Goal: Task Accomplishment & Management: Complete application form

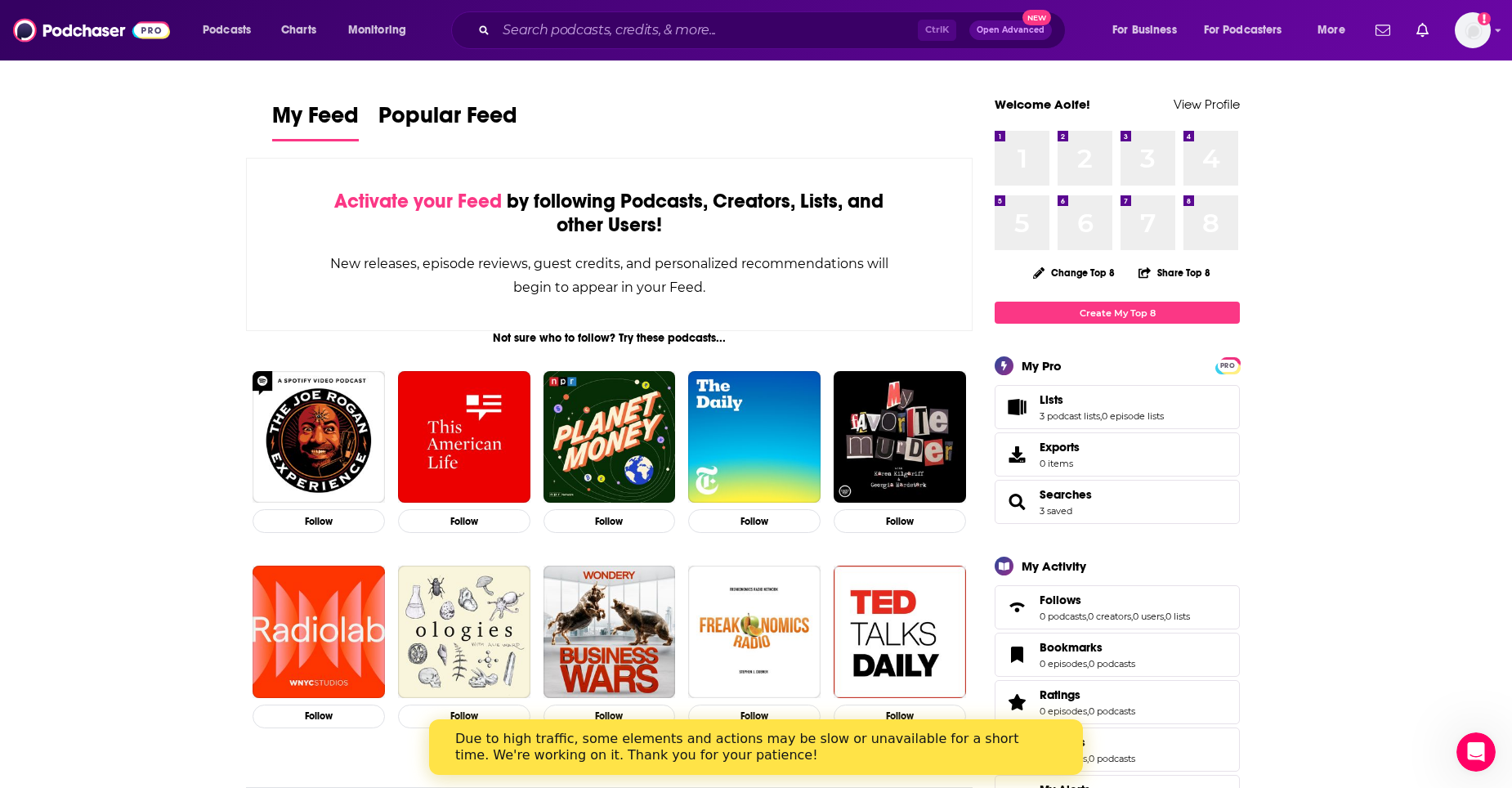
click at [1117, 422] on span "Lists 3 podcast lists , 0 episode lists" at bounding box center [1117, 407] width 245 height 44
click at [1104, 402] on link "Lists" at bounding box center [1102, 399] width 124 height 14
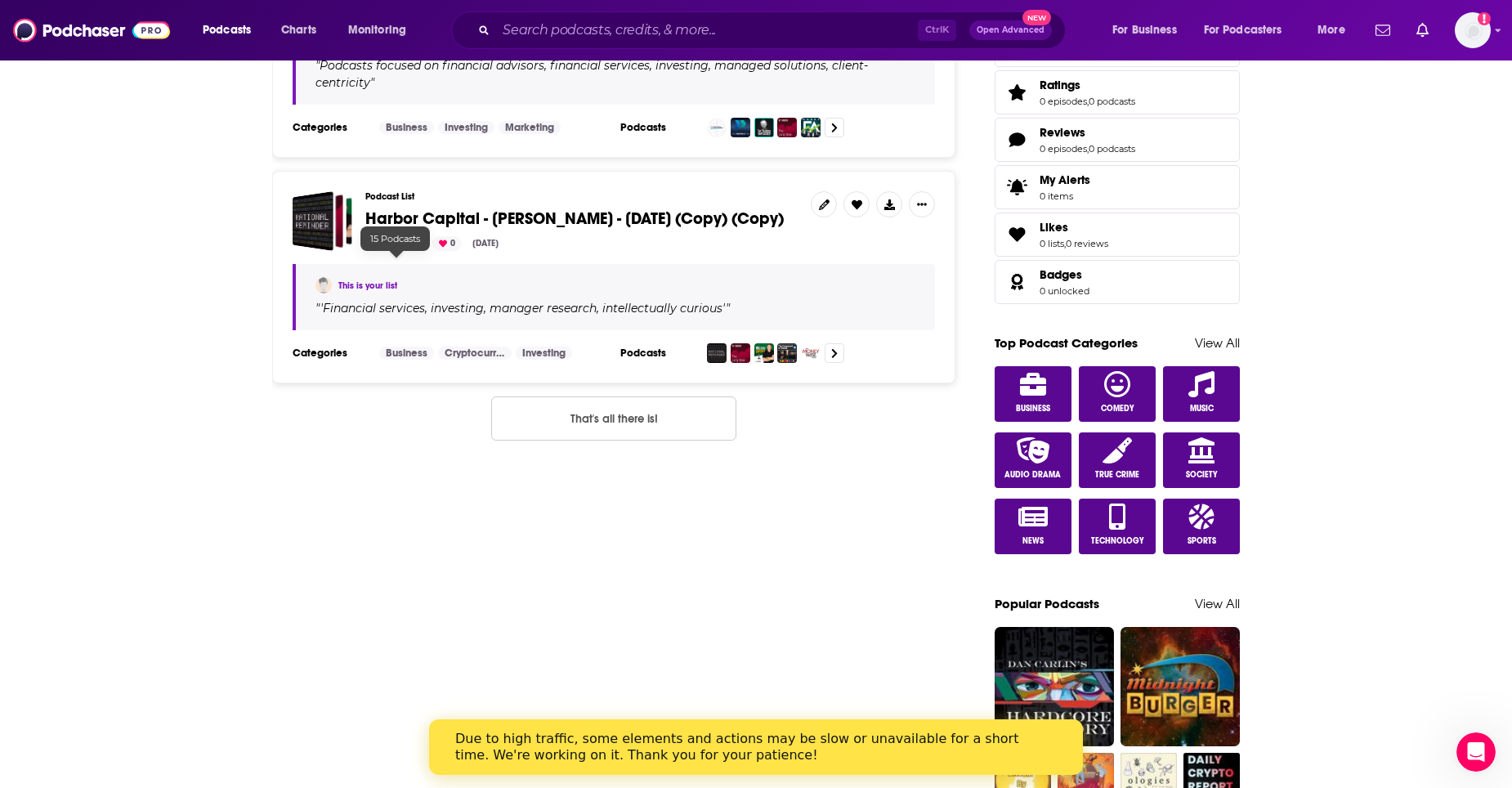
scroll to position [735, 0]
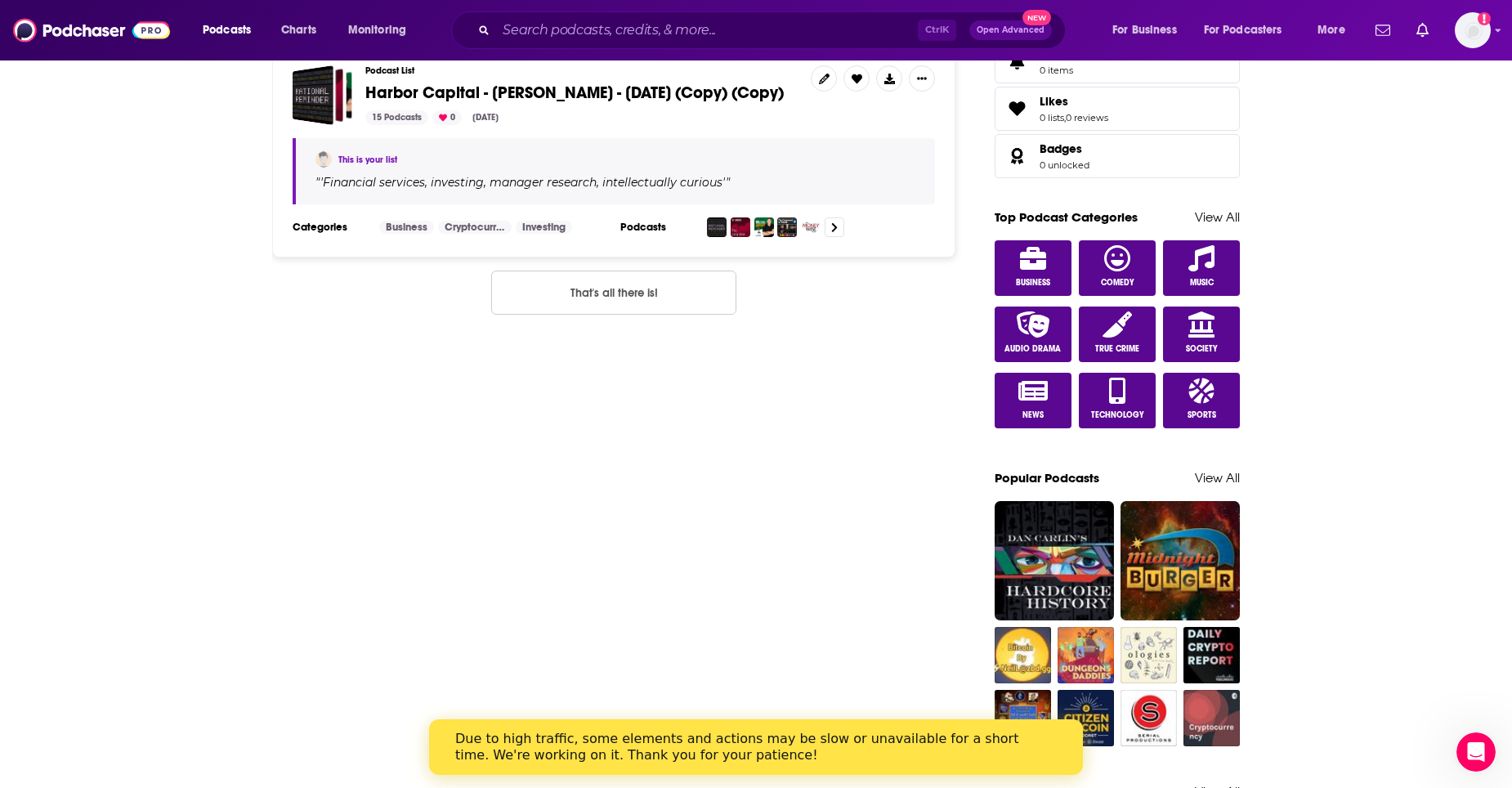
click at [965, 751] on div "Due to high traffic, some elements and actions may be slow or unavailable for a…" at bounding box center [742, 746] width 575 height 32
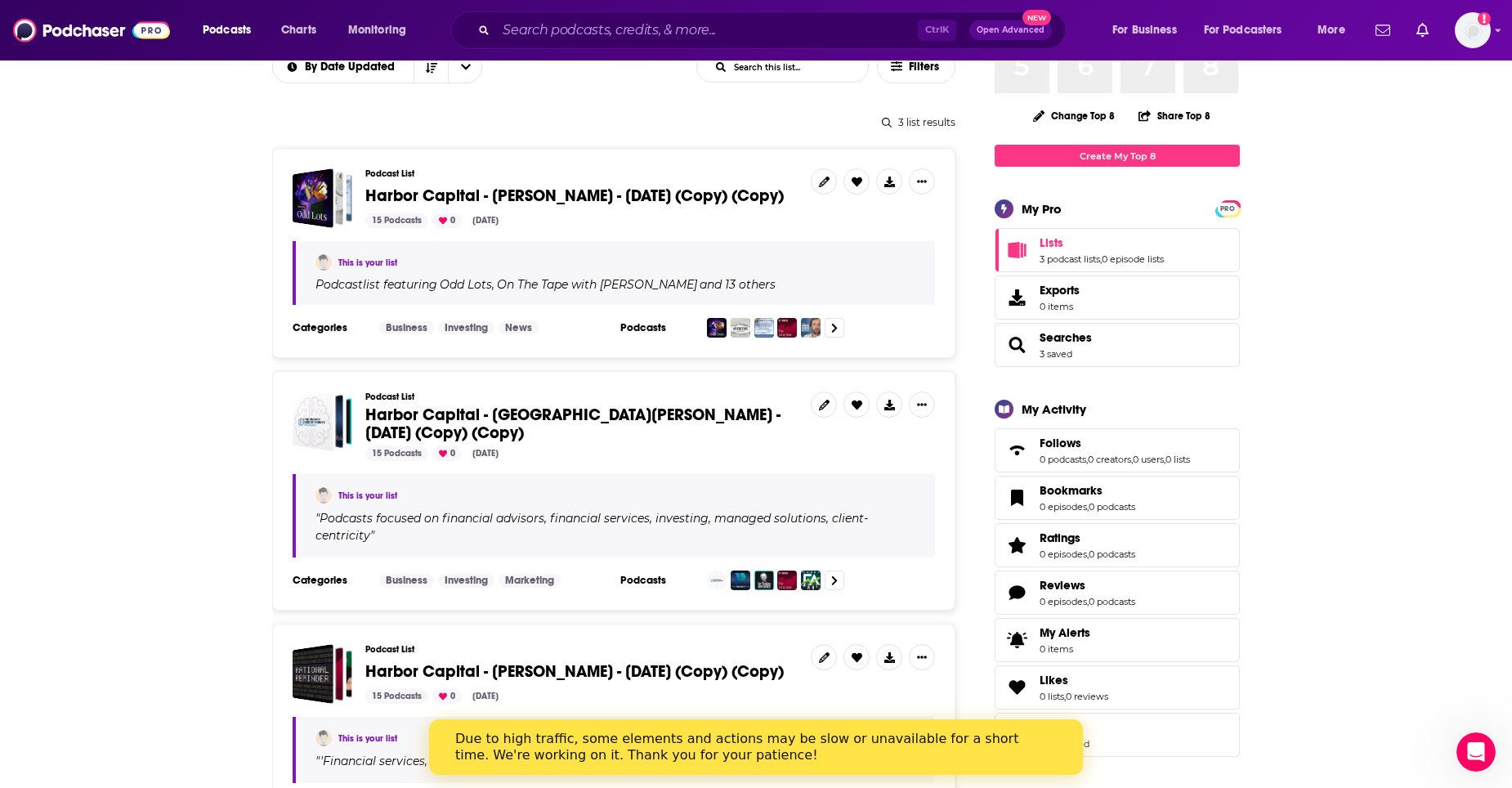
scroll to position [0, 0]
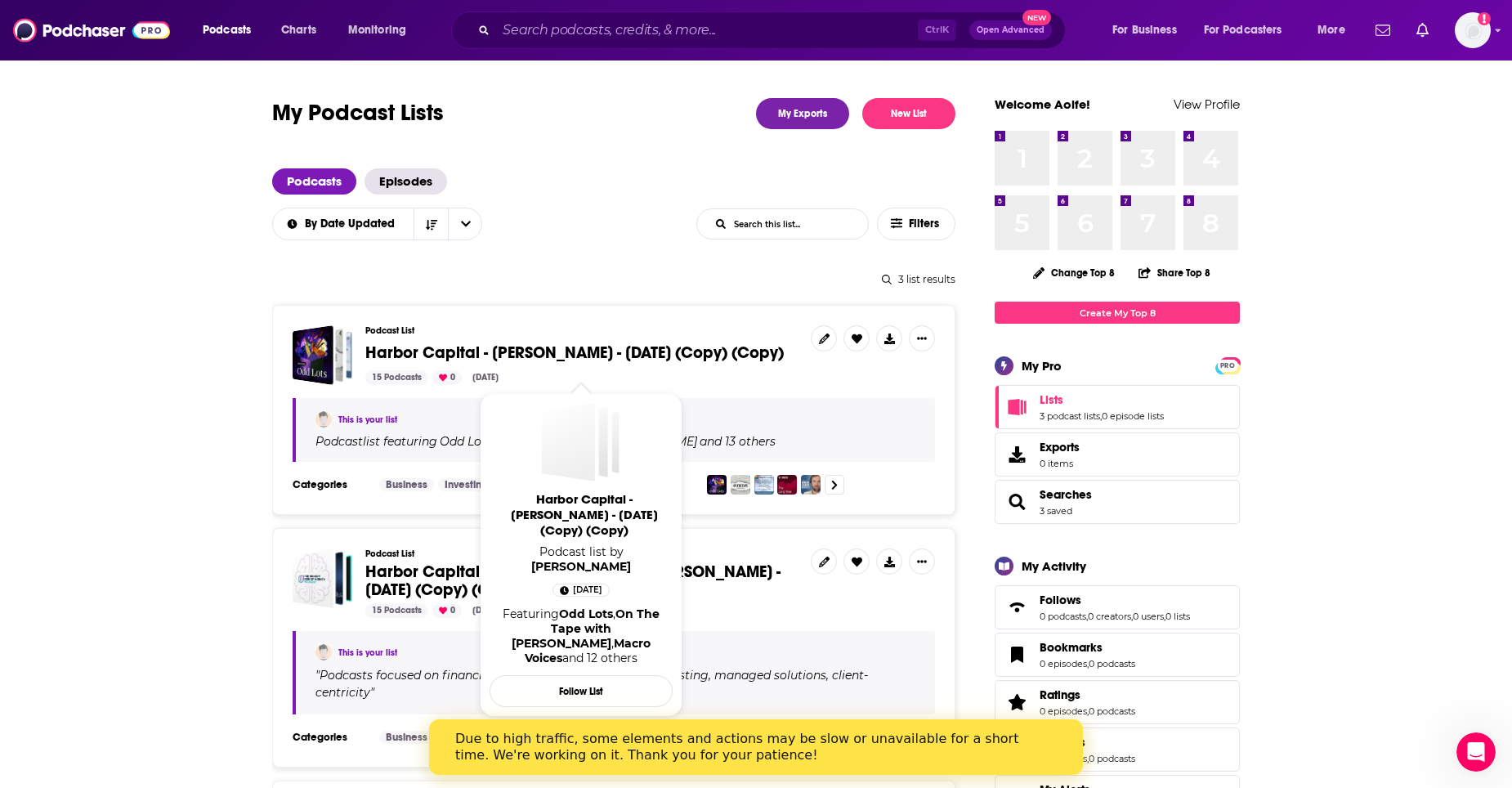
click at [430, 362] on link "Harbor Capital - [PERSON_NAME] - [DATE] (Copy) (Copy)" at bounding box center [574, 352] width 419 height 18
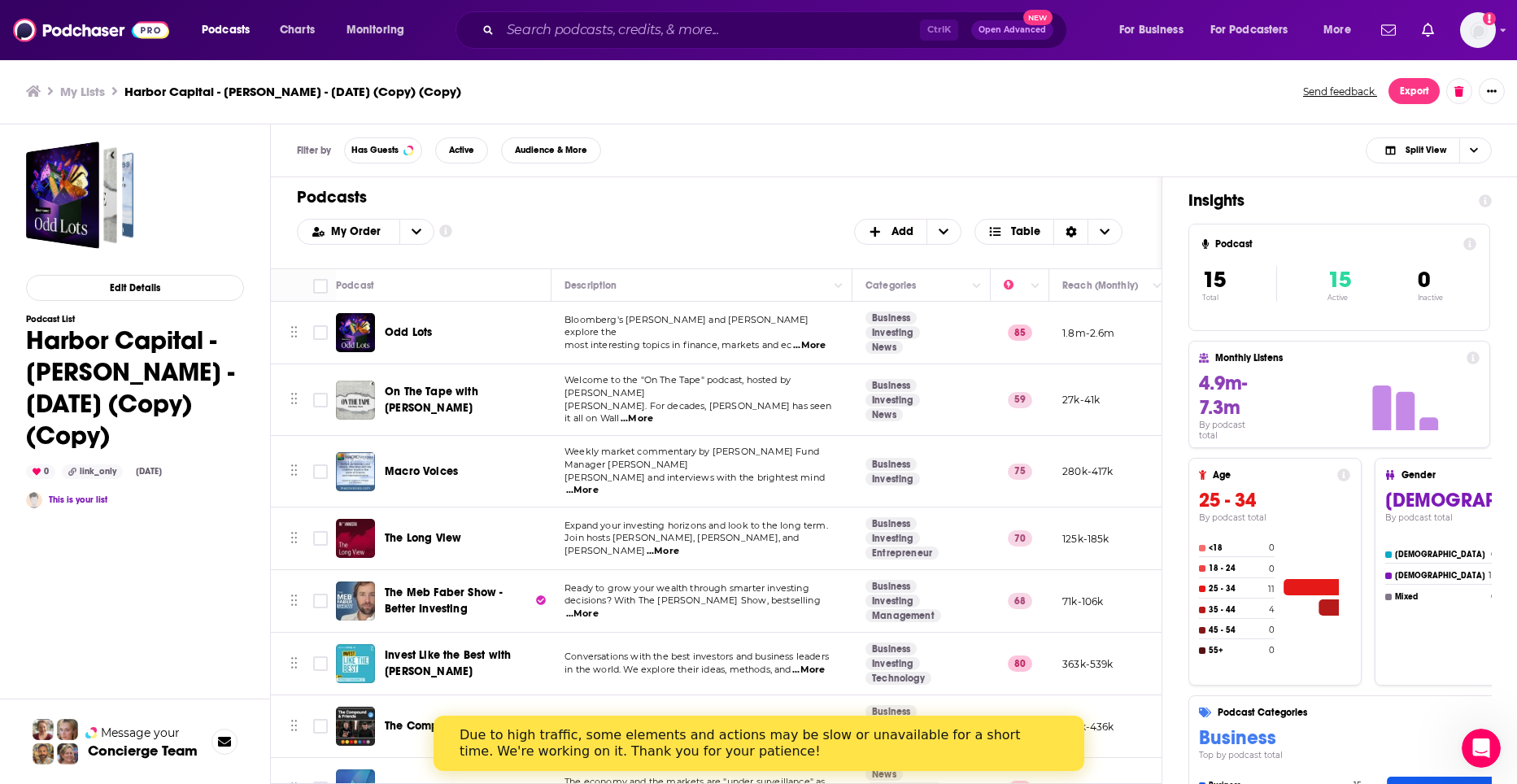
click at [415, 464] on span "Macro Voices" at bounding box center [421, 471] width 74 height 14
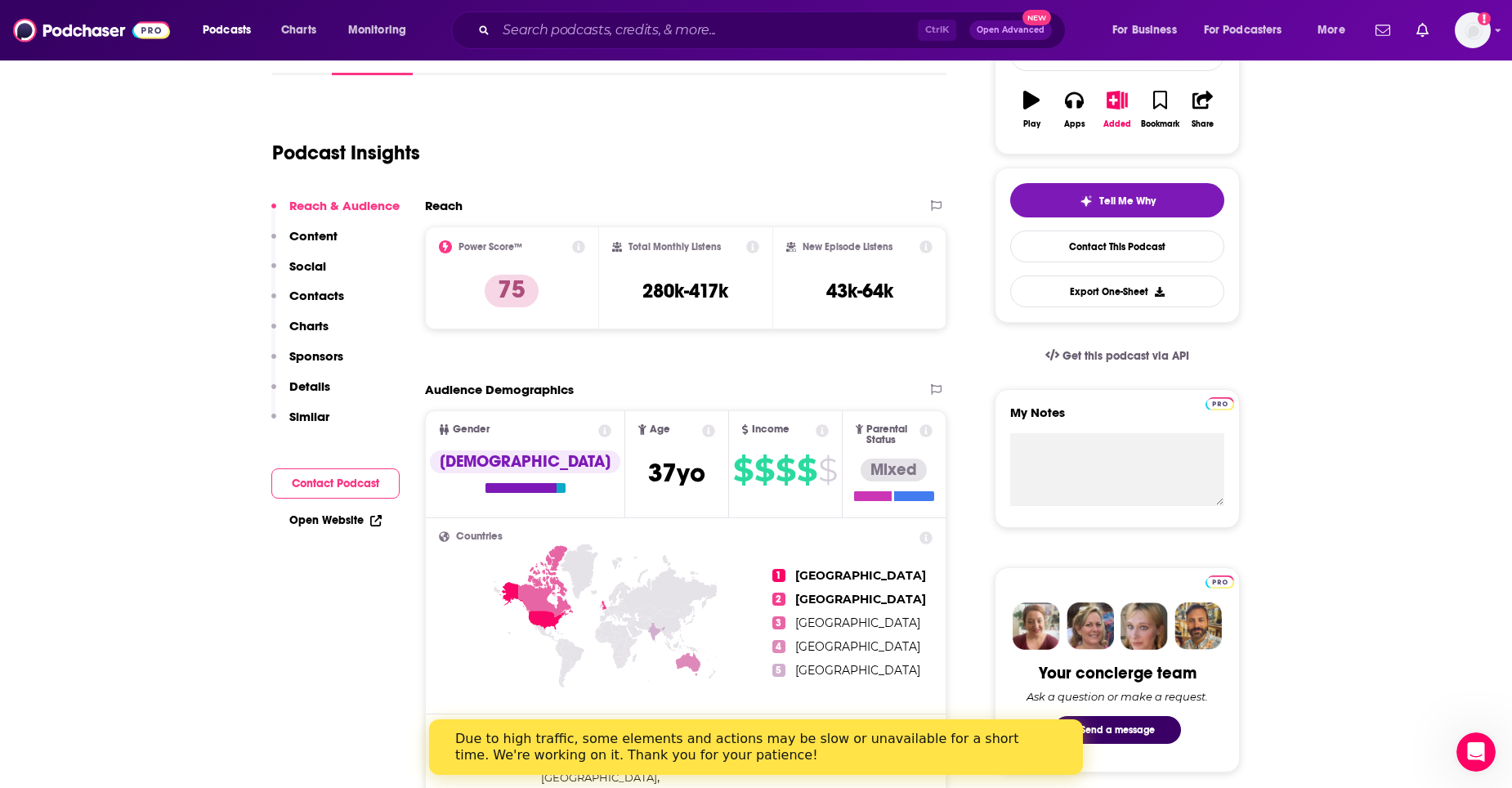
scroll to position [245, 0]
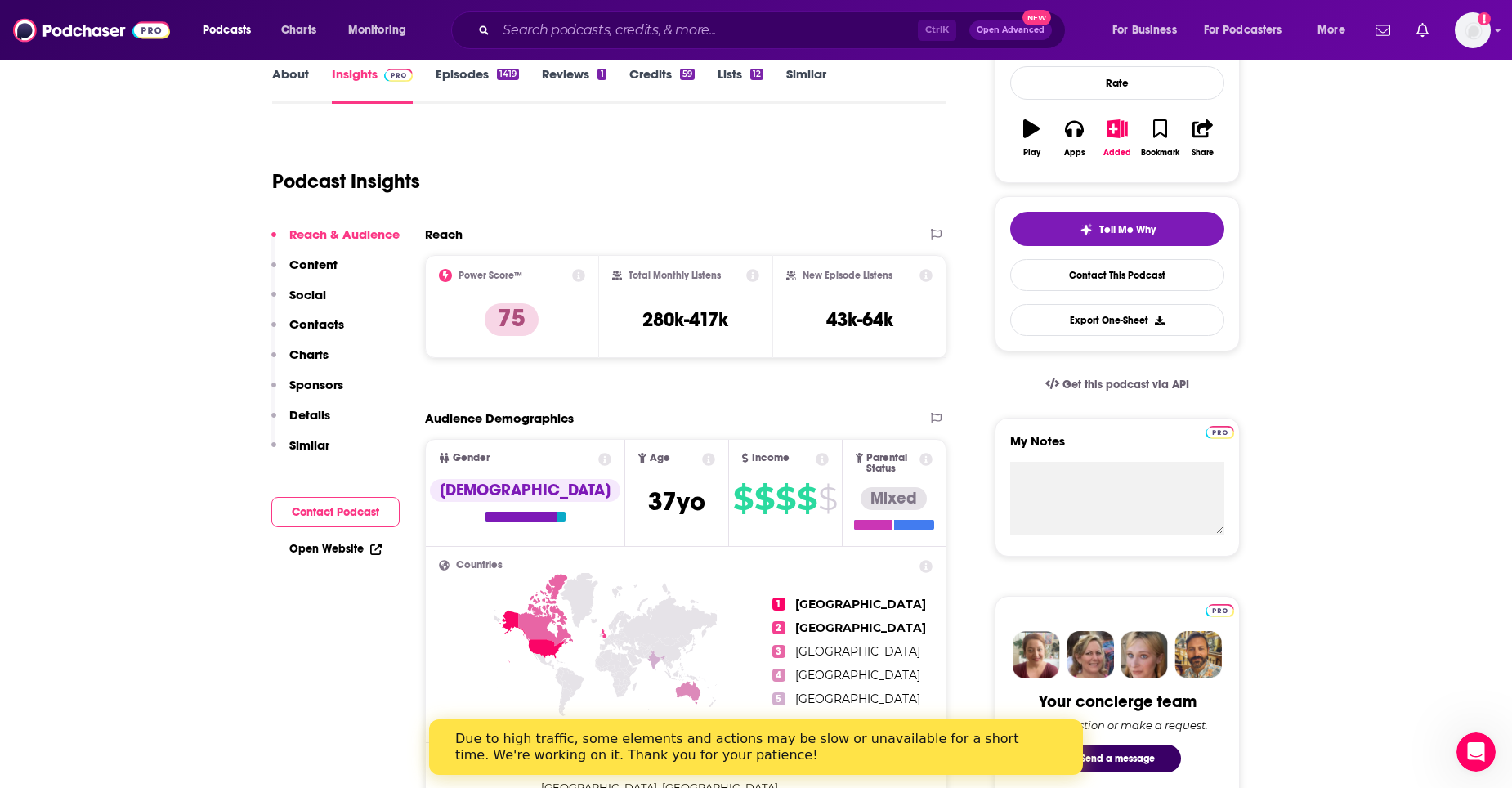
click at [76, 48] on div "Podcasts Charts Monitoring Ctrl K Open Advanced New For Business For Podcasters…" at bounding box center [756, 30] width 1512 height 60
click at [94, 33] on img at bounding box center [91, 30] width 157 height 31
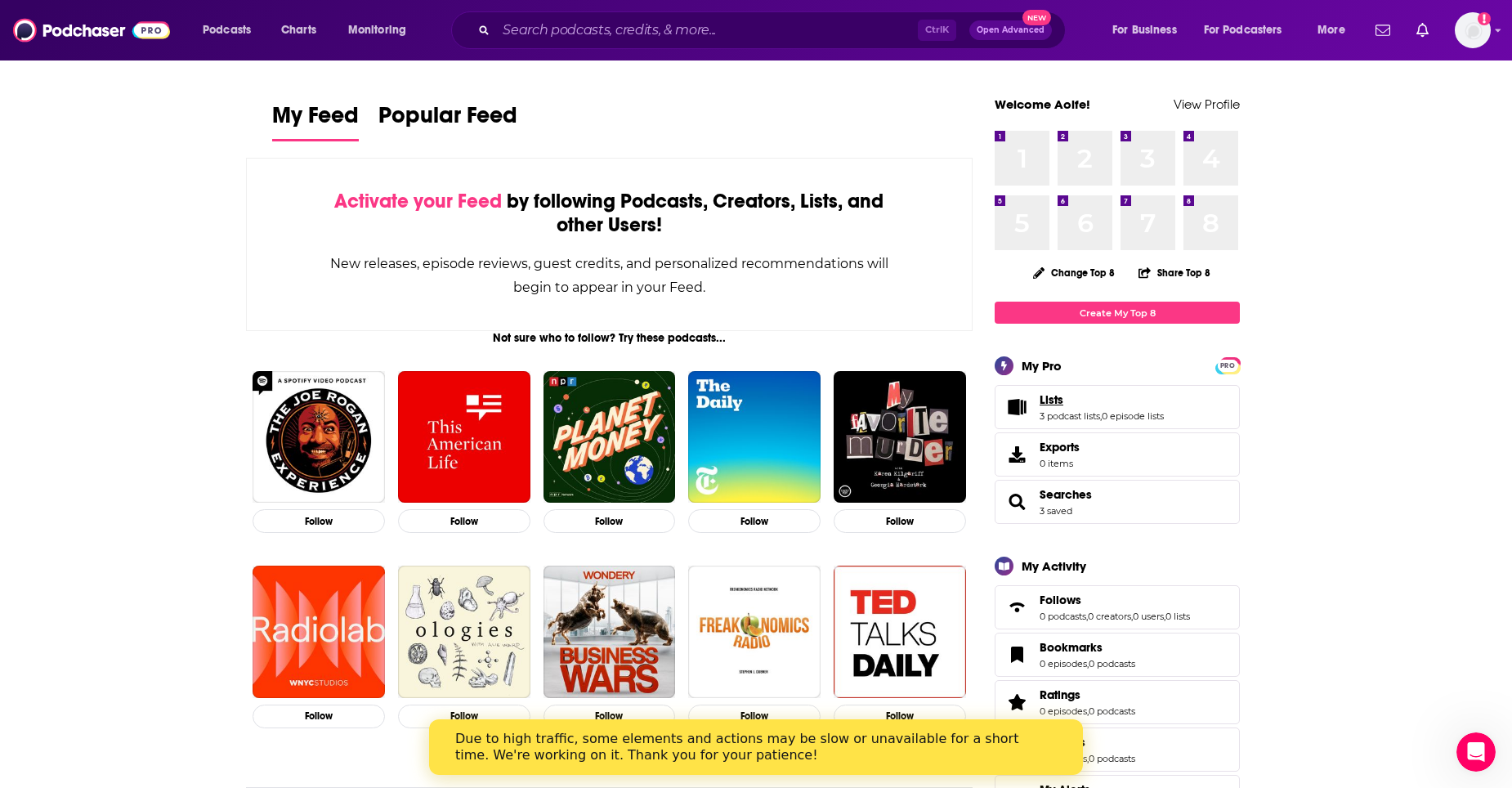
click at [1118, 399] on link "Lists" at bounding box center [1102, 399] width 124 height 14
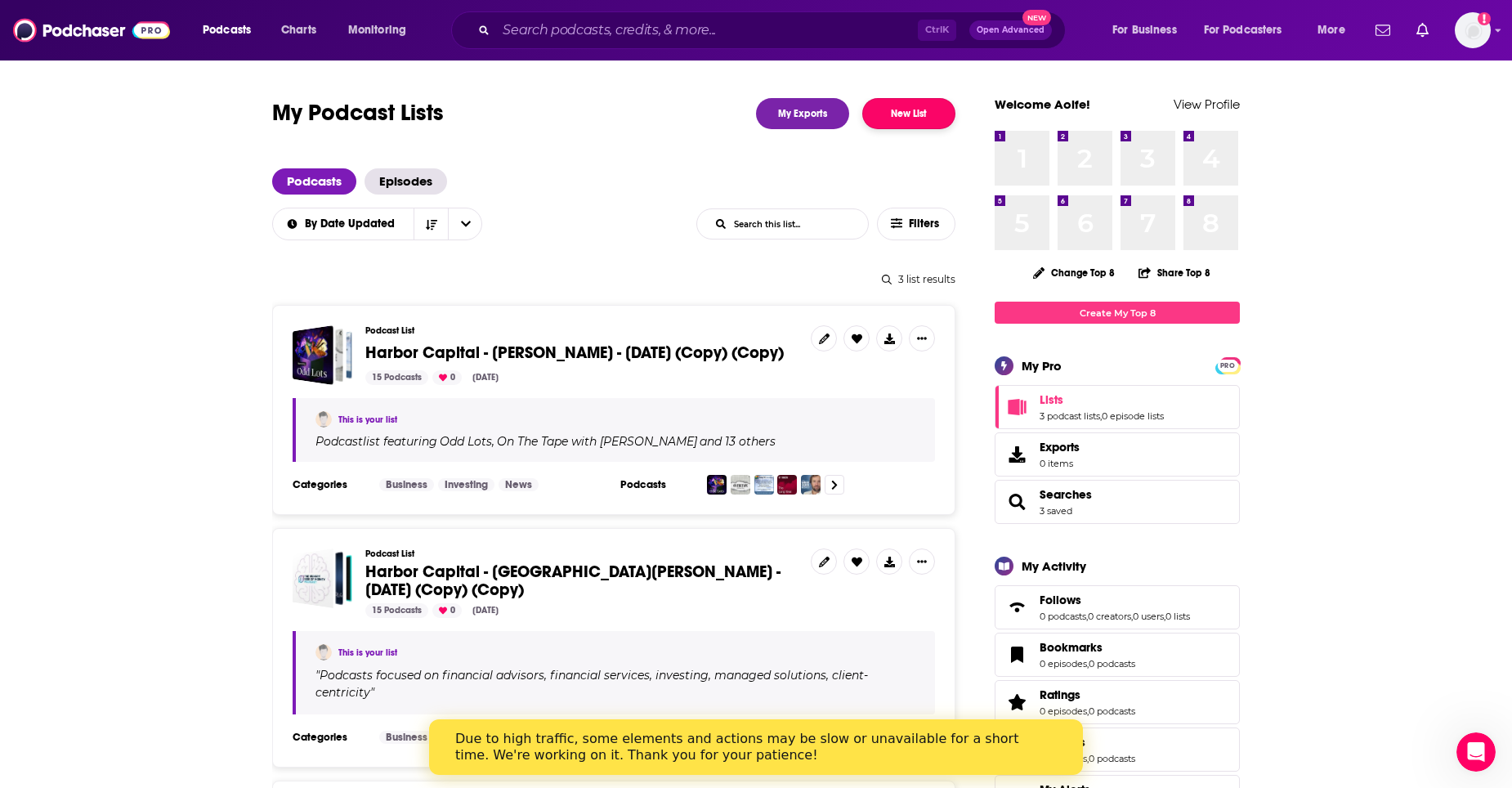
click at [918, 111] on button "New List" at bounding box center [909, 113] width 93 height 31
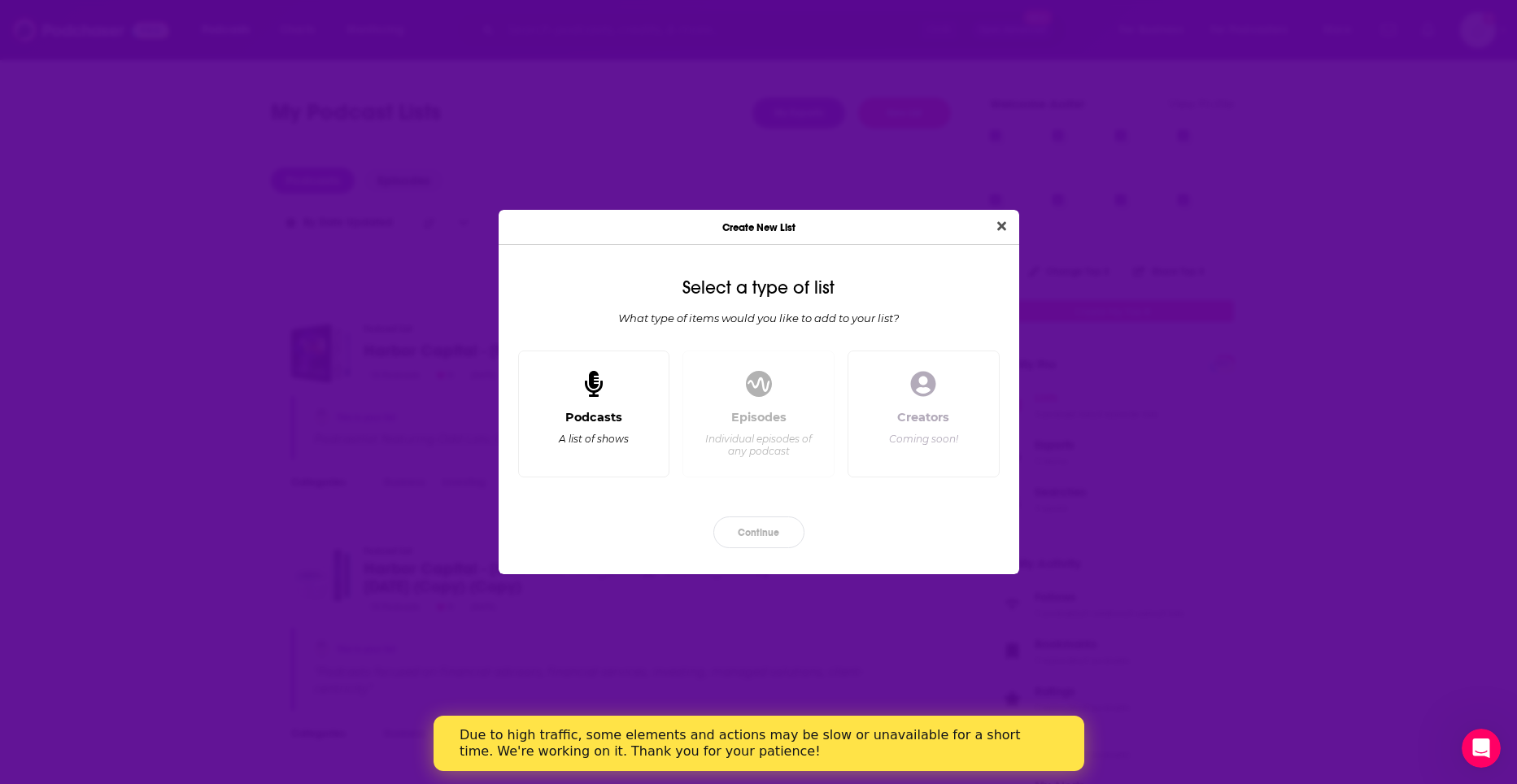
click at [582, 423] on div "Podcasts" at bounding box center [593, 416] width 57 height 14
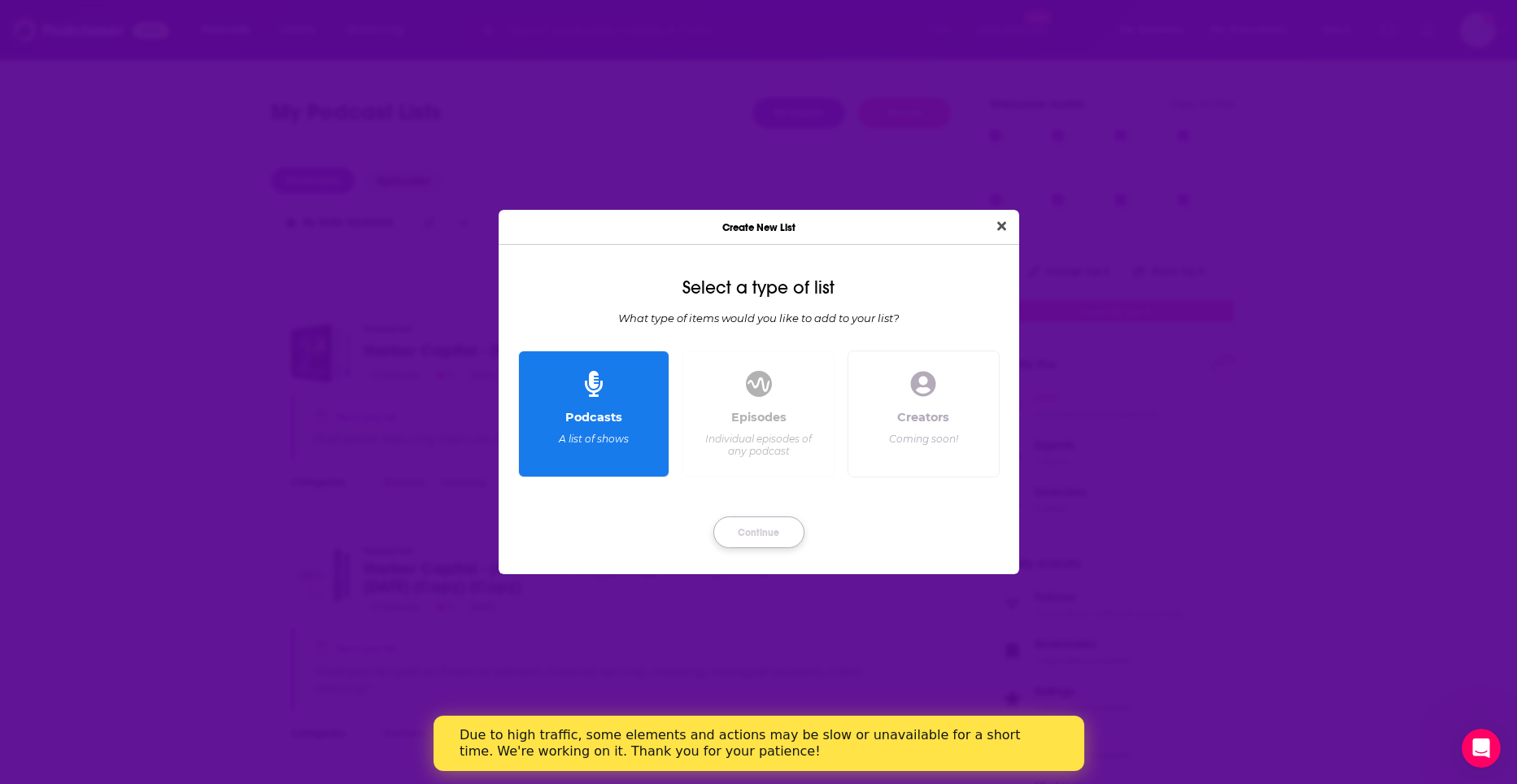
click at [766, 531] on button "Continue" at bounding box center [759, 532] width 91 height 32
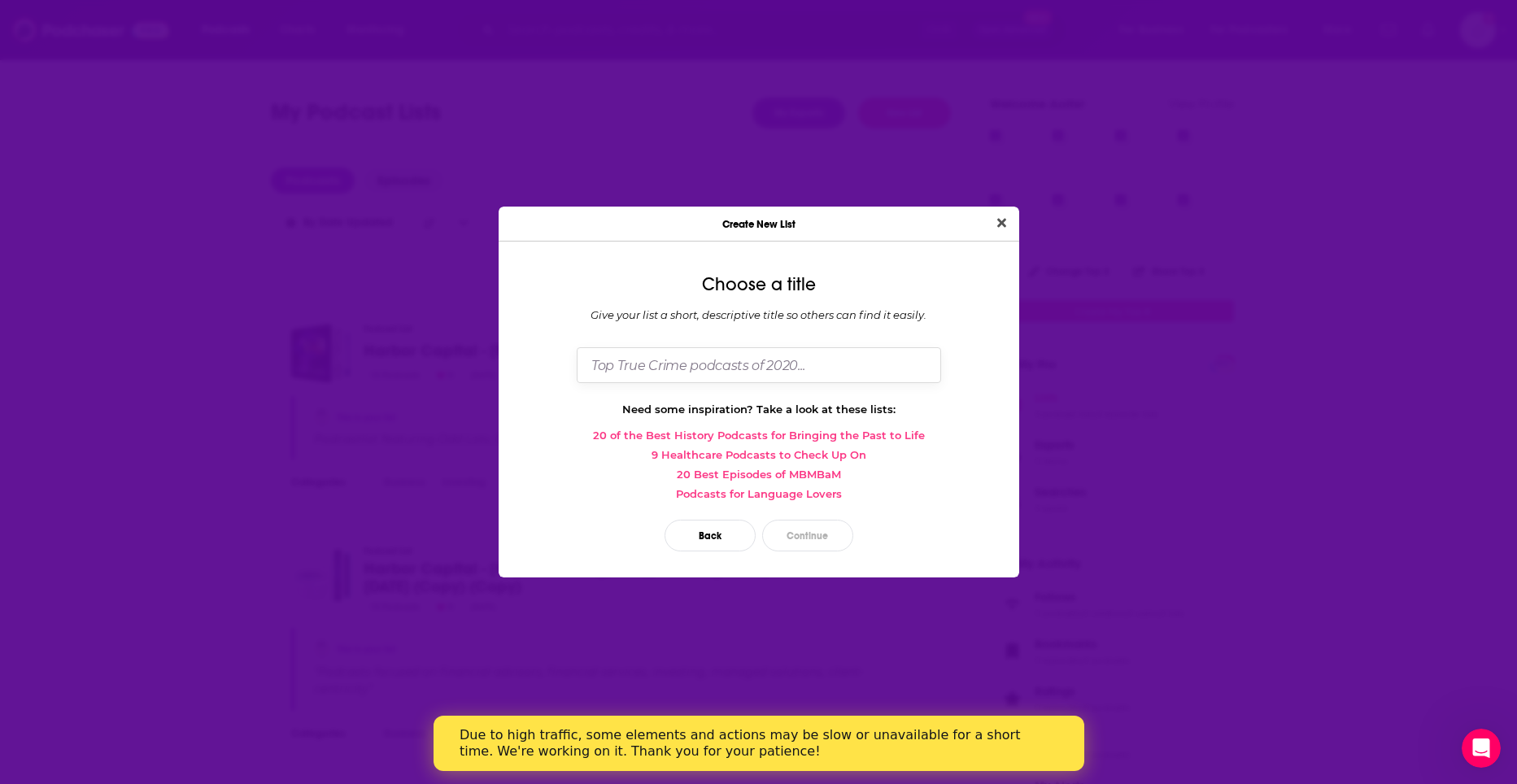
click at [734, 362] on input "Dialog" at bounding box center [758, 364] width 364 height 35
type input "[PERSON_NAME]"
click at [827, 521] on button "Continue" at bounding box center [808, 536] width 91 height 32
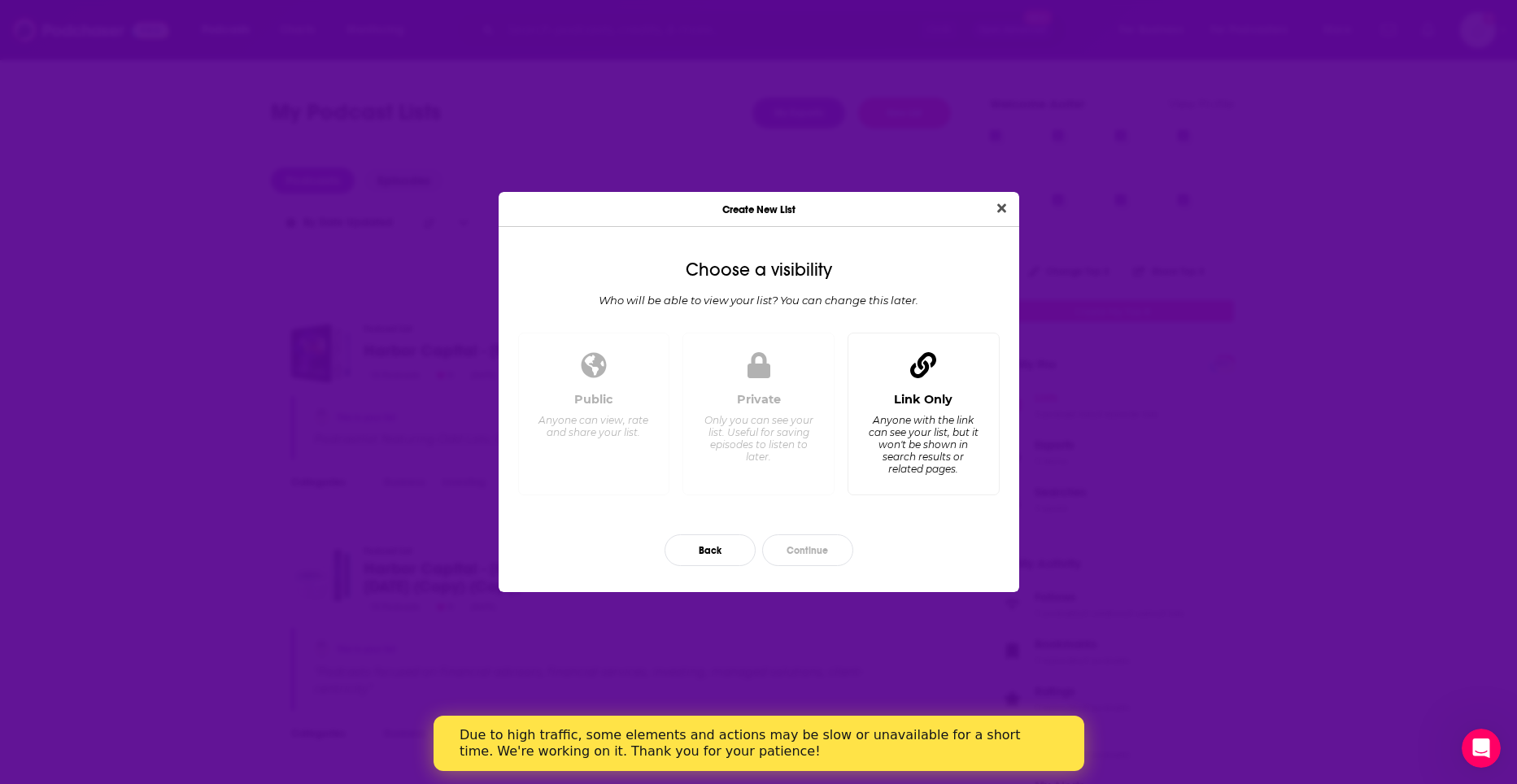
click at [895, 458] on div "Anyone with the link can see your list, but it won't be shown in search results…" at bounding box center [923, 444] width 112 height 61
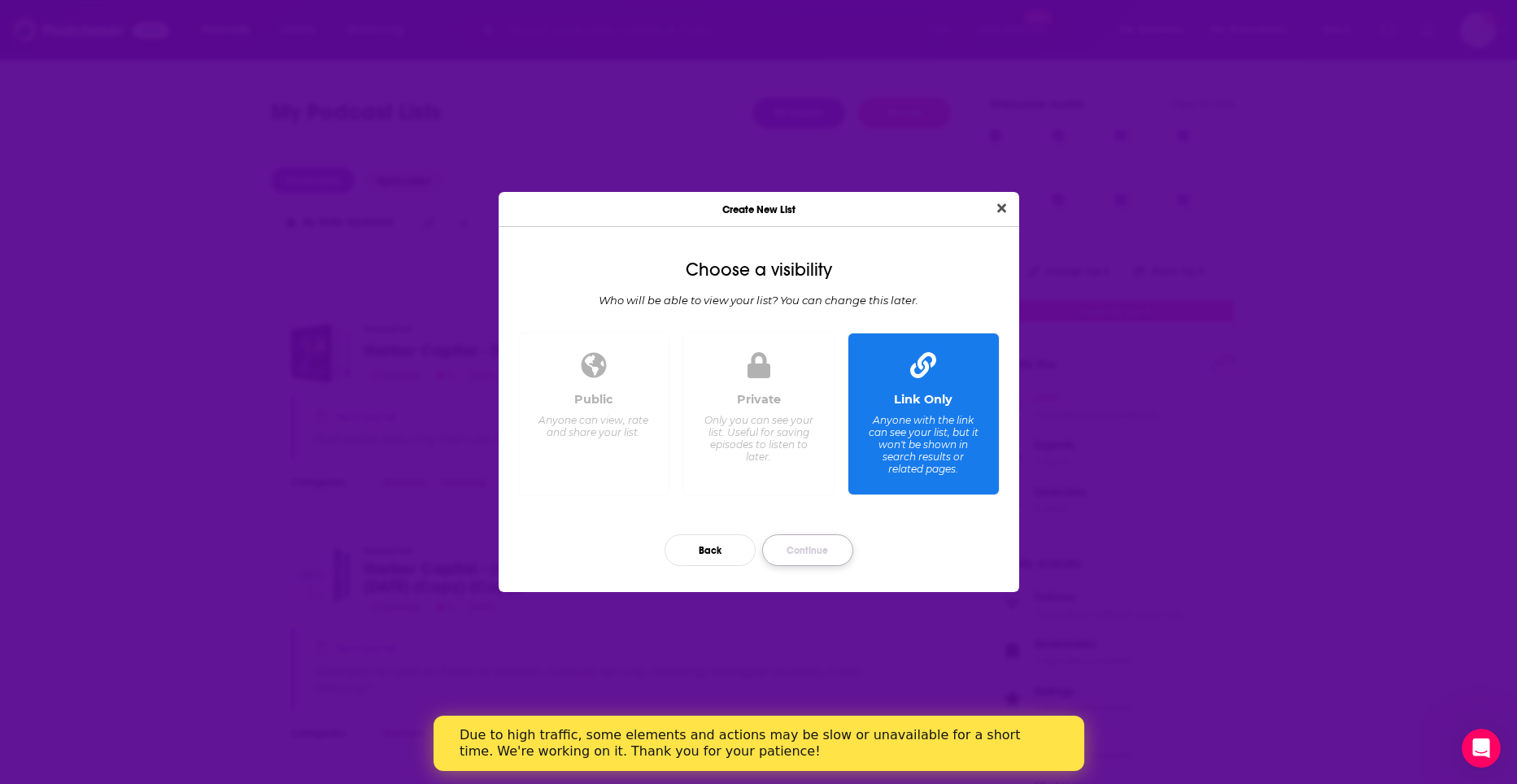
click at [816, 546] on button "Continue" at bounding box center [808, 550] width 91 height 32
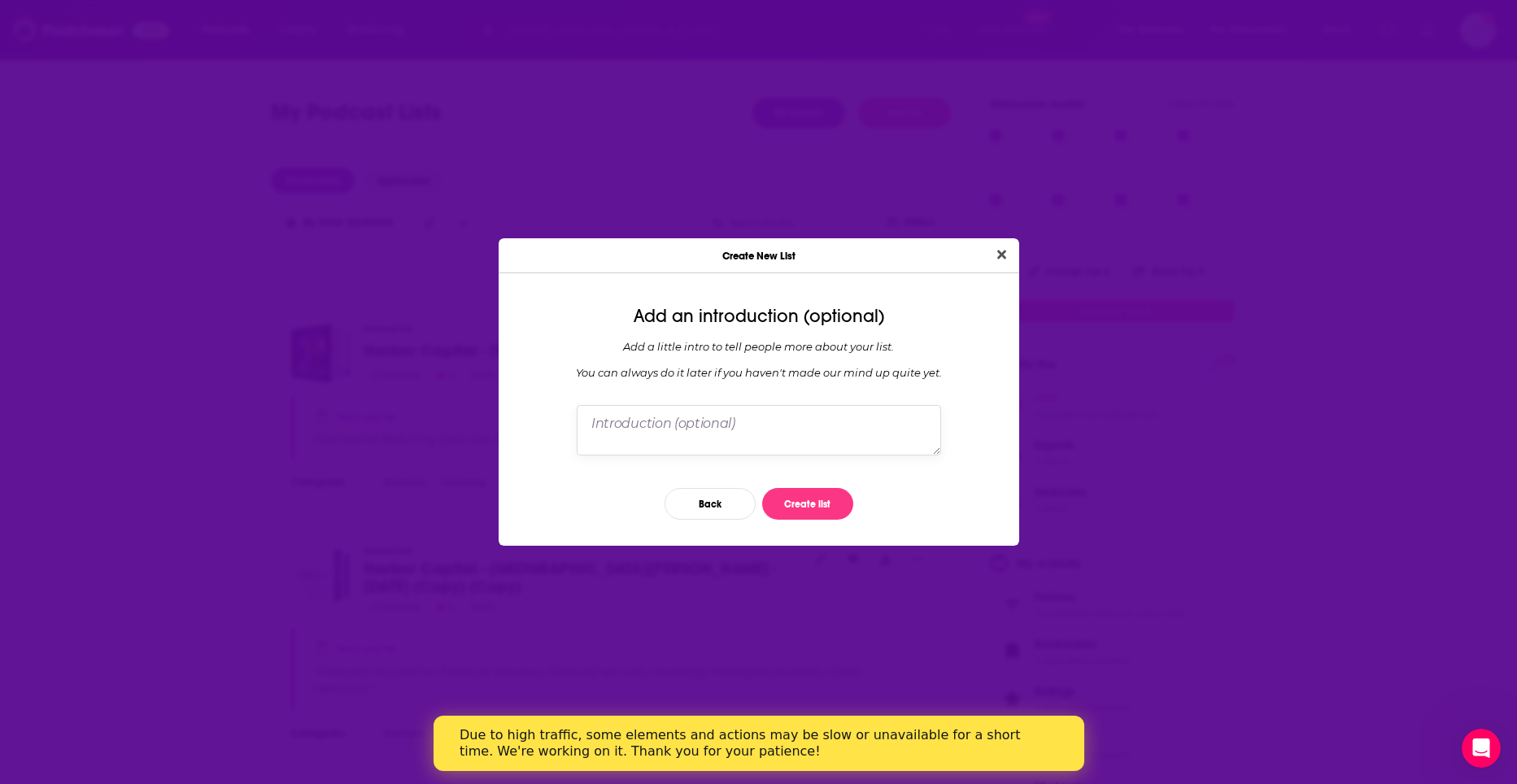
click at [695, 436] on textarea "Dialog" at bounding box center [758, 430] width 364 height 51
click at [810, 502] on button "Create list" at bounding box center [808, 504] width 91 height 32
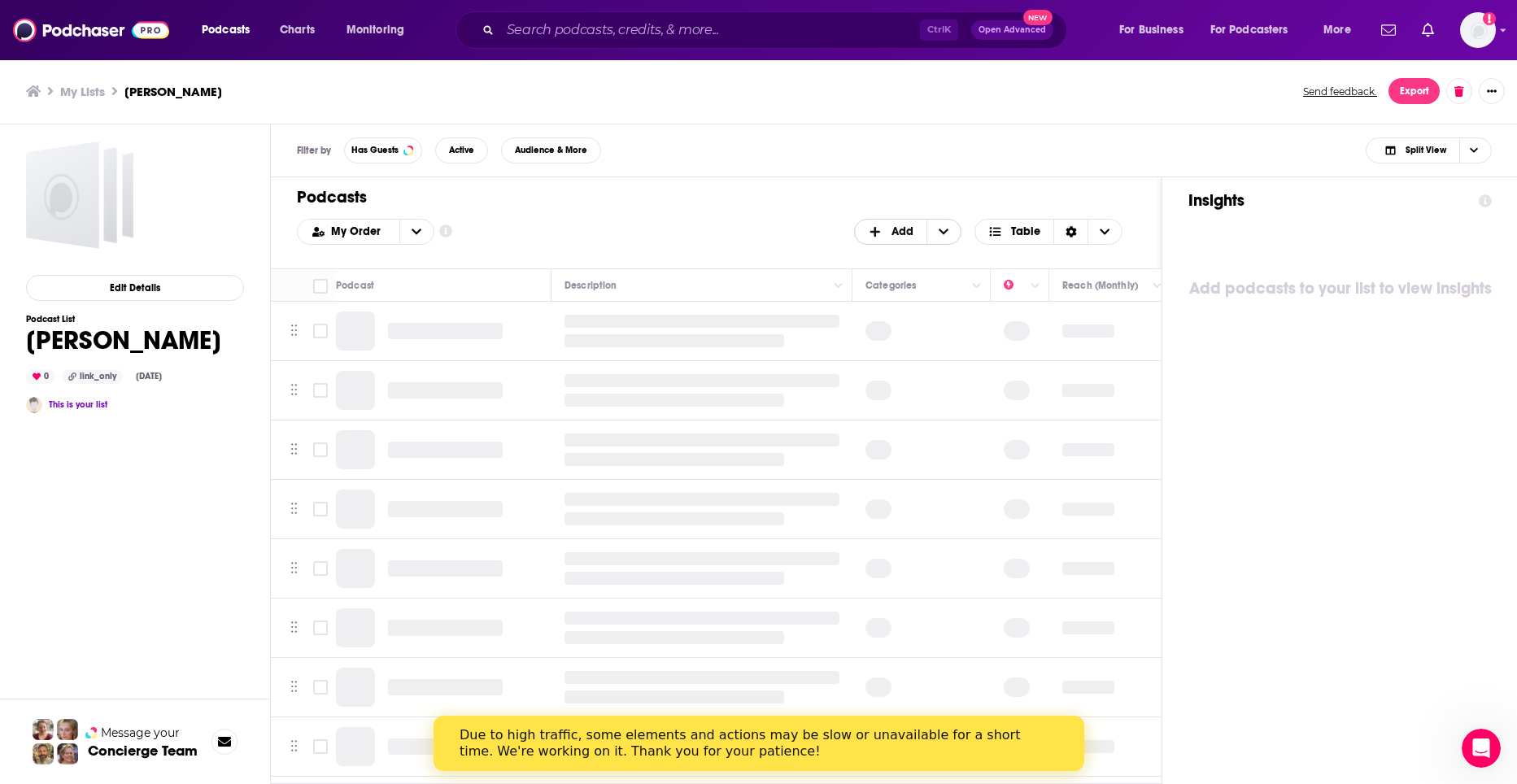
click at [887, 232] on span "+ Add" at bounding box center [878, 231] width 21 height 11
click at [898, 256] on span "Add Podcasts" at bounding box center [909, 258] width 83 height 9
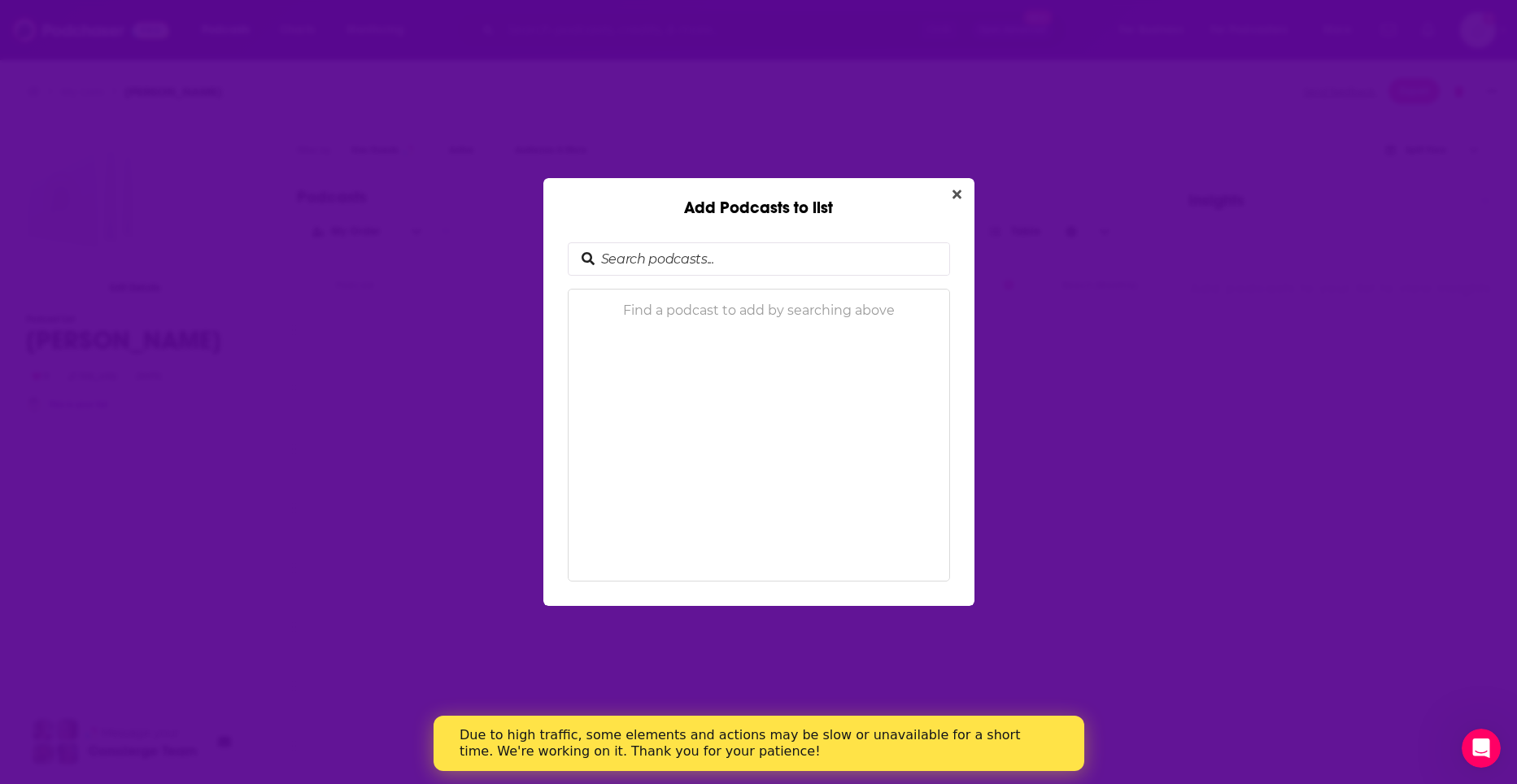
click at [728, 249] on input "Add Podcasts to list" at bounding box center [772, 259] width 355 height 32
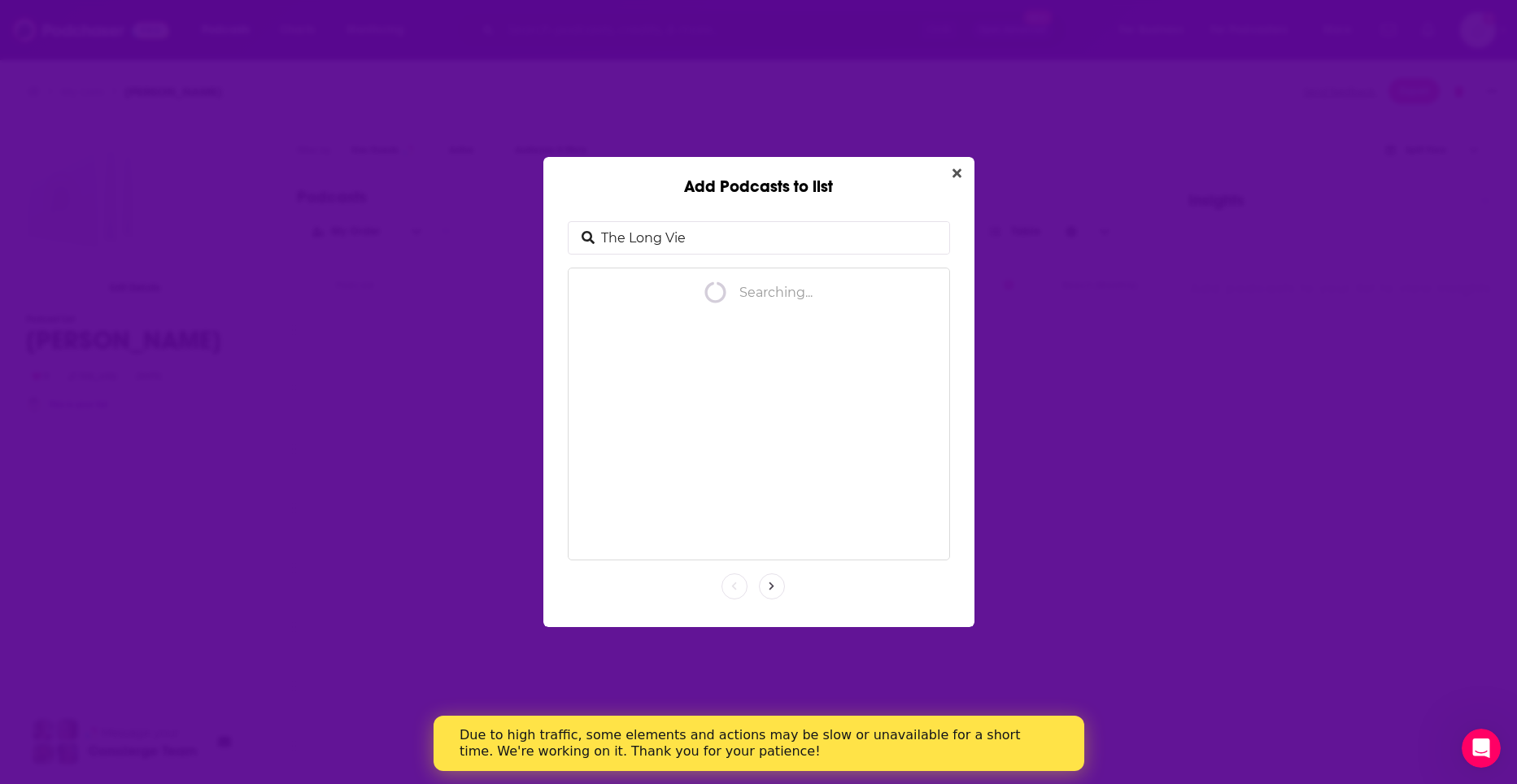
type input "The Long View"
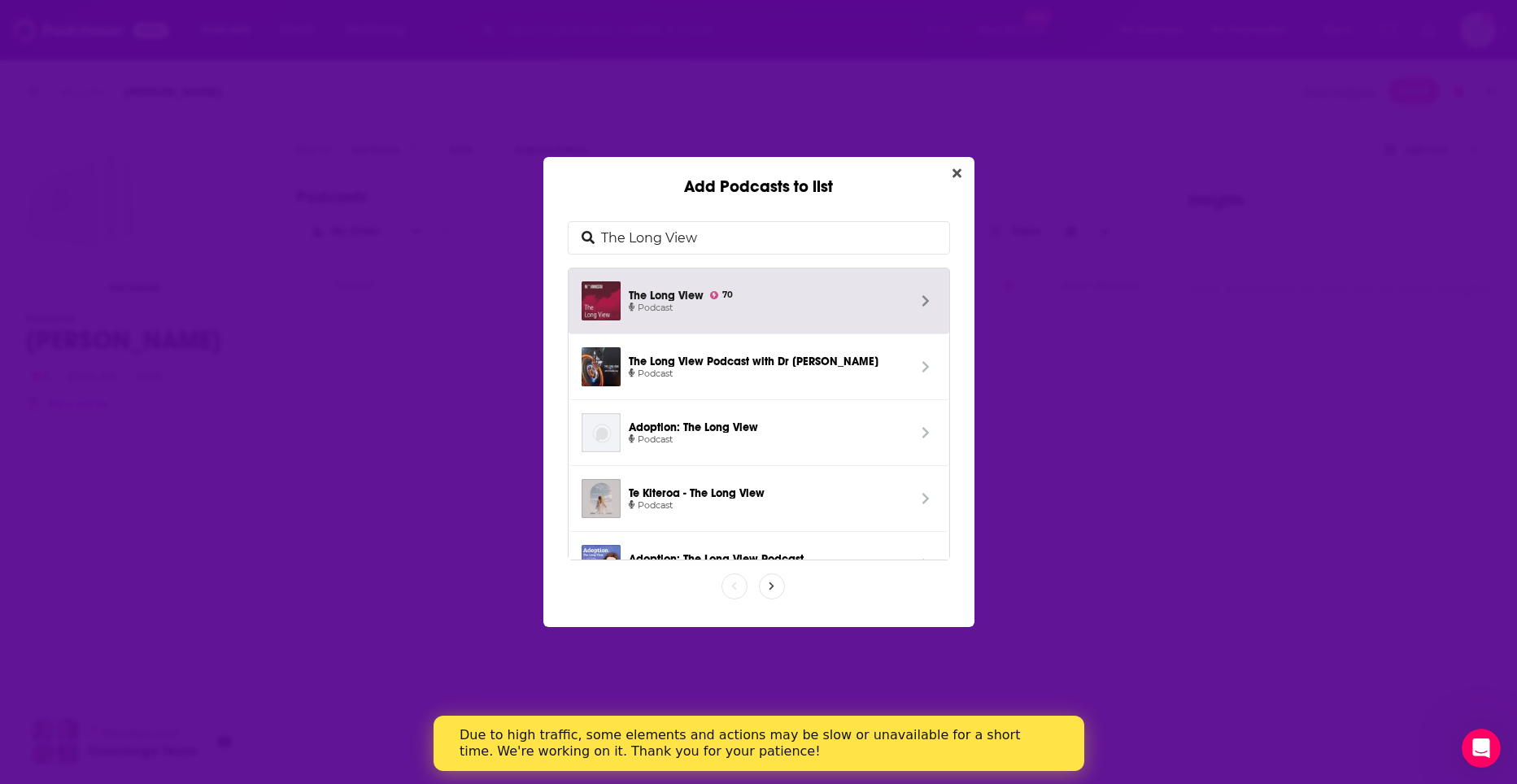
click at [849, 302] on span "Podcast" at bounding box center [767, 308] width 278 height 14
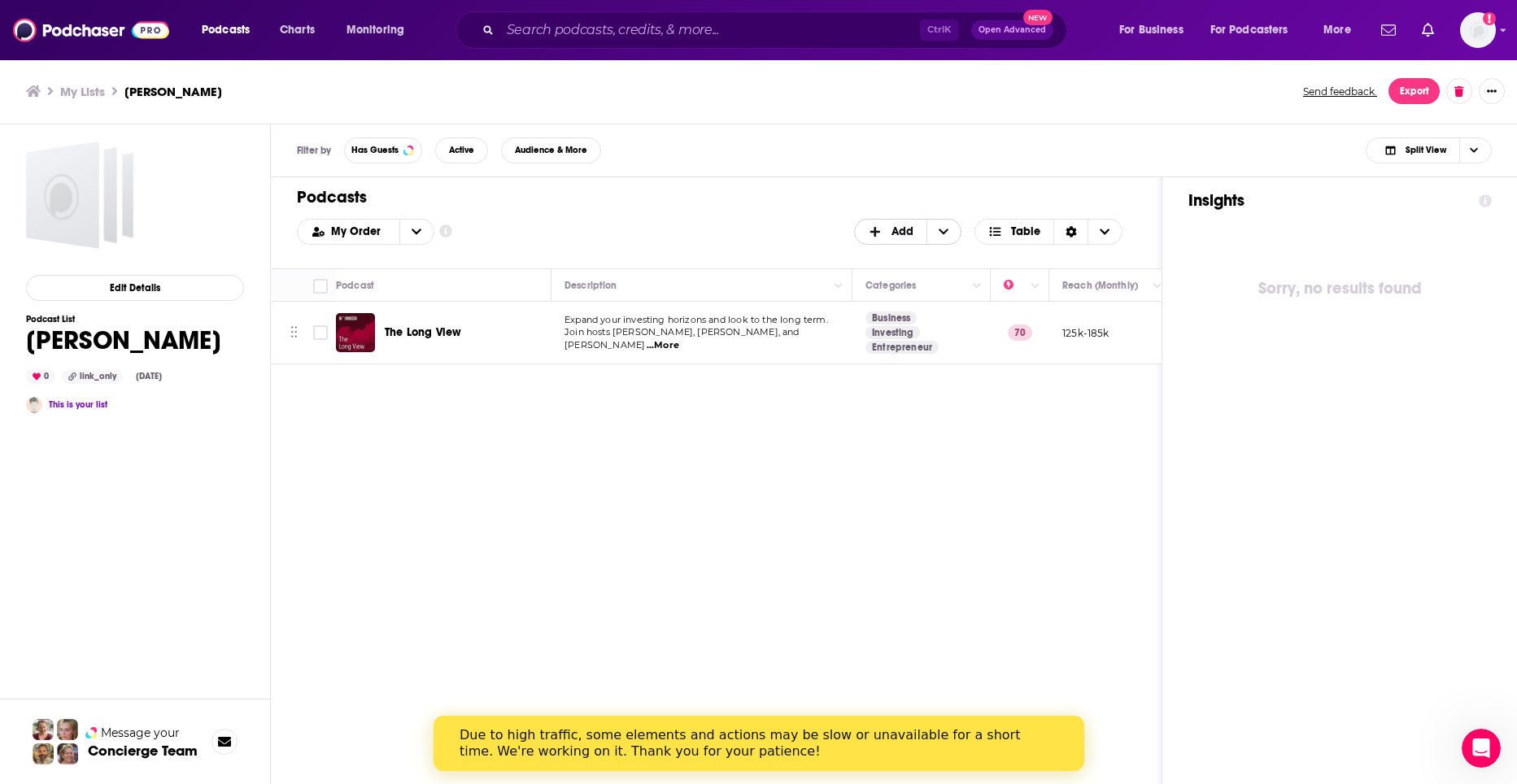
click at [896, 237] on span "Add" at bounding box center [903, 231] width 22 height 11
click at [895, 253] on span "Add Podcasts" at bounding box center [909, 258] width 83 height 9
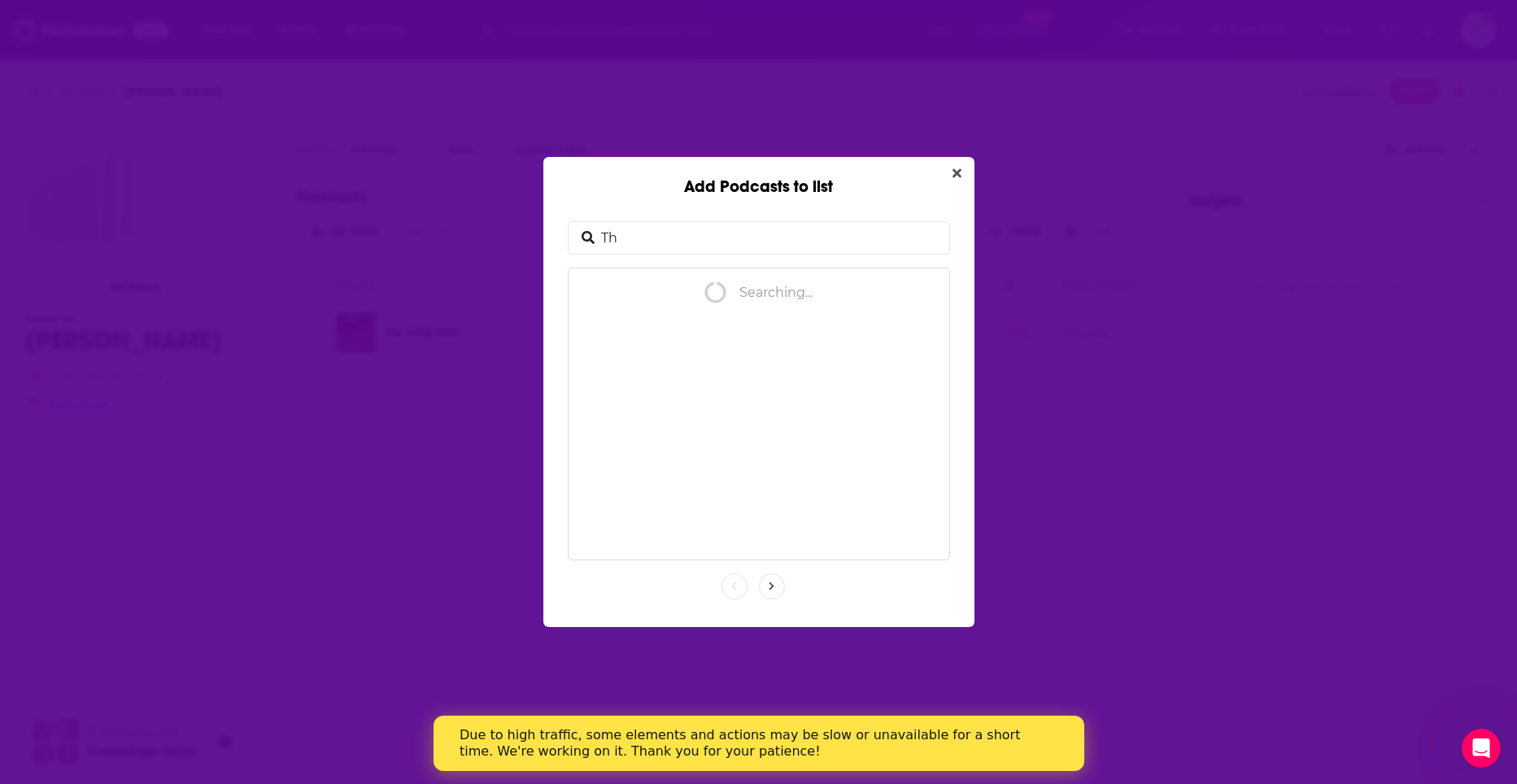
type input "T"
type input "The Meb Fa"
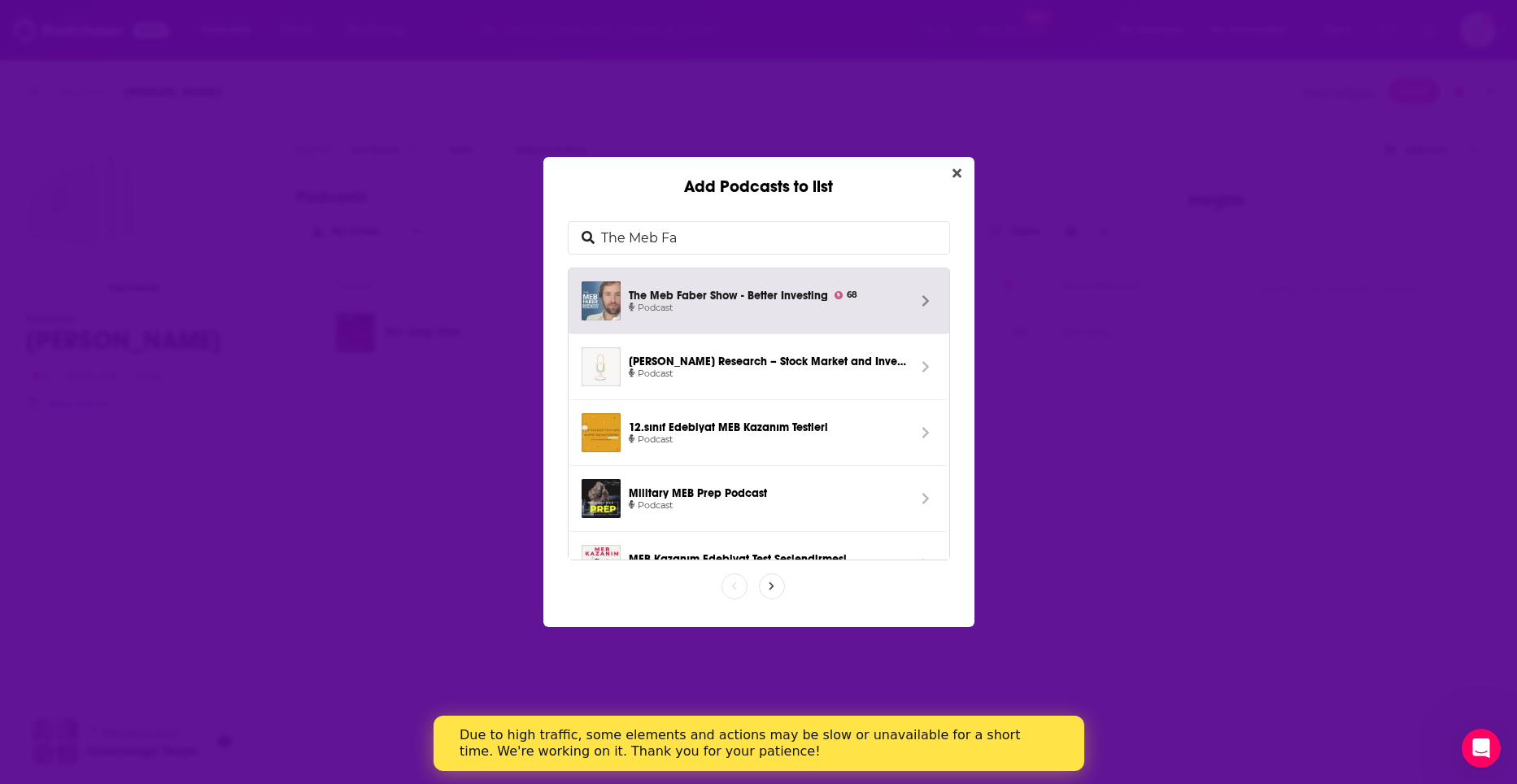
click at [881, 292] on span "The [PERSON_NAME] Show - Better Investing 68" at bounding box center [767, 294] width 278 height 14
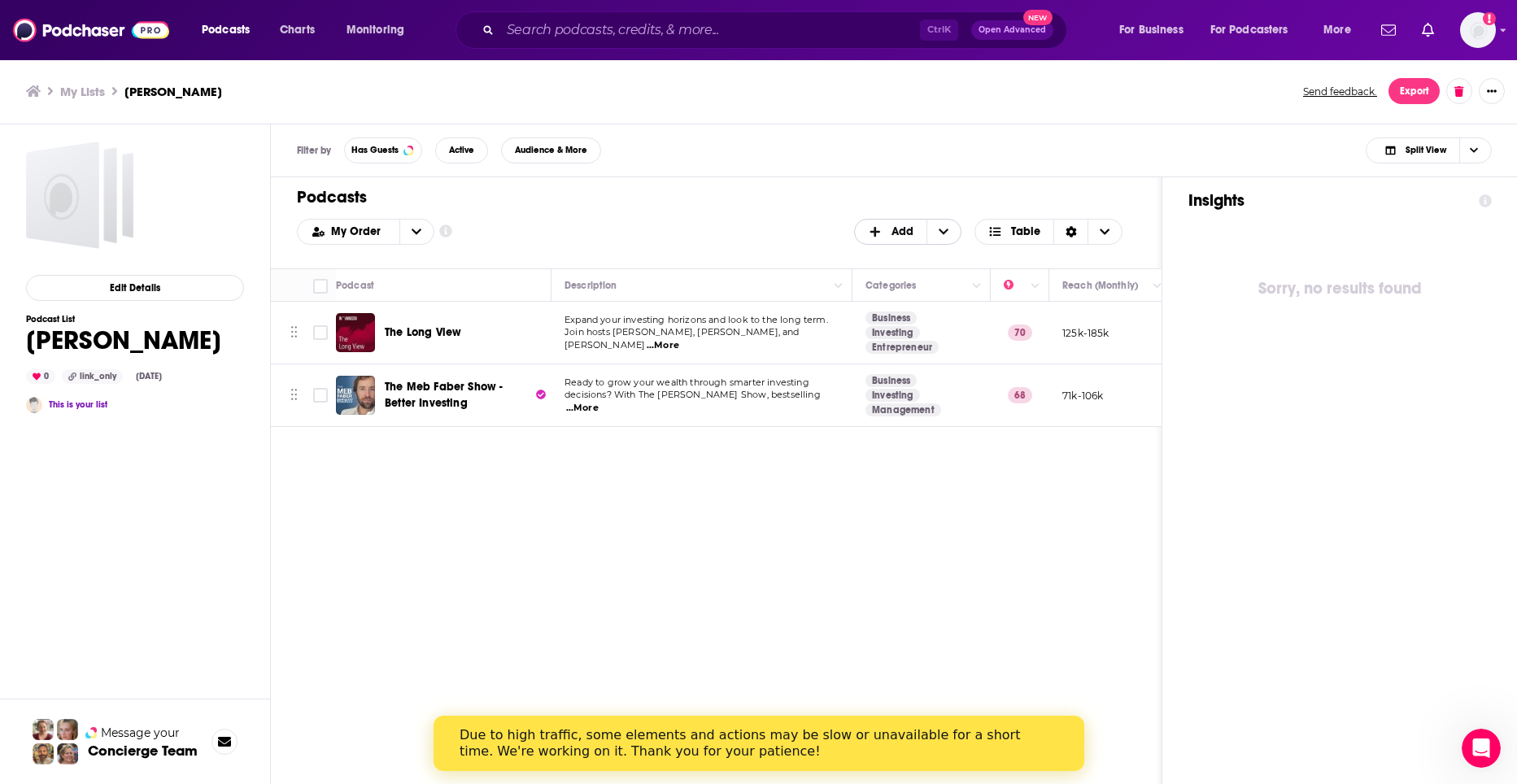
click at [895, 226] on span "Add" at bounding box center [903, 231] width 22 height 11
click at [889, 256] on span "Add Podcasts" at bounding box center [909, 258] width 83 height 9
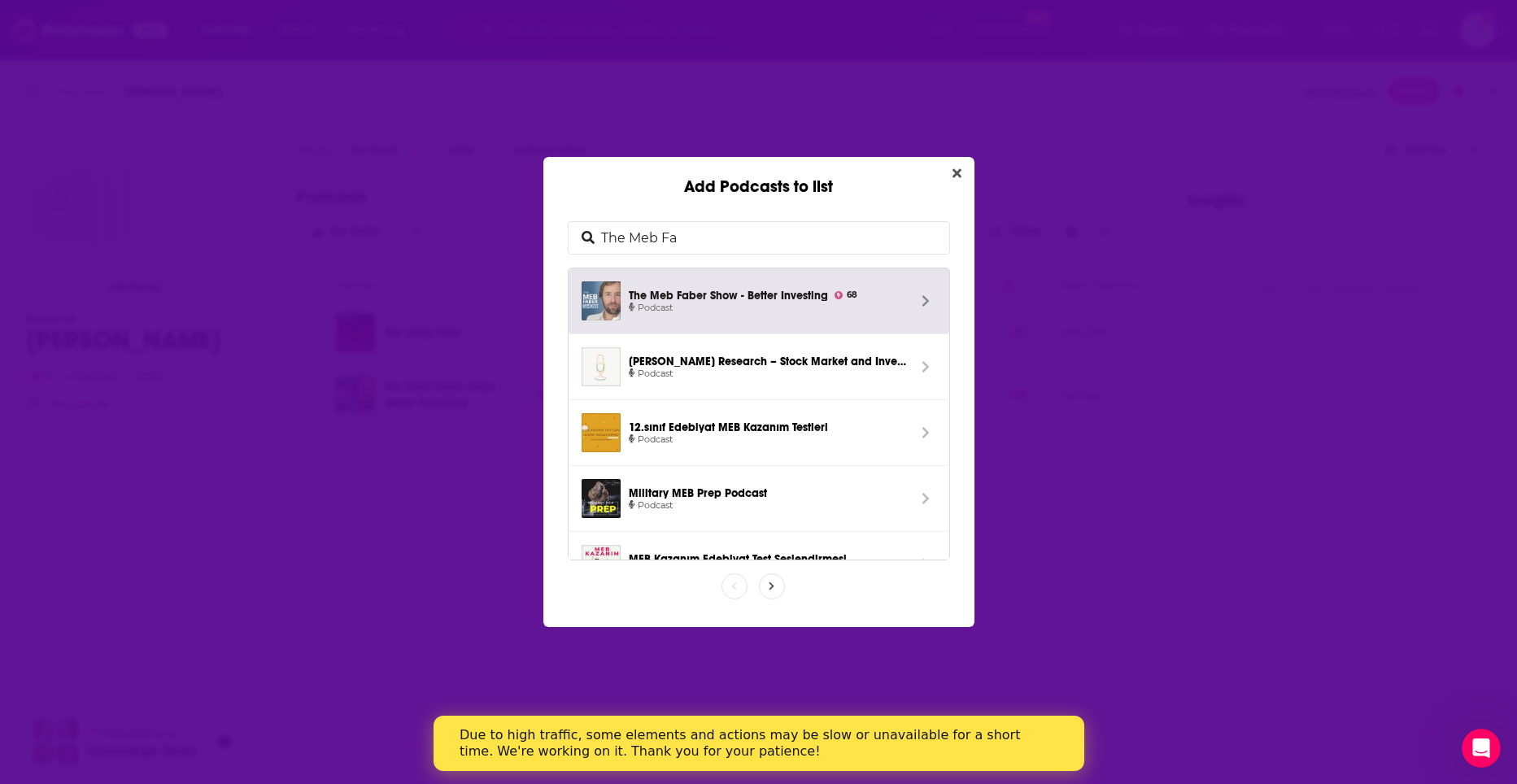
drag, startPoint x: 712, startPoint y: 248, endPoint x: 608, endPoint y: 260, distance: 104.7
click at [608, 260] on div "The Meb Fa The [PERSON_NAME] Show - Better Investing 68 Podcast [PERSON_NAME] R…" at bounding box center [759, 390] width 392 height 349
type input "T"
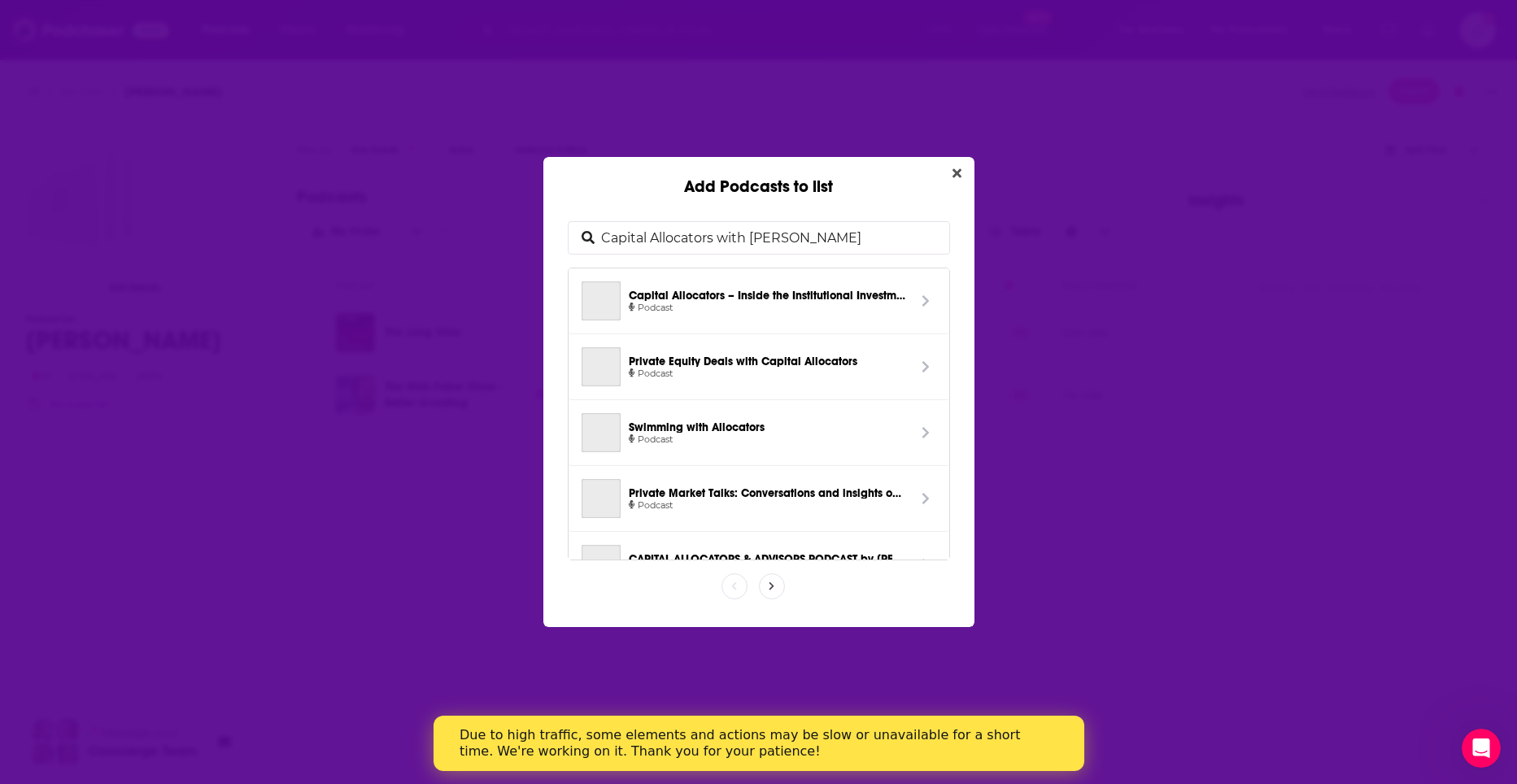
type input "Capital Allocators with [PERSON_NAME]"
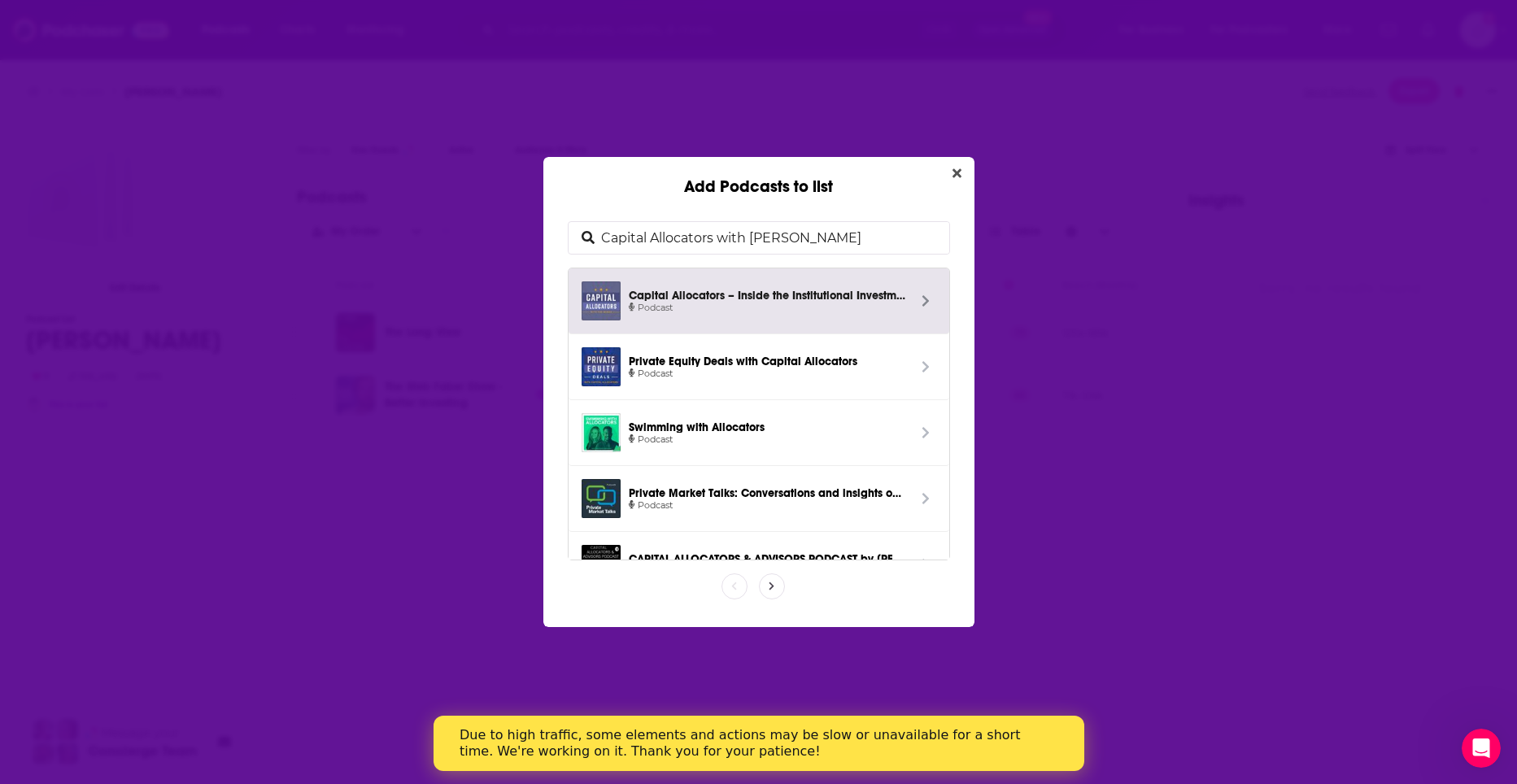
click at [744, 325] on link "Capital Allocators – Inside the Institutional Investment Industry 71 Podcast" at bounding box center [759, 302] width 380 height 66
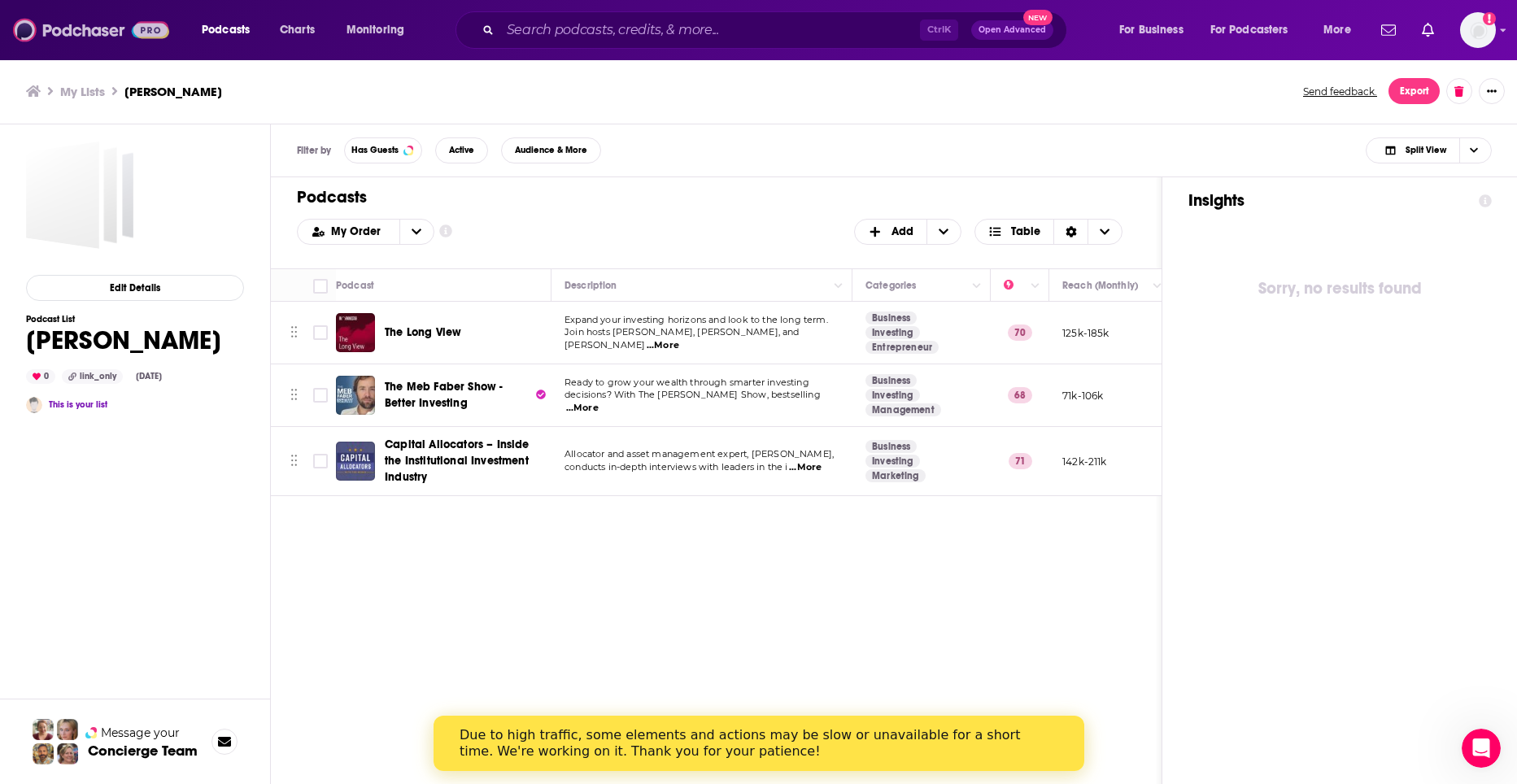
click at [117, 23] on img at bounding box center [90, 30] width 156 height 31
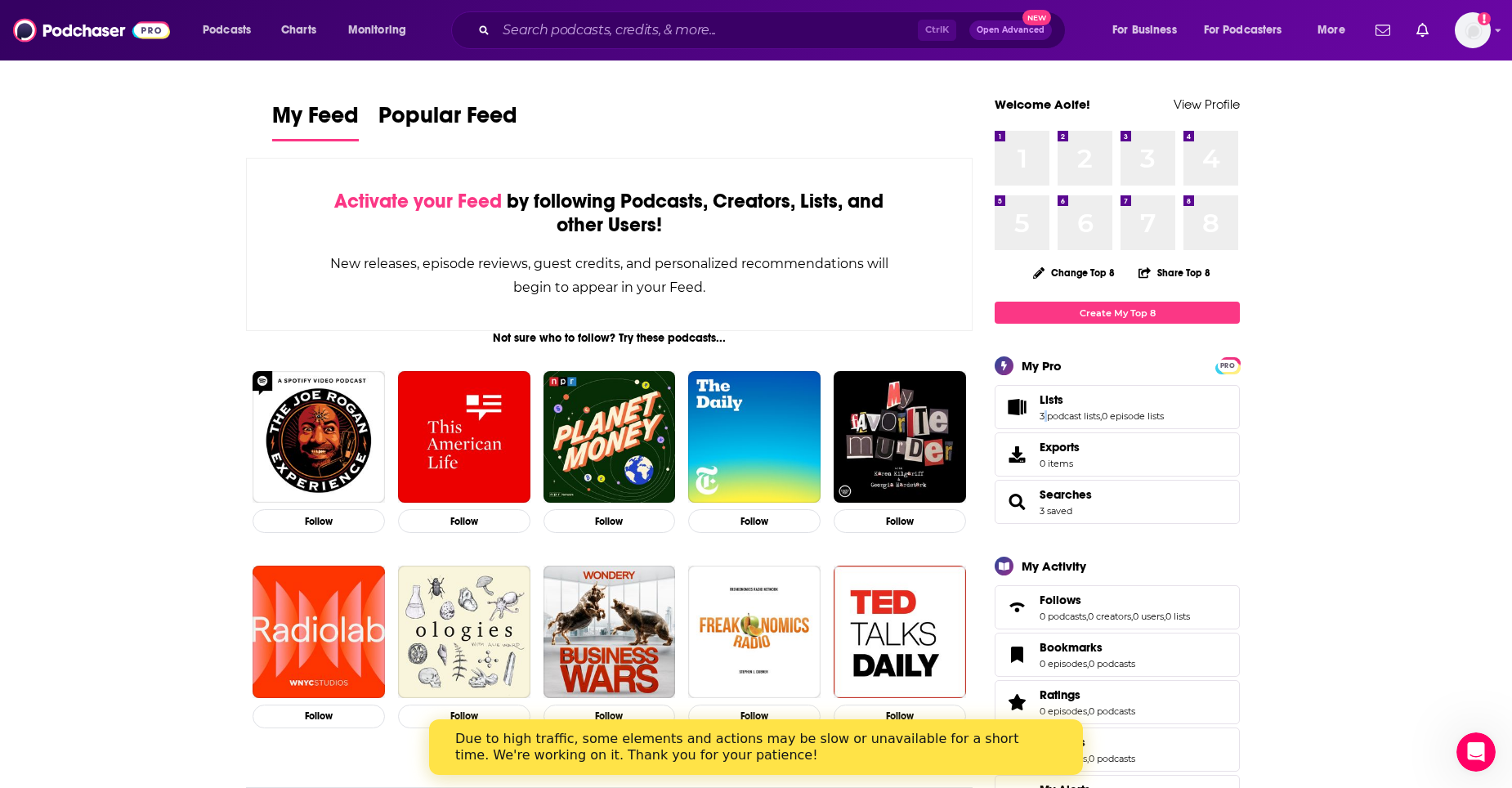
click at [1047, 408] on span "Lists 3 podcast lists , 0 episode lists" at bounding box center [1102, 407] width 124 height 30
click at [1047, 402] on span "Lists" at bounding box center [1052, 399] width 24 height 14
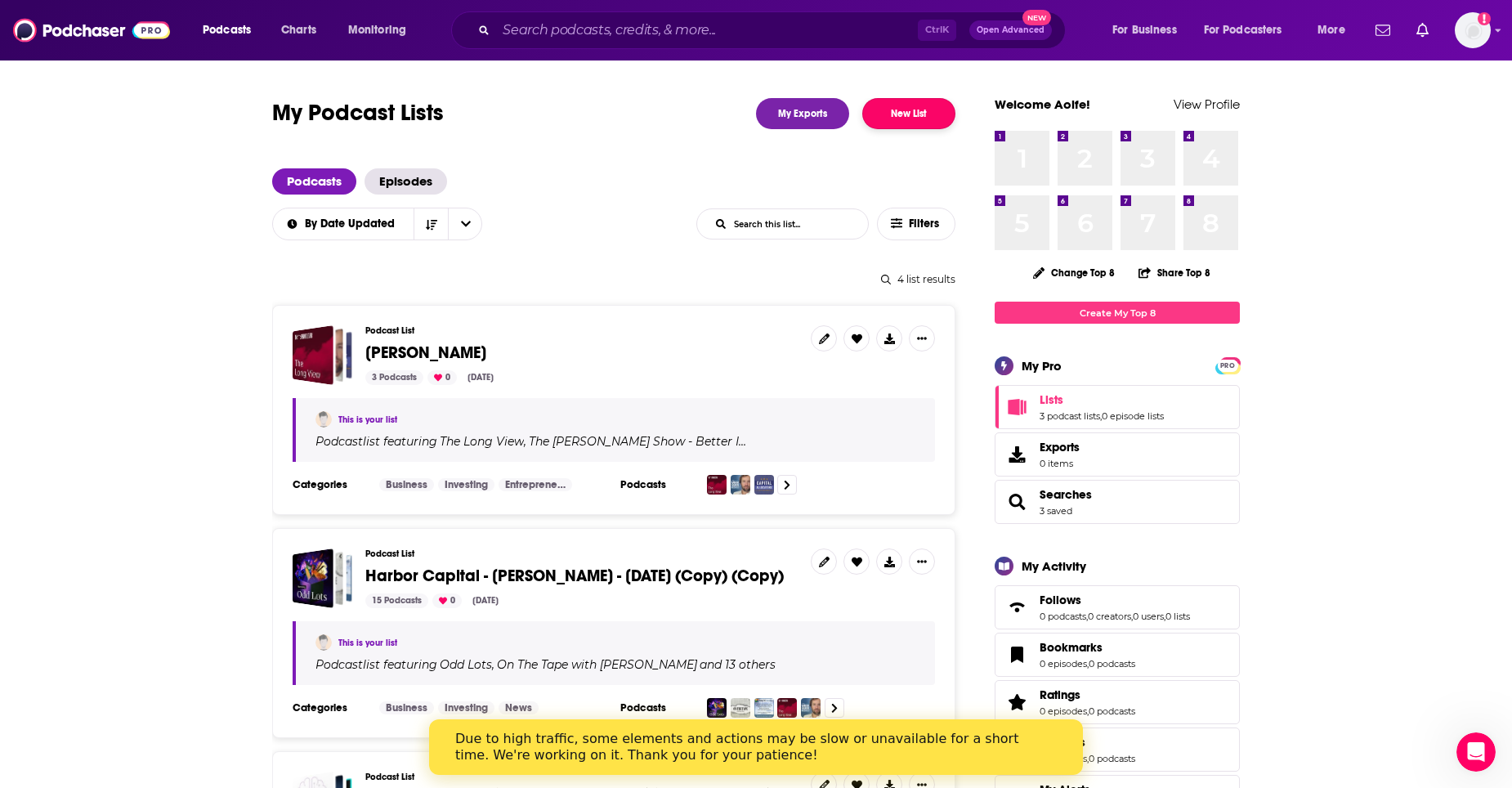
click at [892, 120] on button "New List" at bounding box center [909, 113] width 93 height 31
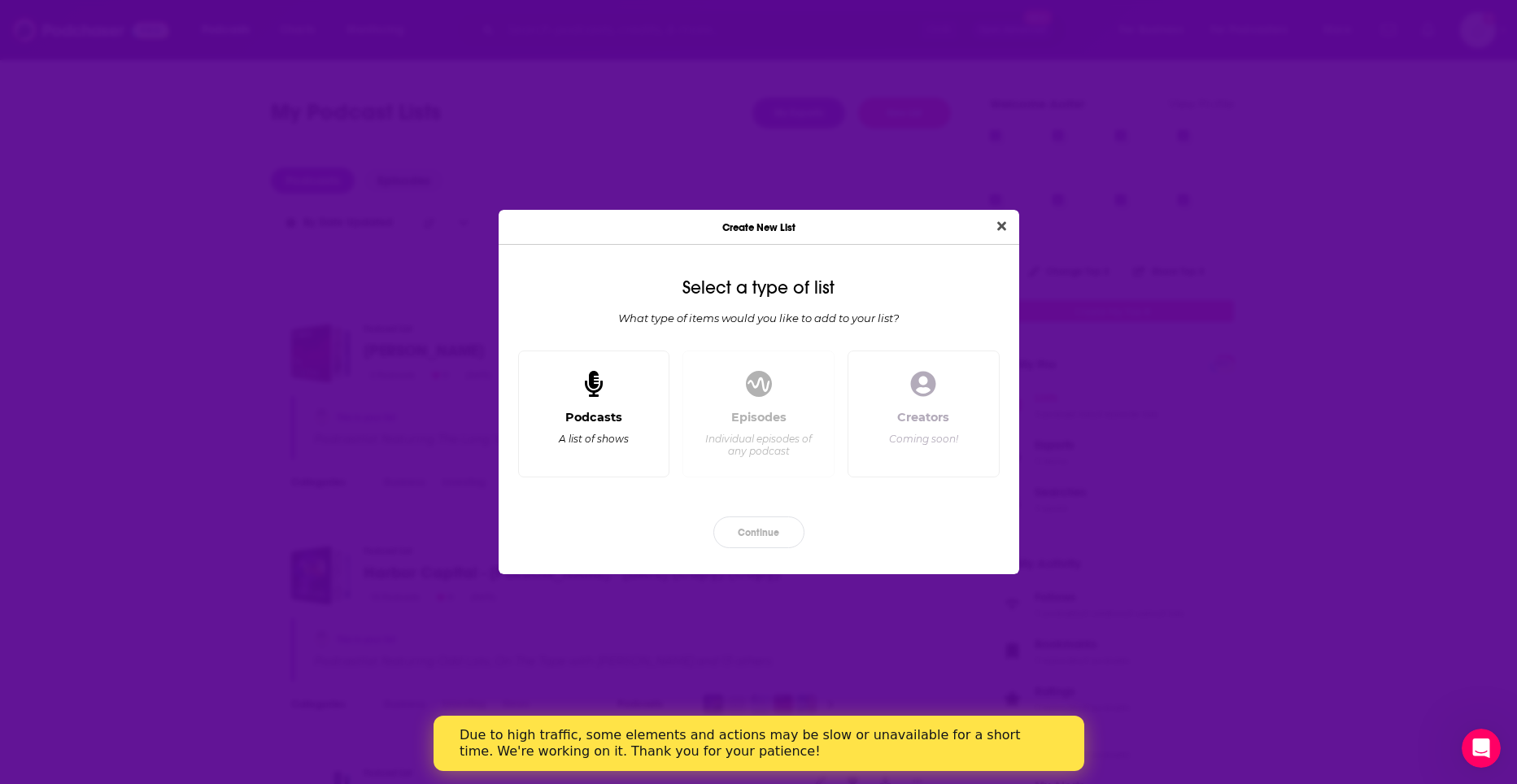
click at [615, 436] on div "A list of shows" at bounding box center [593, 438] width 70 height 12
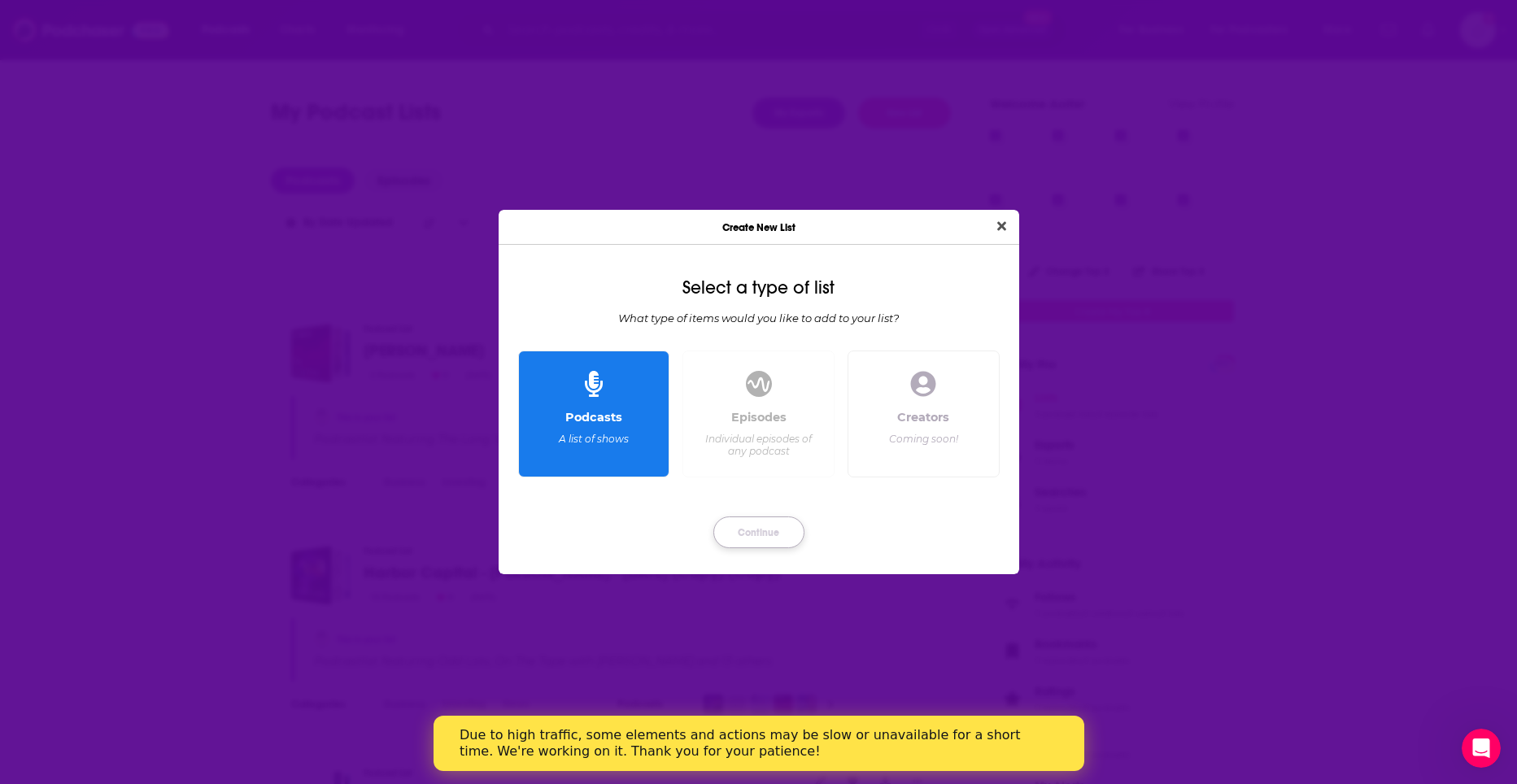
click at [729, 529] on button "Continue" at bounding box center [759, 532] width 91 height 32
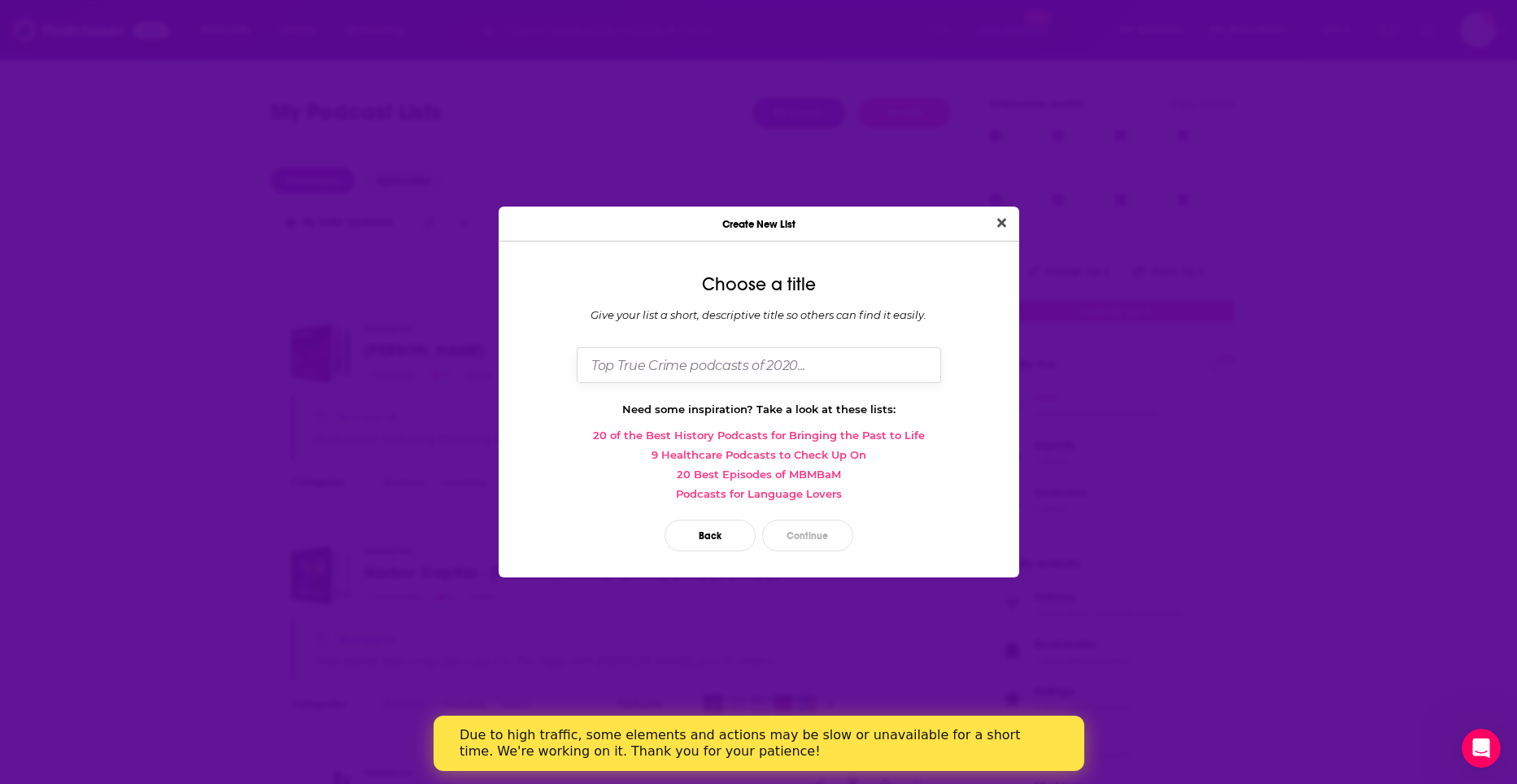
click at [761, 358] on input "Dialog" at bounding box center [758, 364] width 364 height 35
type input "[PERSON_NAME]"
click at [852, 539] on button "Continue" at bounding box center [808, 536] width 91 height 32
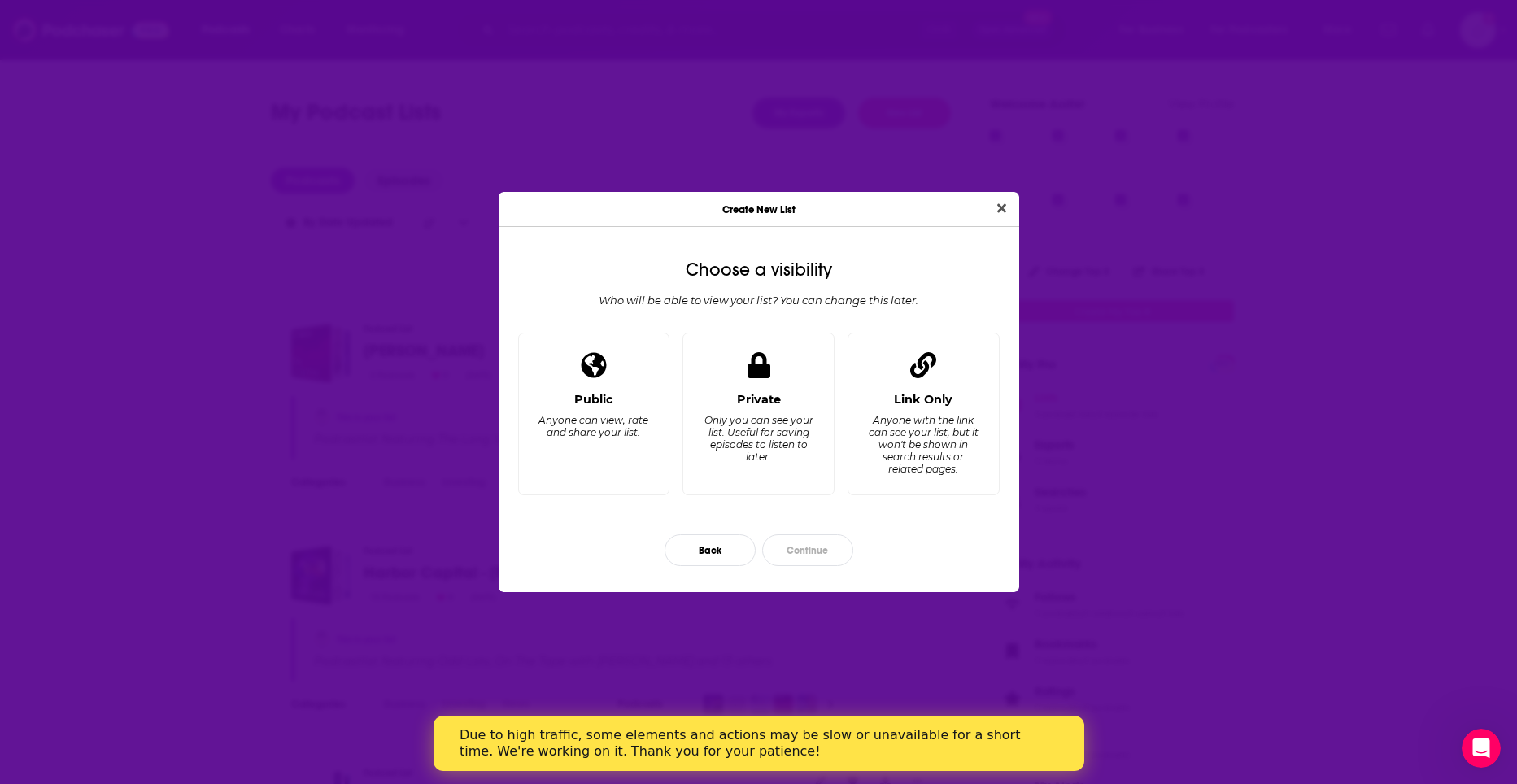
click at [840, 533] on div "Back Continue" at bounding box center [758, 550] width 494 height 57
click at [894, 427] on div "Anyone with the link can see your list, but it won't be shown in search results…" at bounding box center [923, 444] width 112 height 61
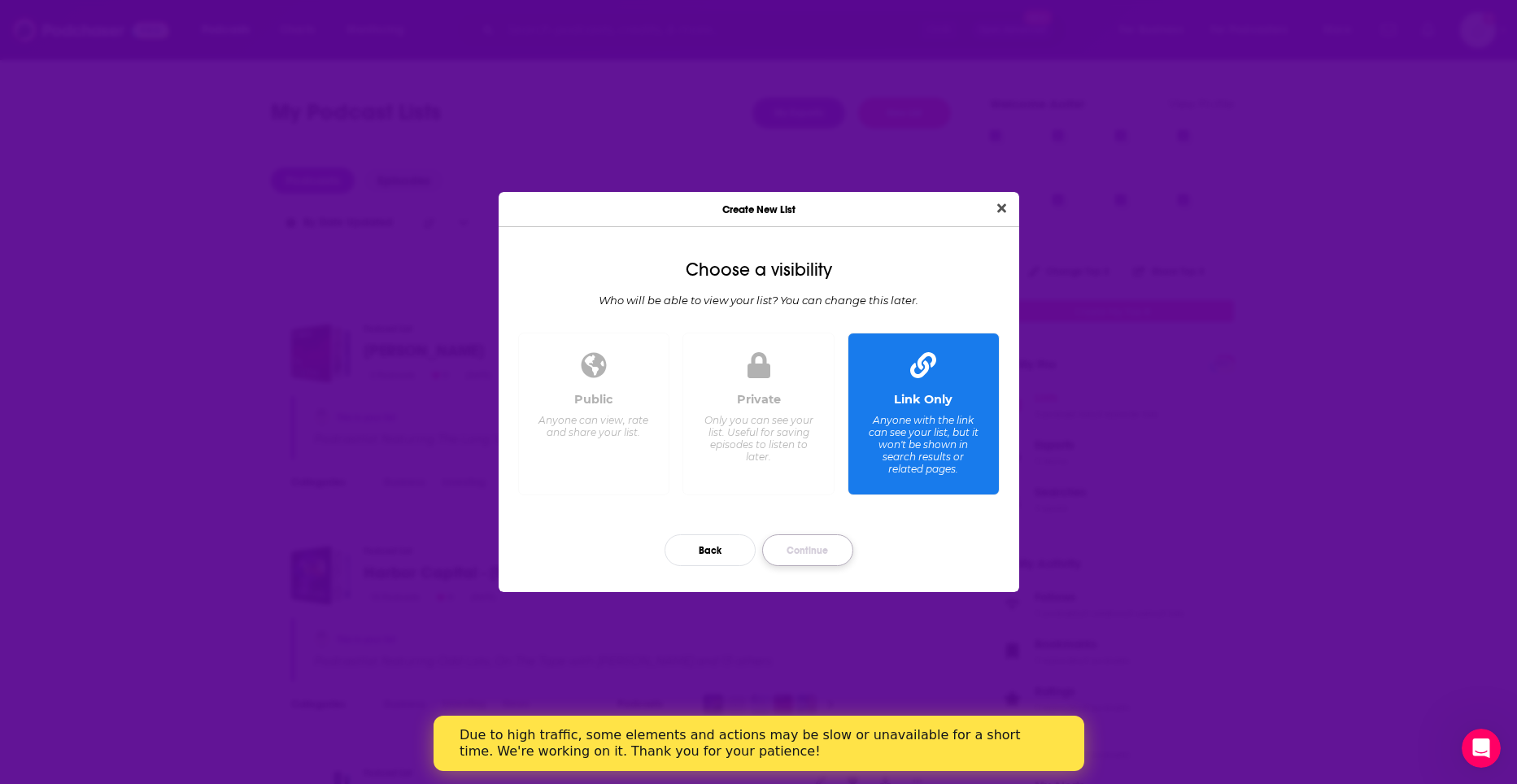
click at [821, 551] on button "Continue" at bounding box center [808, 550] width 91 height 32
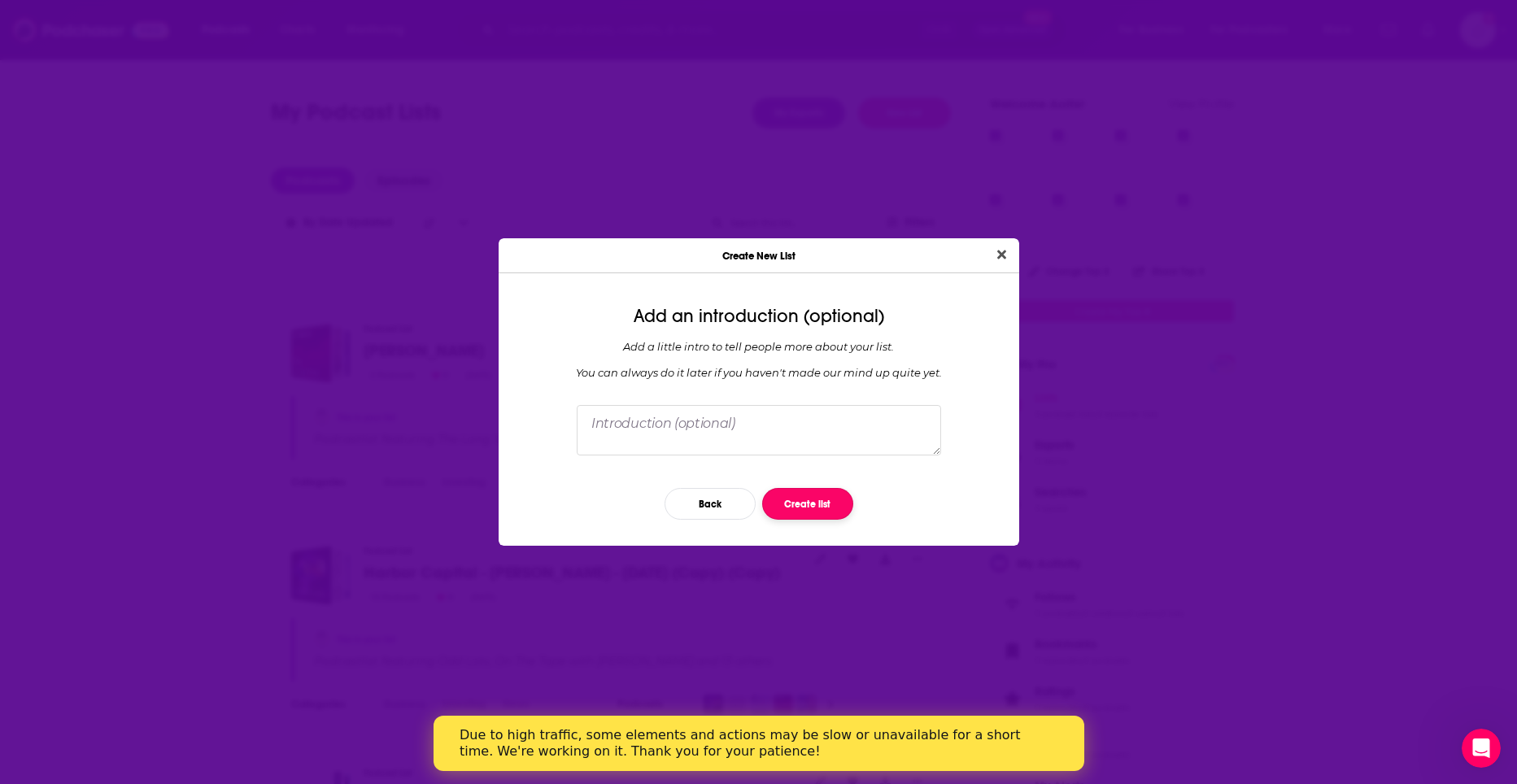
click at [799, 510] on button "Create list" at bounding box center [808, 504] width 91 height 32
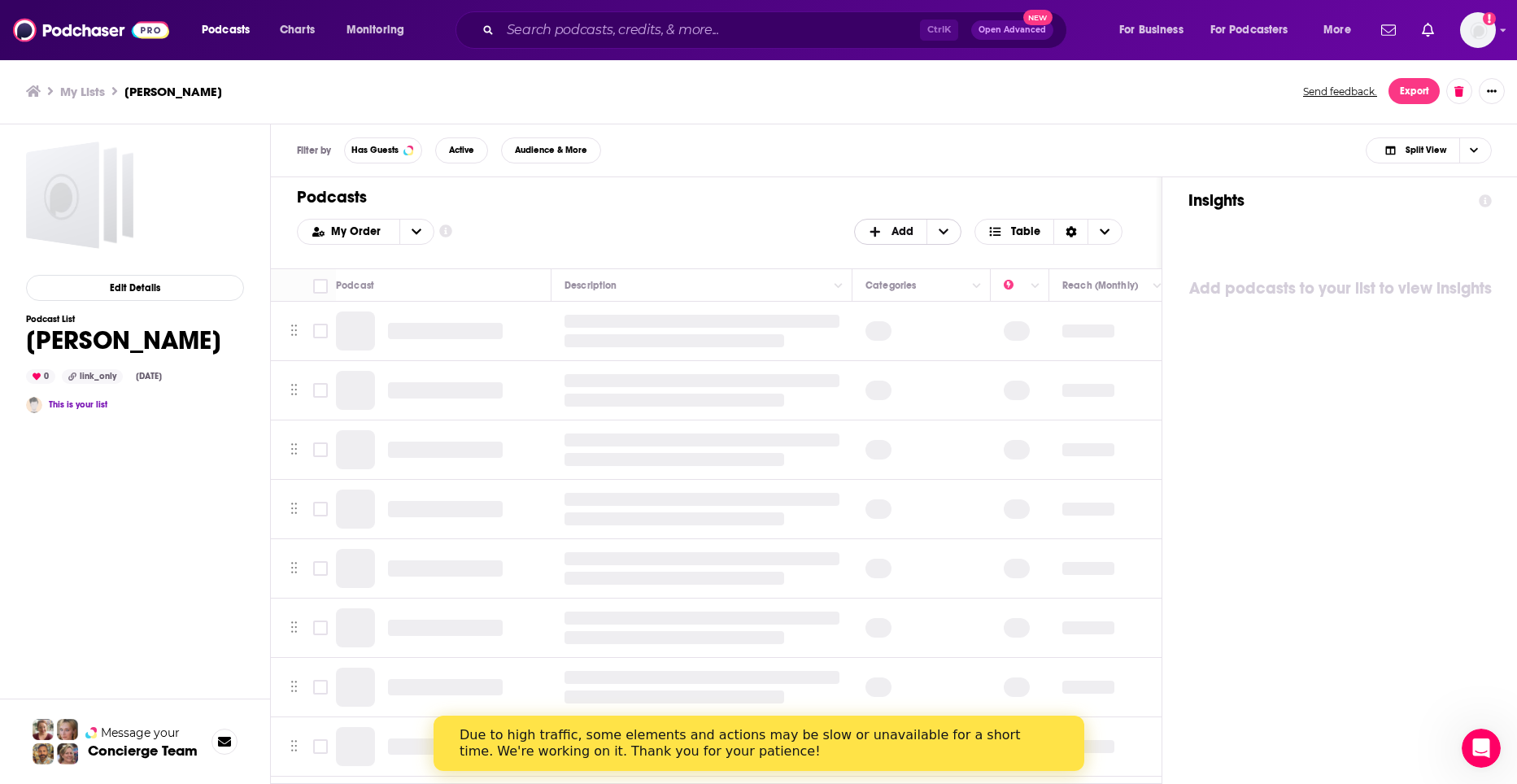
click at [887, 239] on span "Add" at bounding box center [890, 231] width 72 height 28
click at [889, 260] on span "Add Podcasts" at bounding box center [909, 258] width 83 height 9
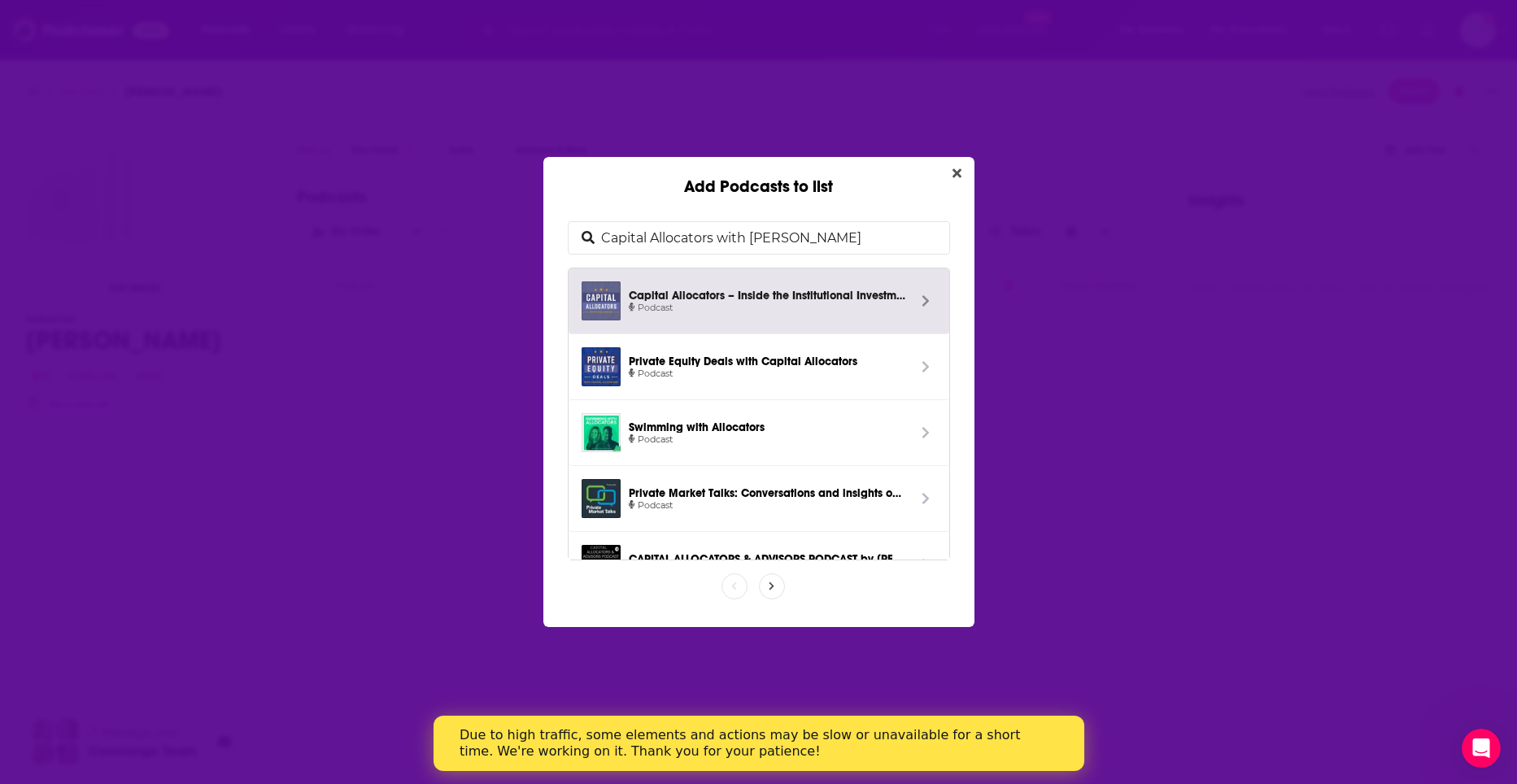
drag, startPoint x: 875, startPoint y: 242, endPoint x: 584, endPoint y: 252, distance: 291.2
click at [584, 252] on div "Capital Allocators with [PERSON_NAME]" at bounding box center [759, 237] width 382 height 33
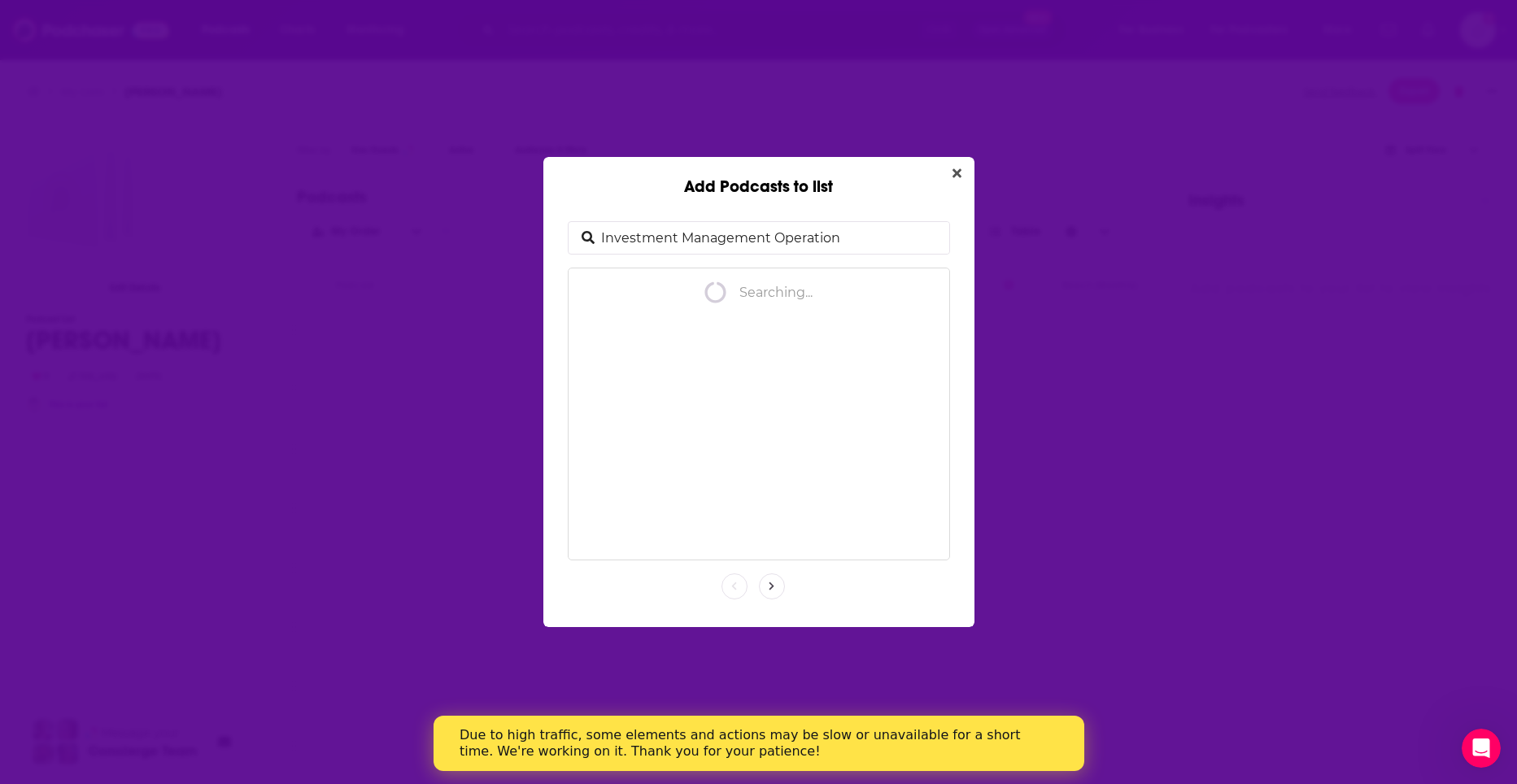
type input "Investment Management Operations"
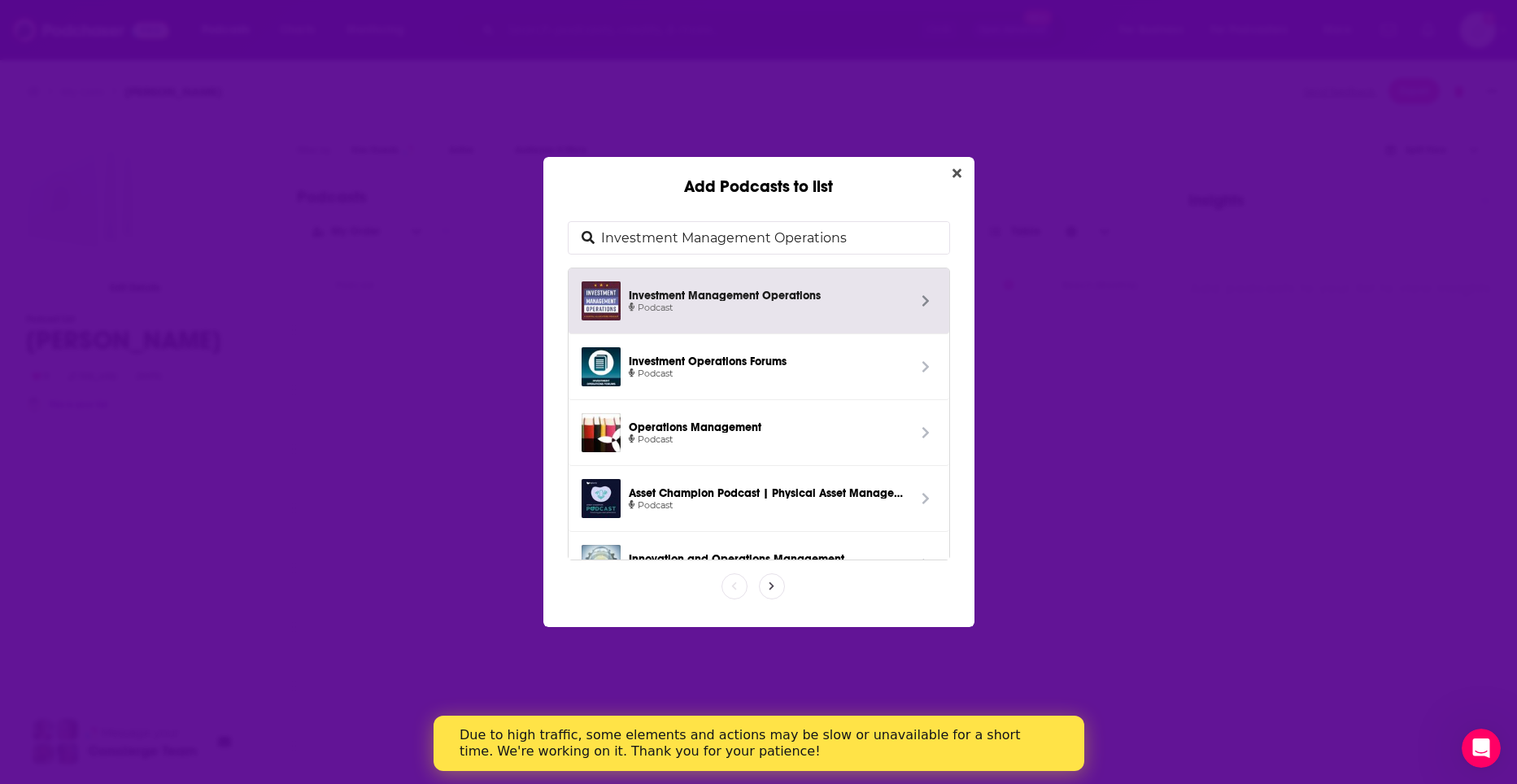
click at [789, 303] on span "Podcast" at bounding box center [767, 308] width 278 height 14
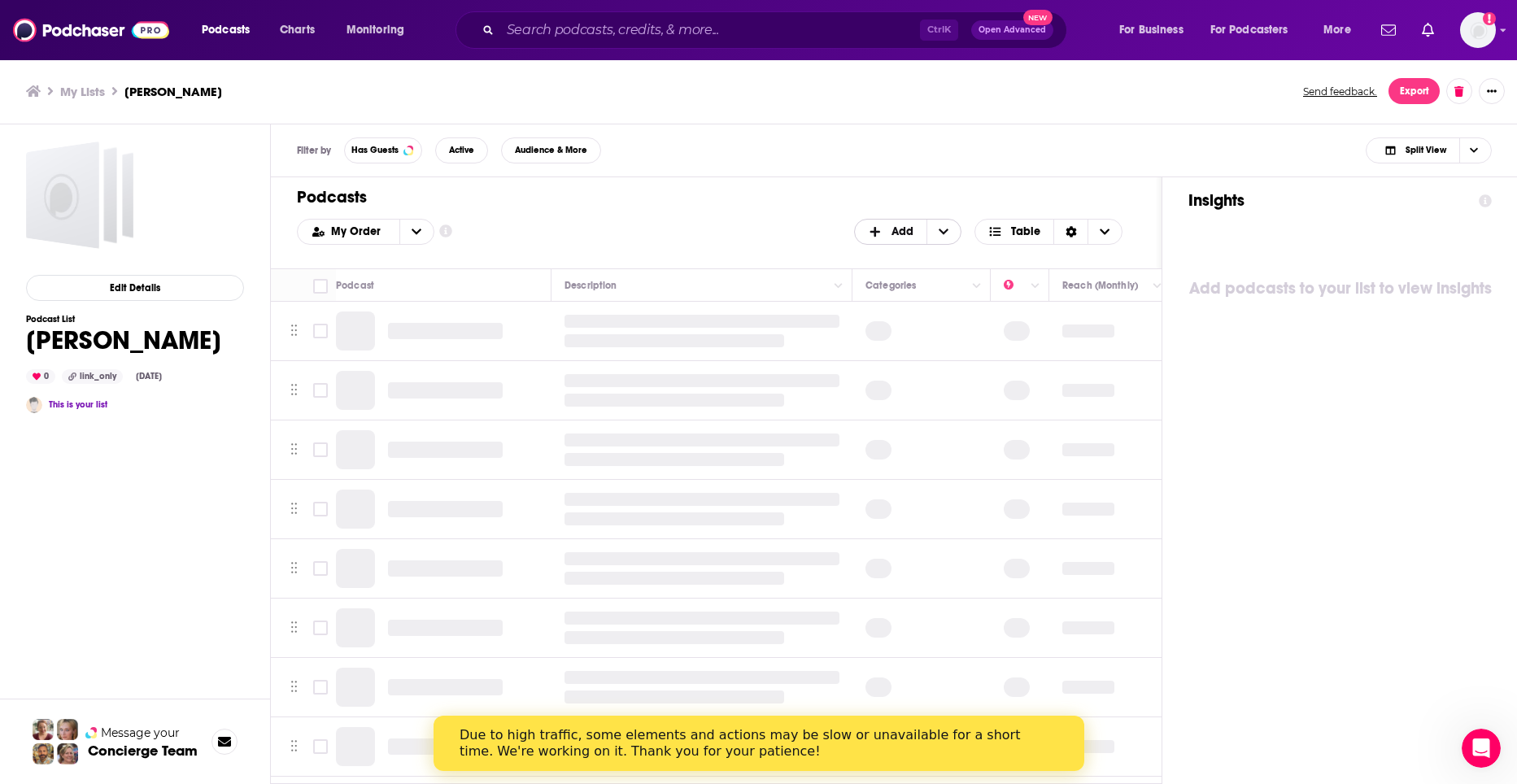
click at [880, 226] on icon "+ Add" at bounding box center [875, 231] width 14 height 11
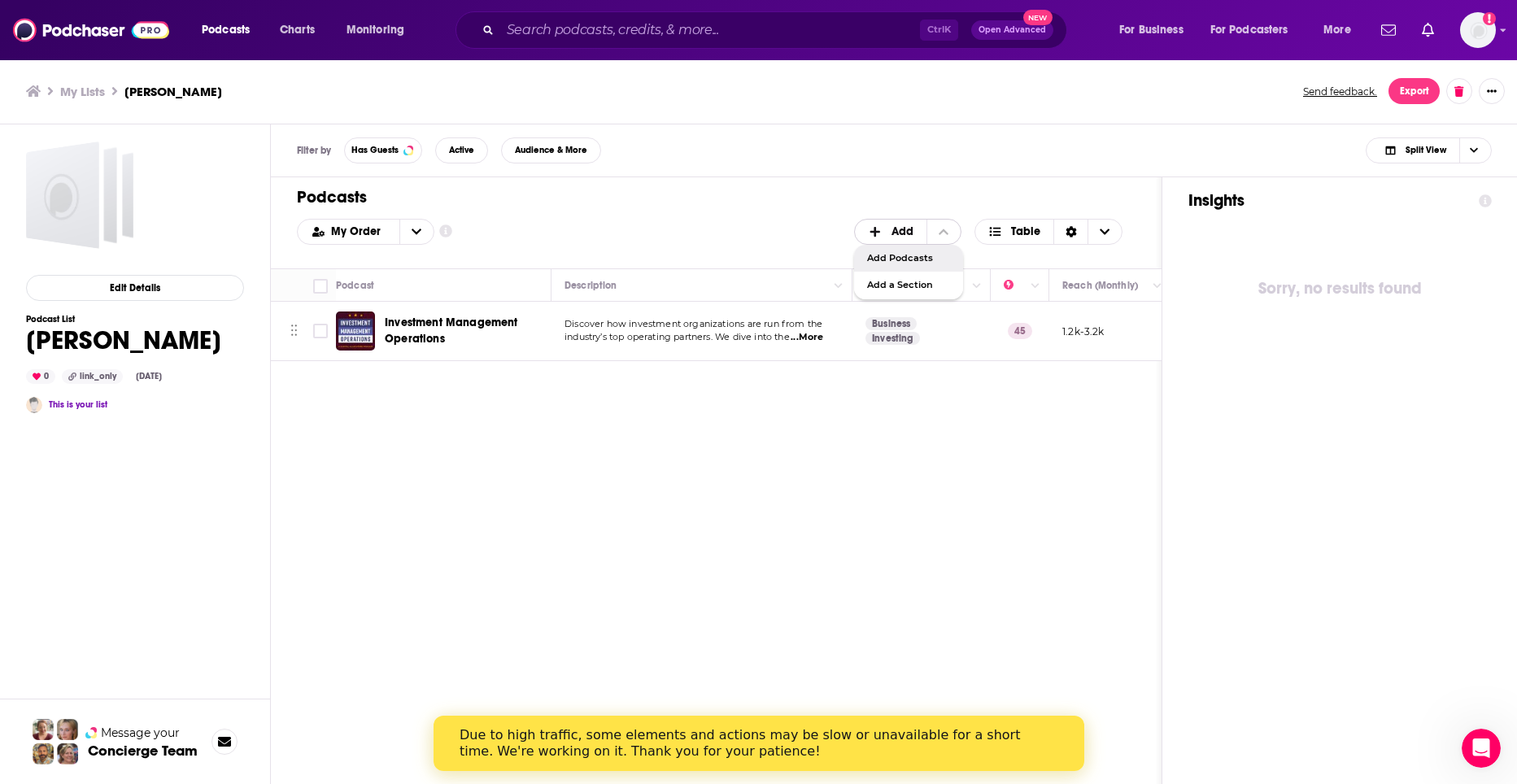
click at [888, 254] on span "Add Podcasts" at bounding box center [909, 258] width 83 height 9
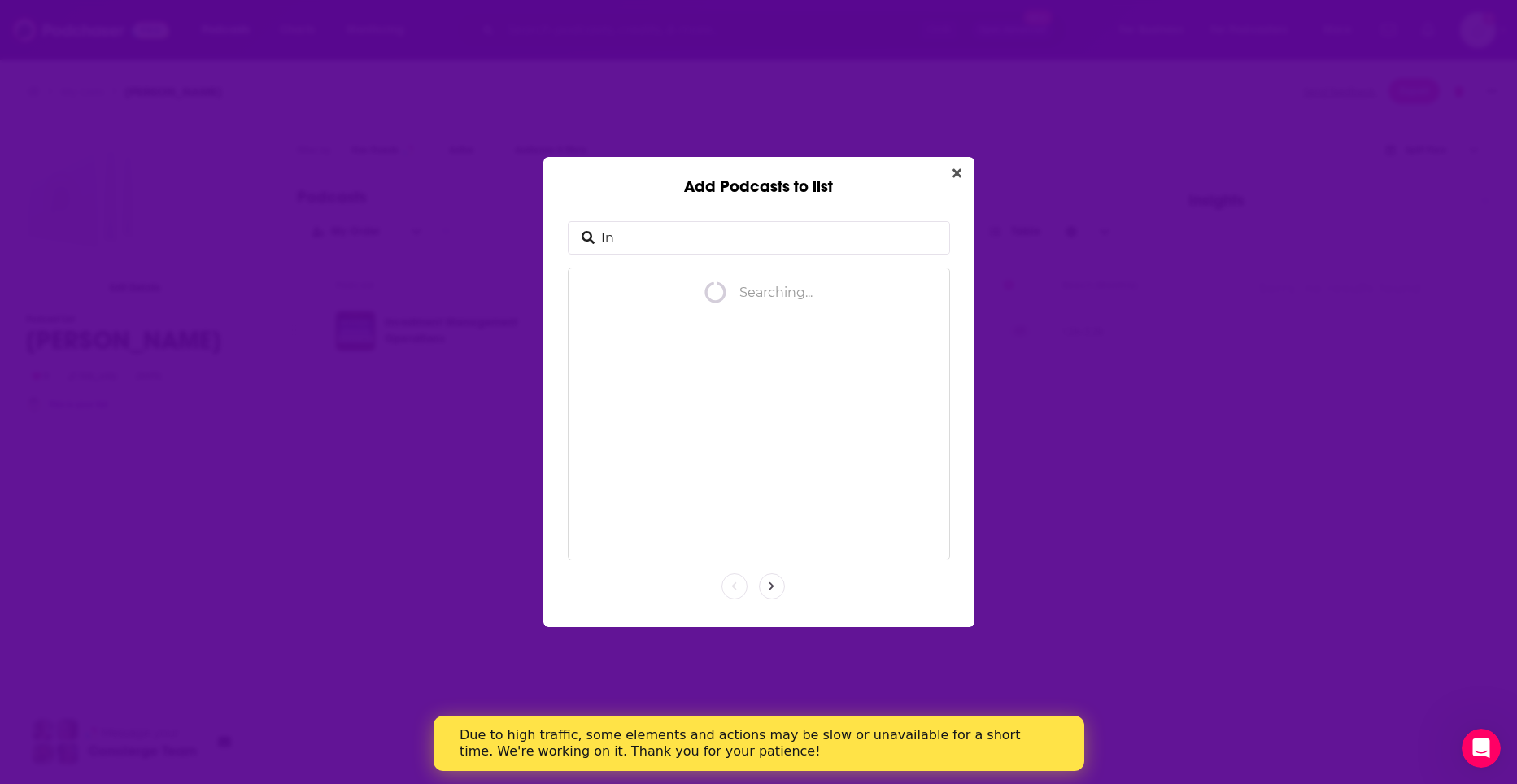
type input "I"
type input "selling the cloud"
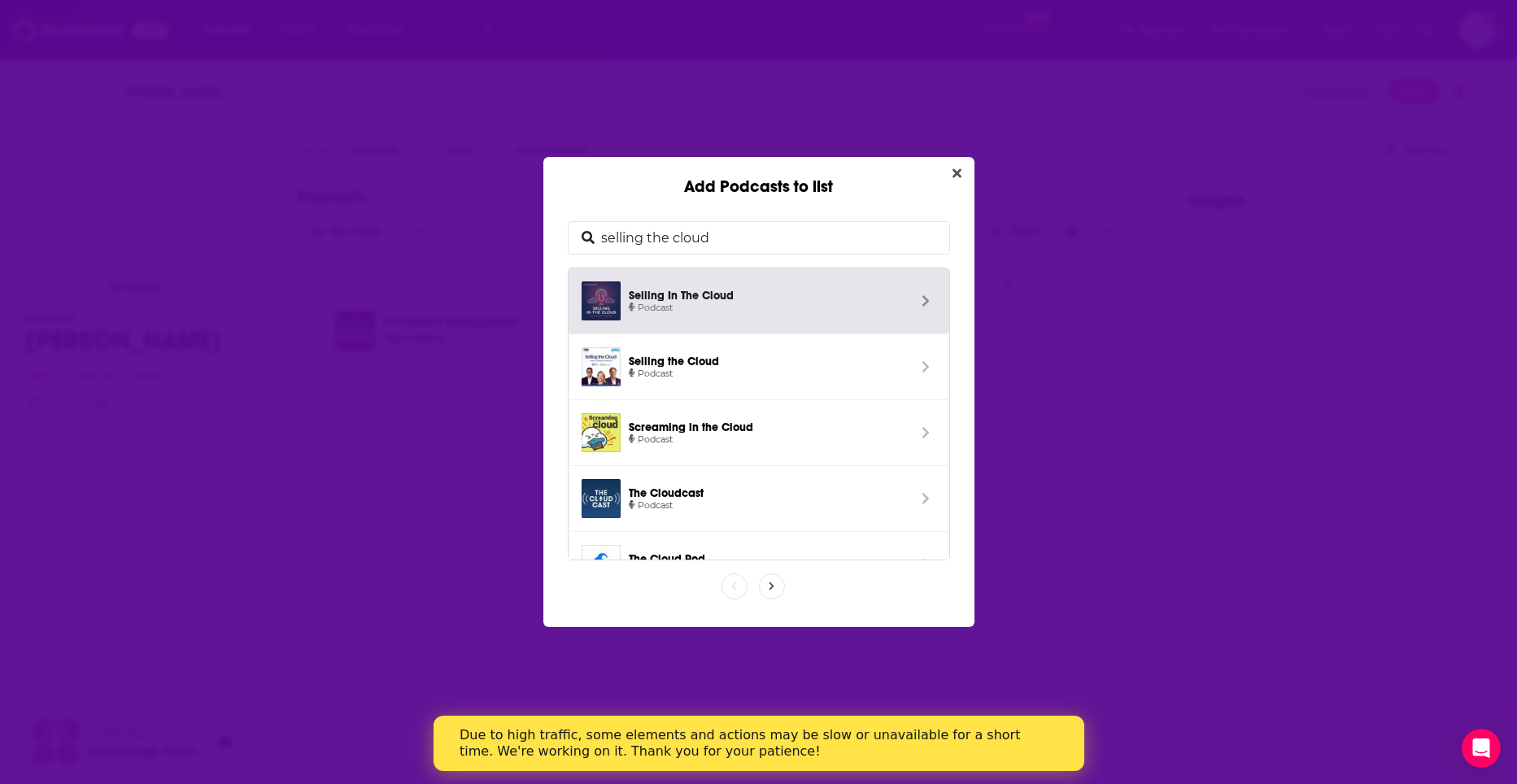
click at [762, 309] on span "Podcast" at bounding box center [767, 308] width 278 height 14
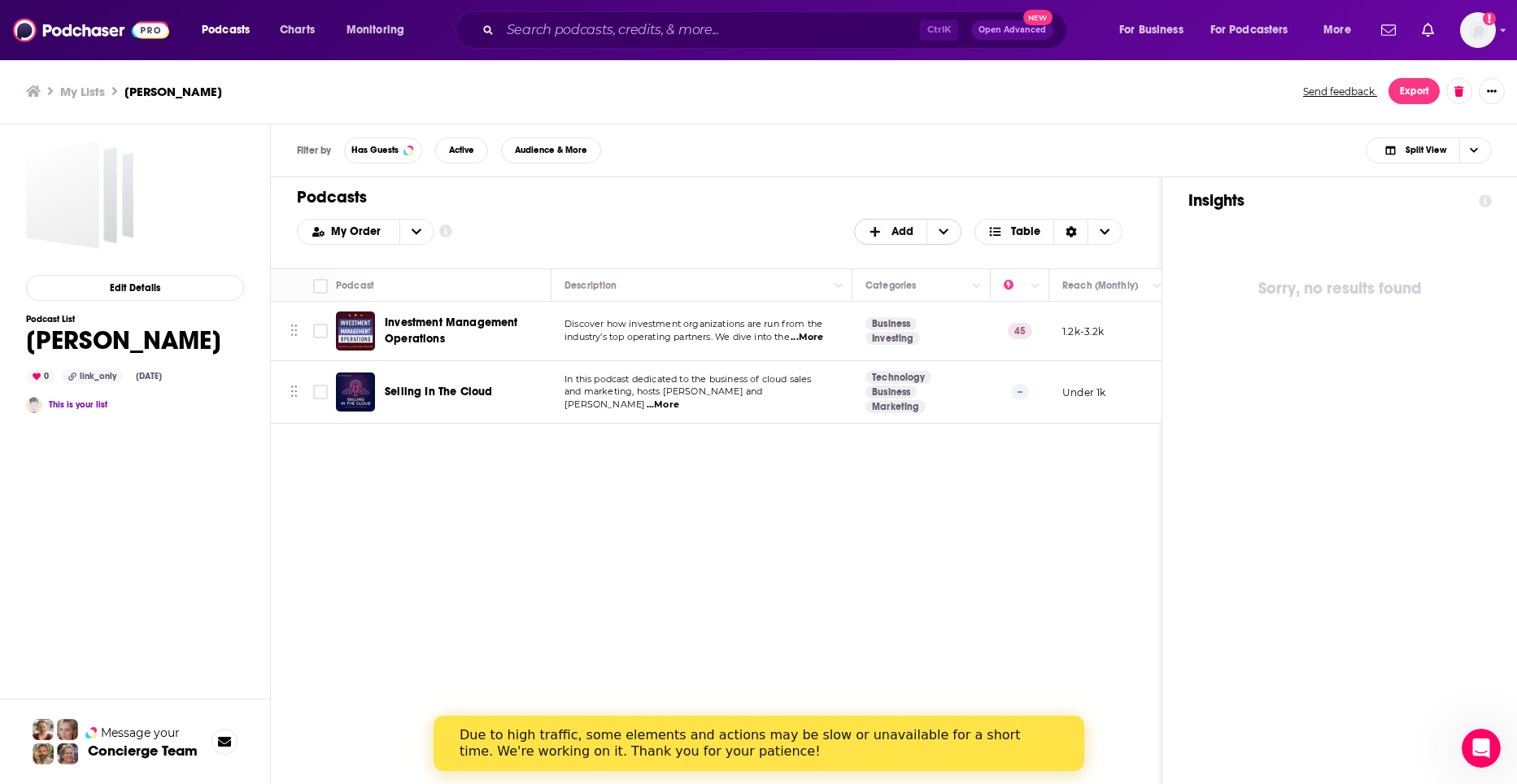
click at [892, 231] on span "Add" at bounding box center [903, 231] width 22 height 11
click at [922, 259] on span "Add Podcasts" at bounding box center [909, 258] width 83 height 9
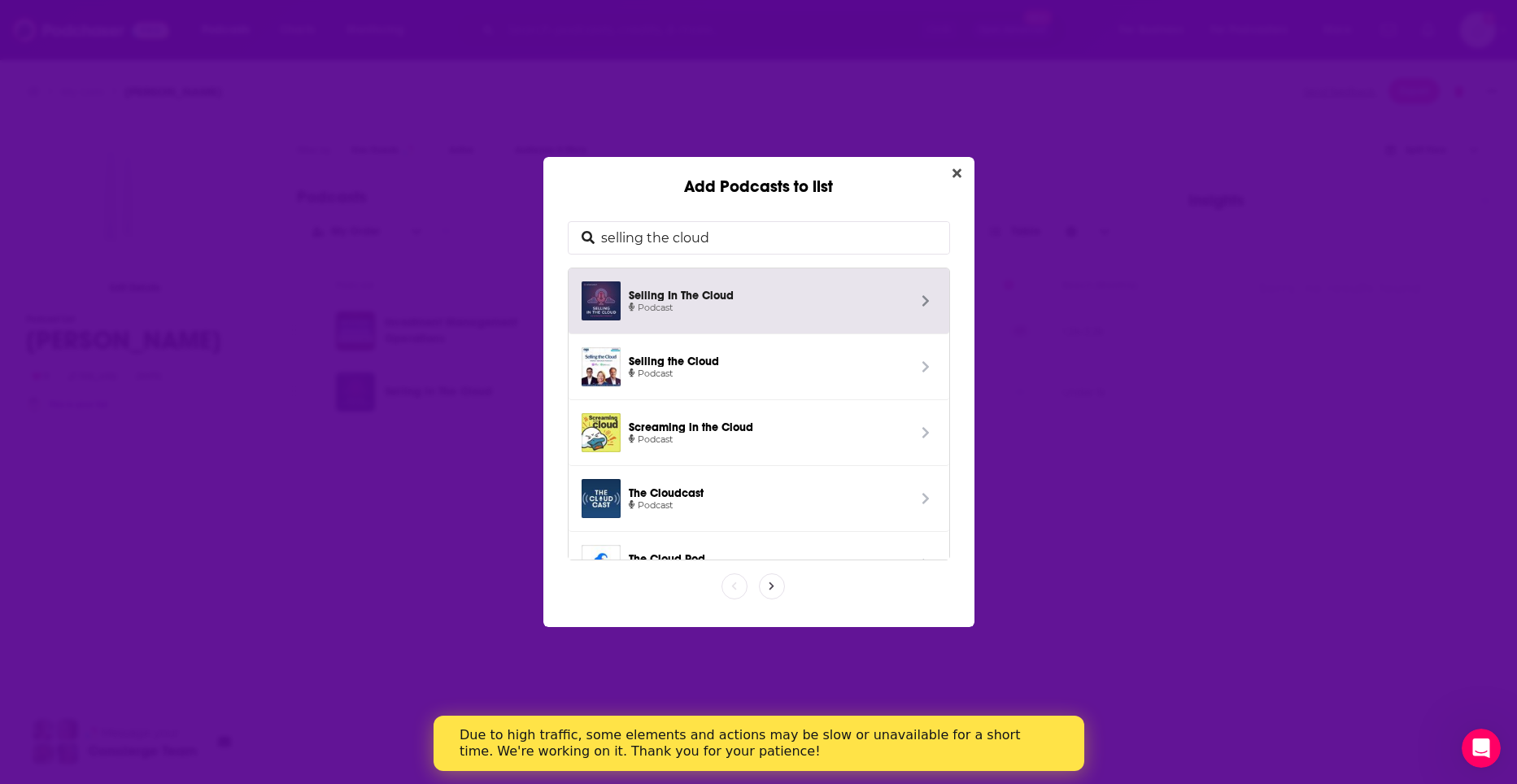
drag, startPoint x: 776, startPoint y: 234, endPoint x: 590, endPoint y: 256, distance: 187.3
click at [590, 256] on div "selling the cloud Selling In The Cloud Podcast Selling the Cloud Podcast Scream…" at bounding box center [759, 390] width 392 height 349
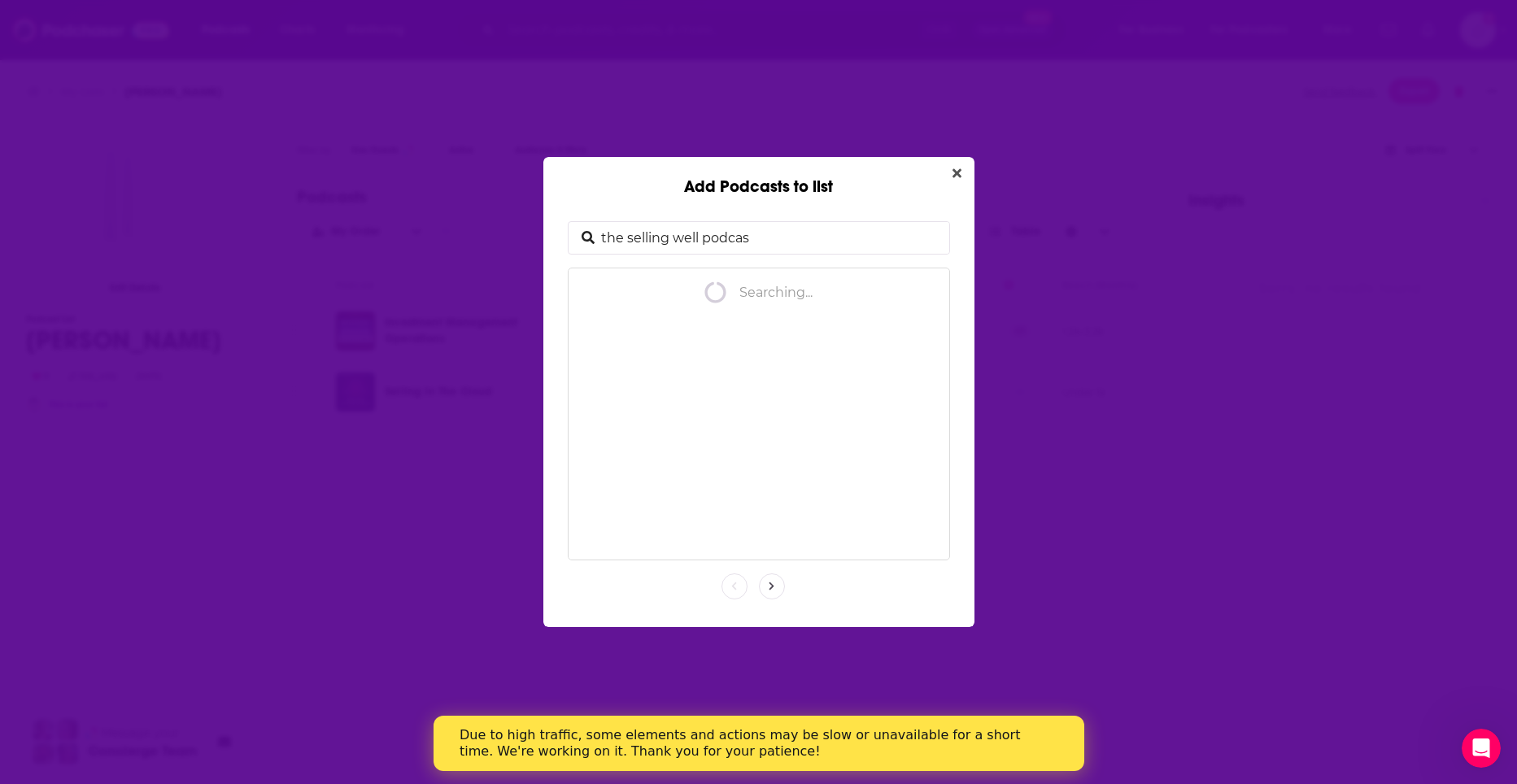
type input "the selling well podcast"
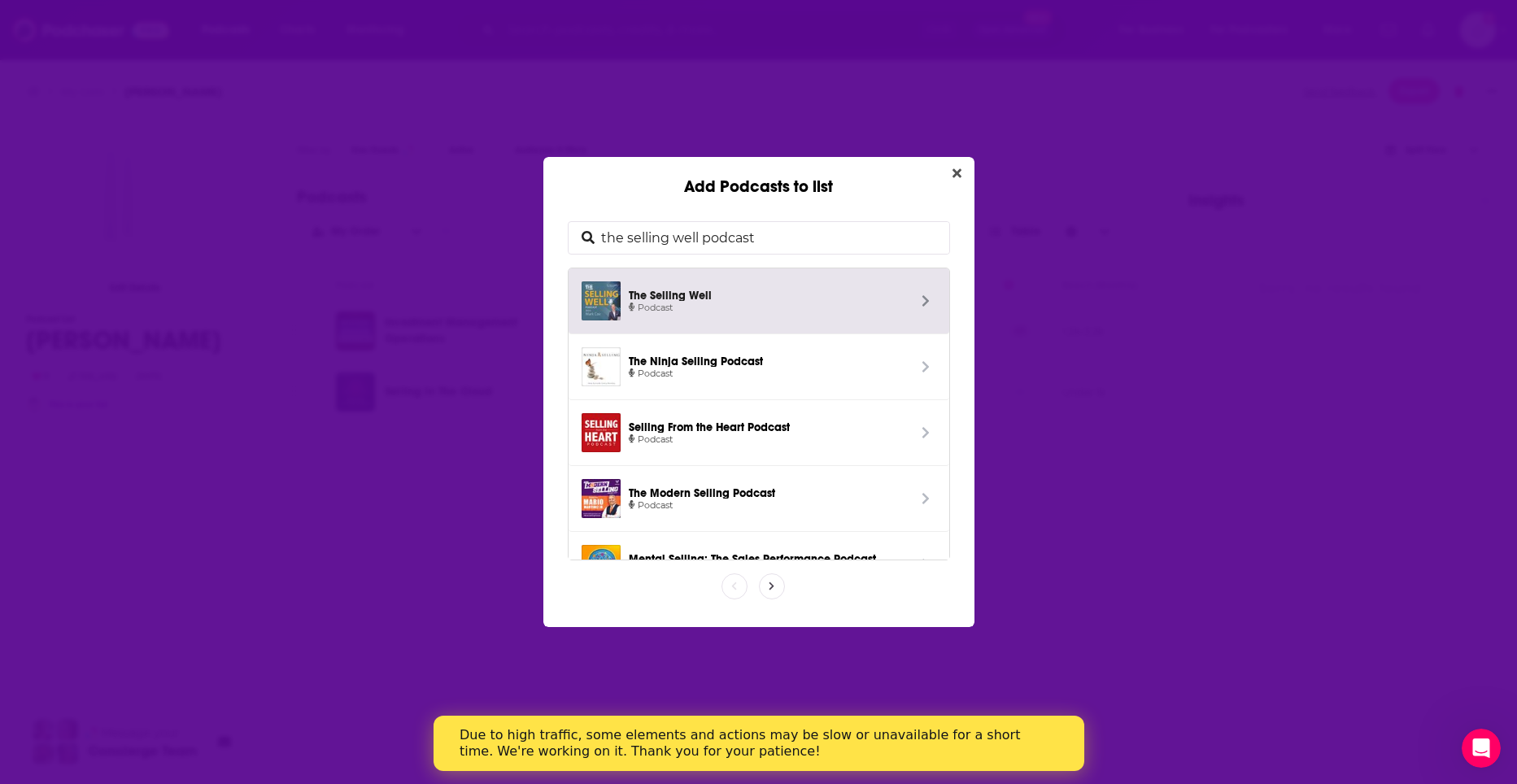
click at [746, 292] on span "The Selling Well" at bounding box center [767, 294] width 278 height 14
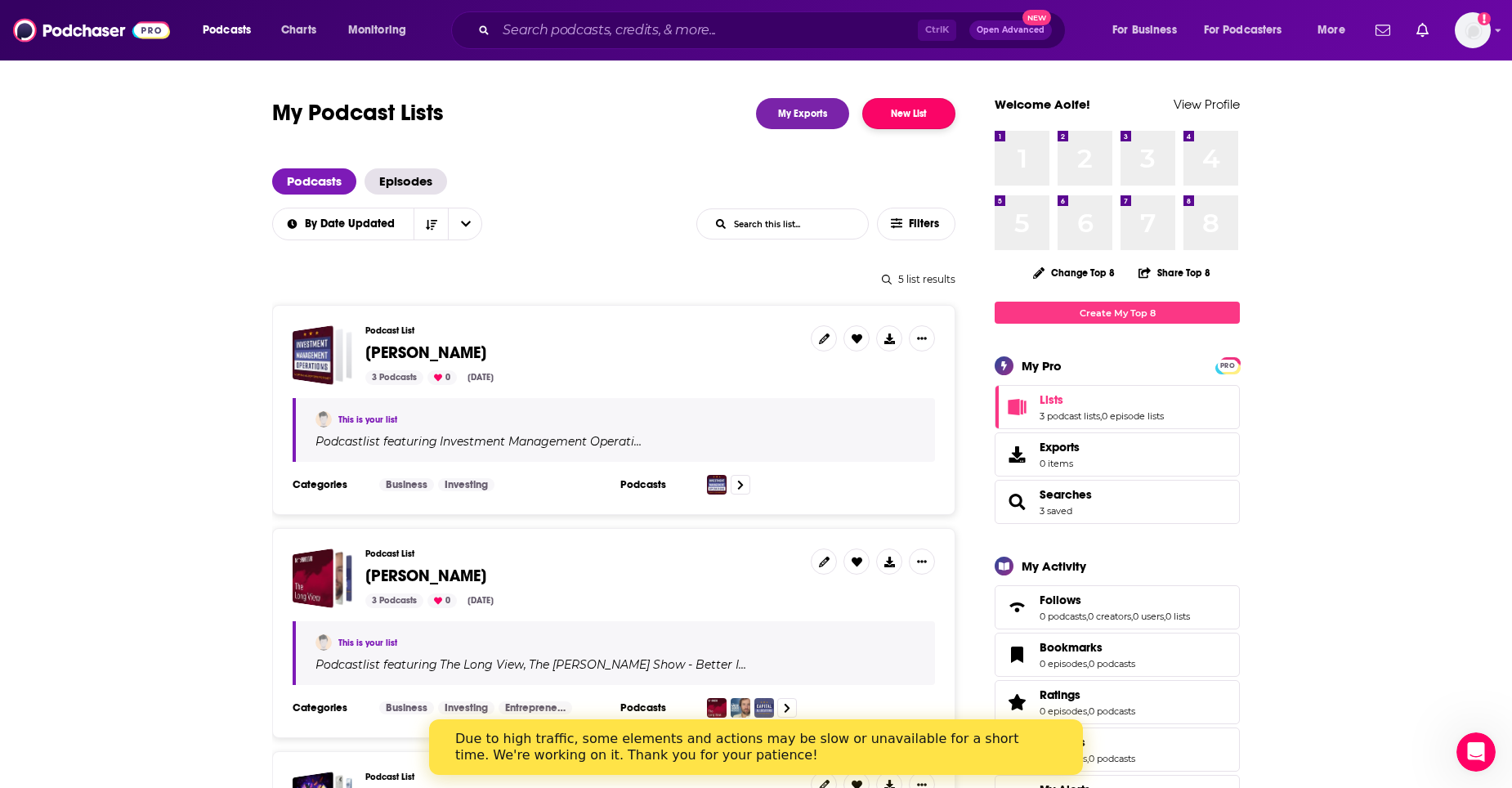
click at [907, 122] on button "New List" at bounding box center [909, 113] width 93 height 31
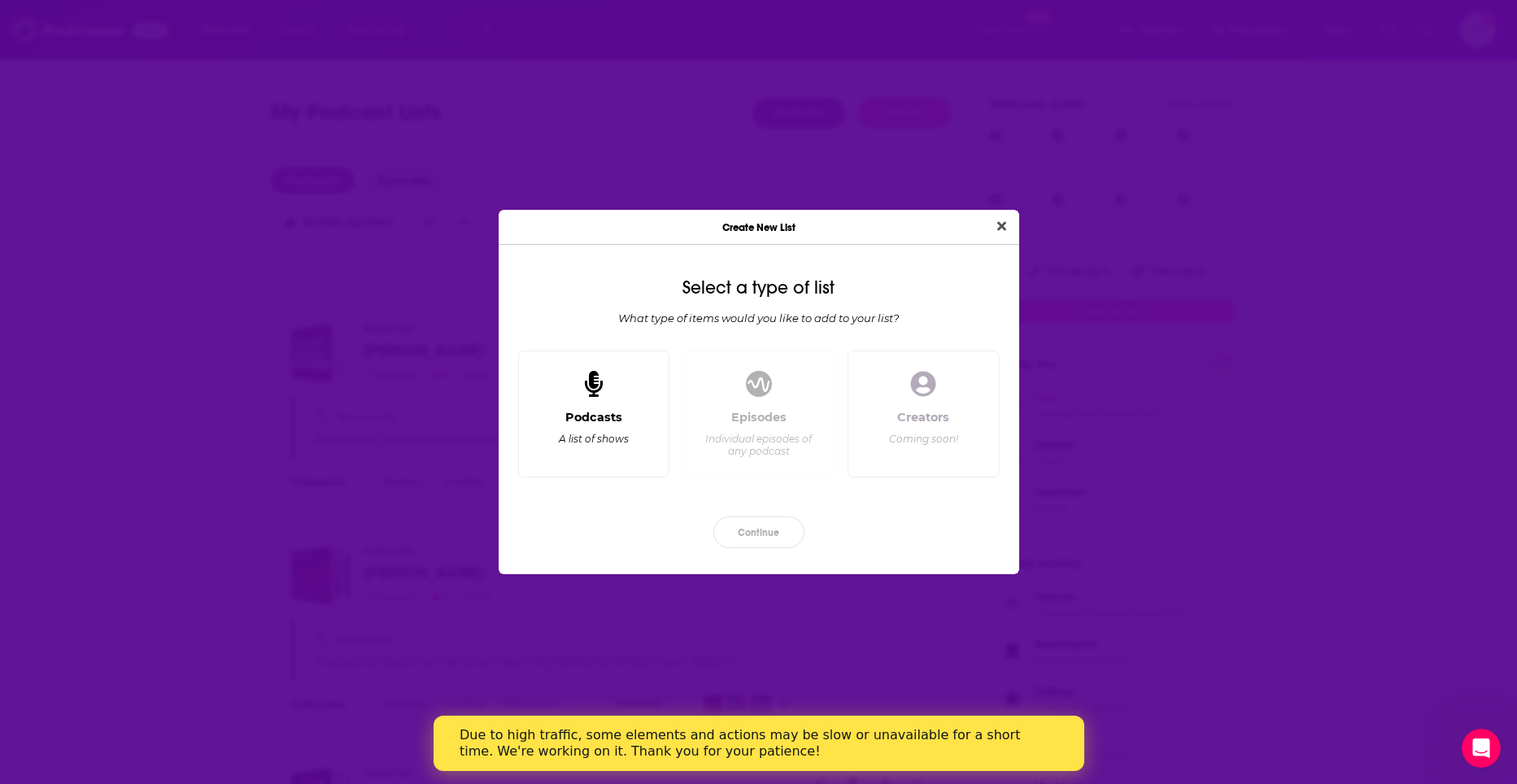
click at [645, 431] on div "Podcasts A list of shows" at bounding box center [593, 437] width 124 height 54
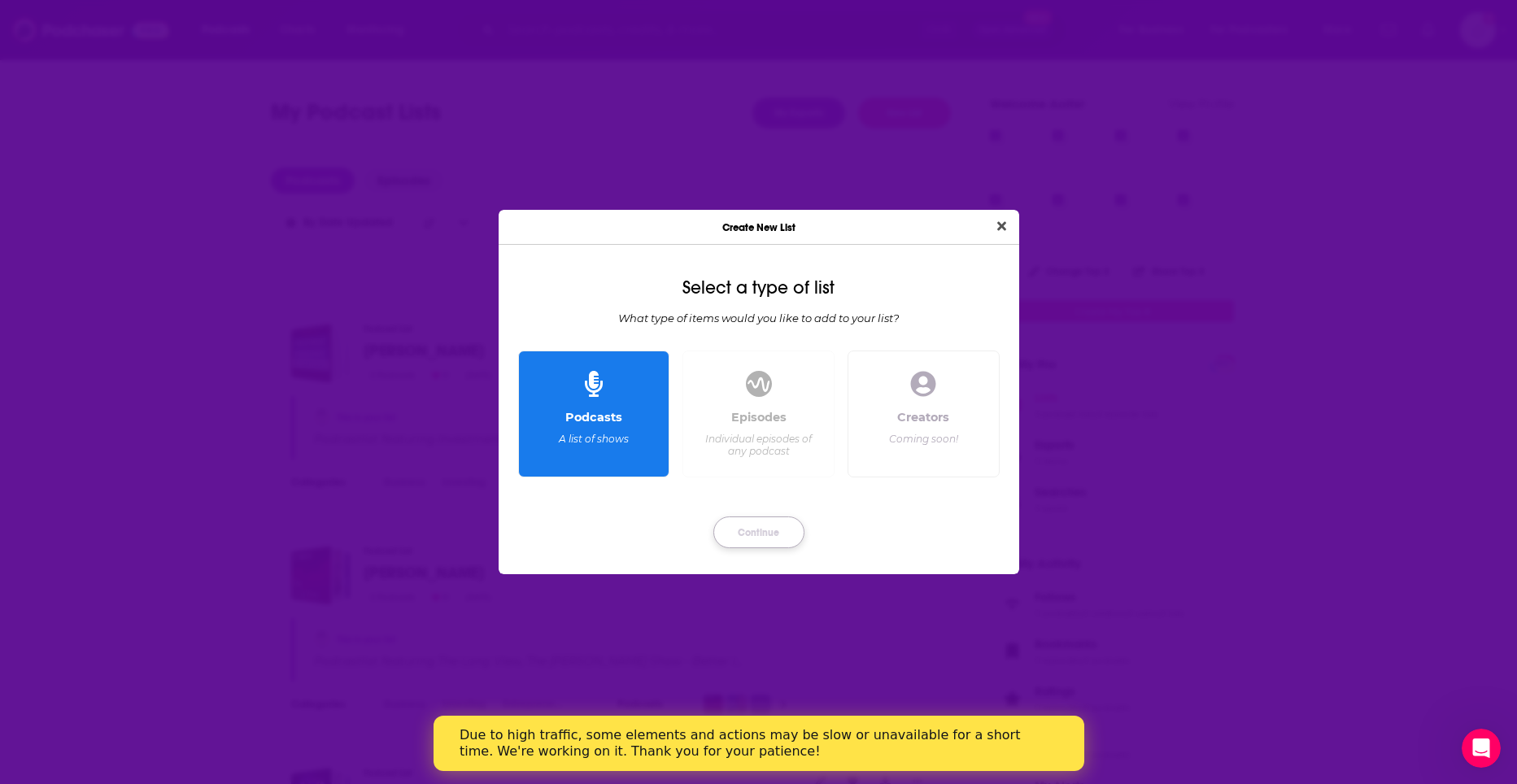
click at [781, 537] on button "Continue" at bounding box center [759, 532] width 91 height 32
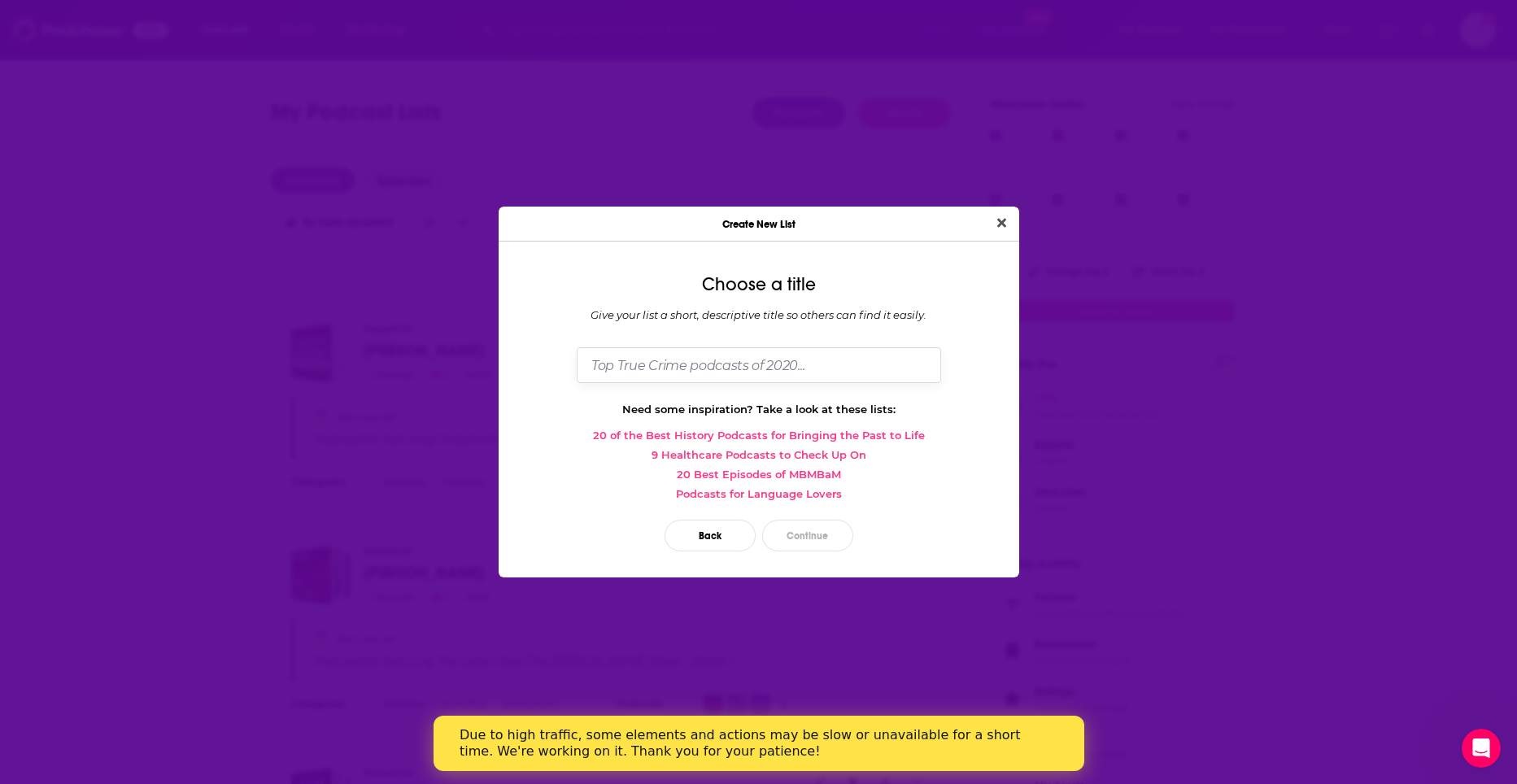
click at [750, 369] on input "Dialog" at bounding box center [758, 364] width 364 height 35
type input "[PERSON_NAME]"
click at [828, 532] on button "Continue" at bounding box center [808, 536] width 91 height 32
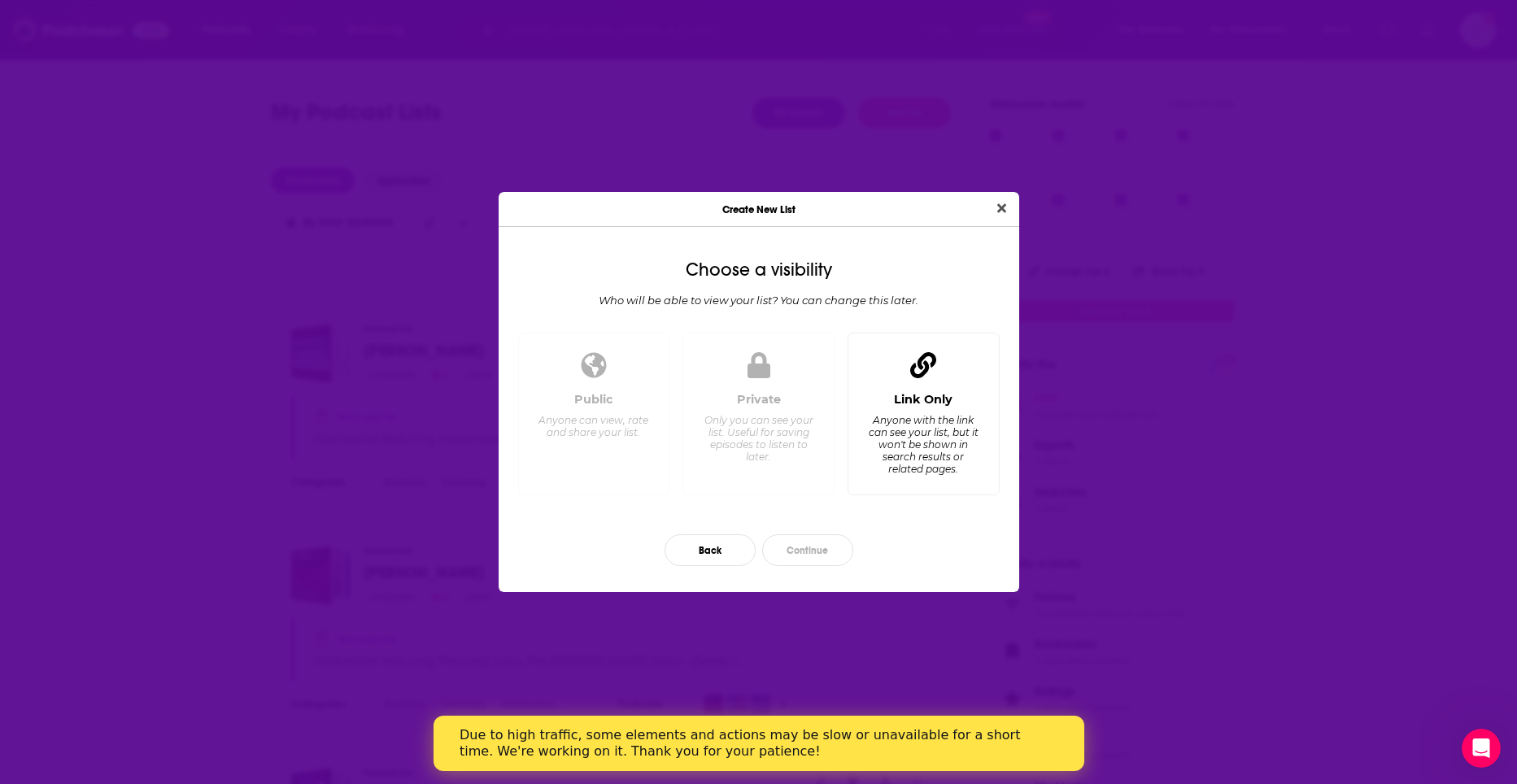
click at [933, 389] on div "Link Only Anyone with the link can see your list, but it won't be shown in sear…" at bounding box center [924, 414] width 152 height 163
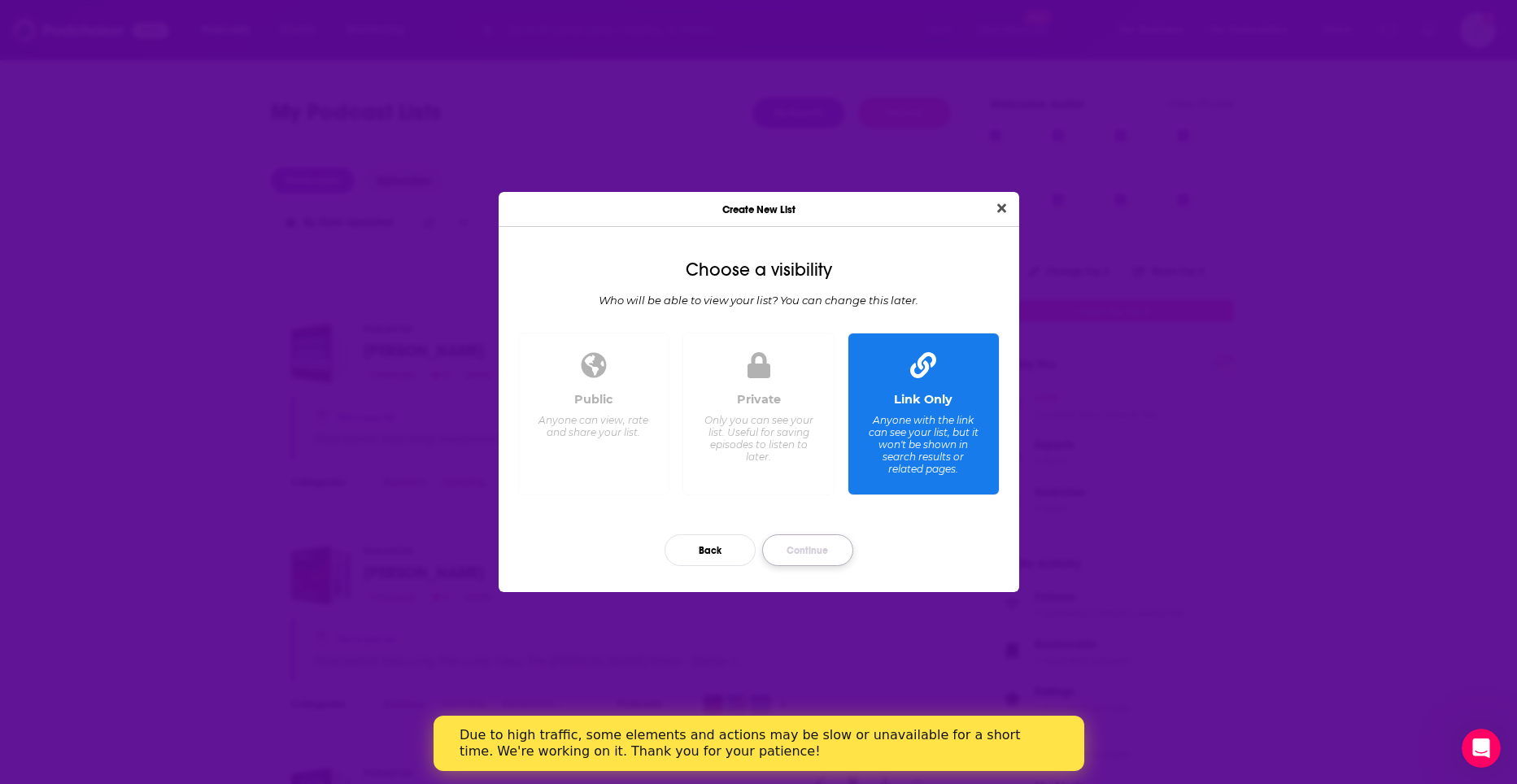
click at [818, 547] on button "Continue" at bounding box center [808, 550] width 91 height 32
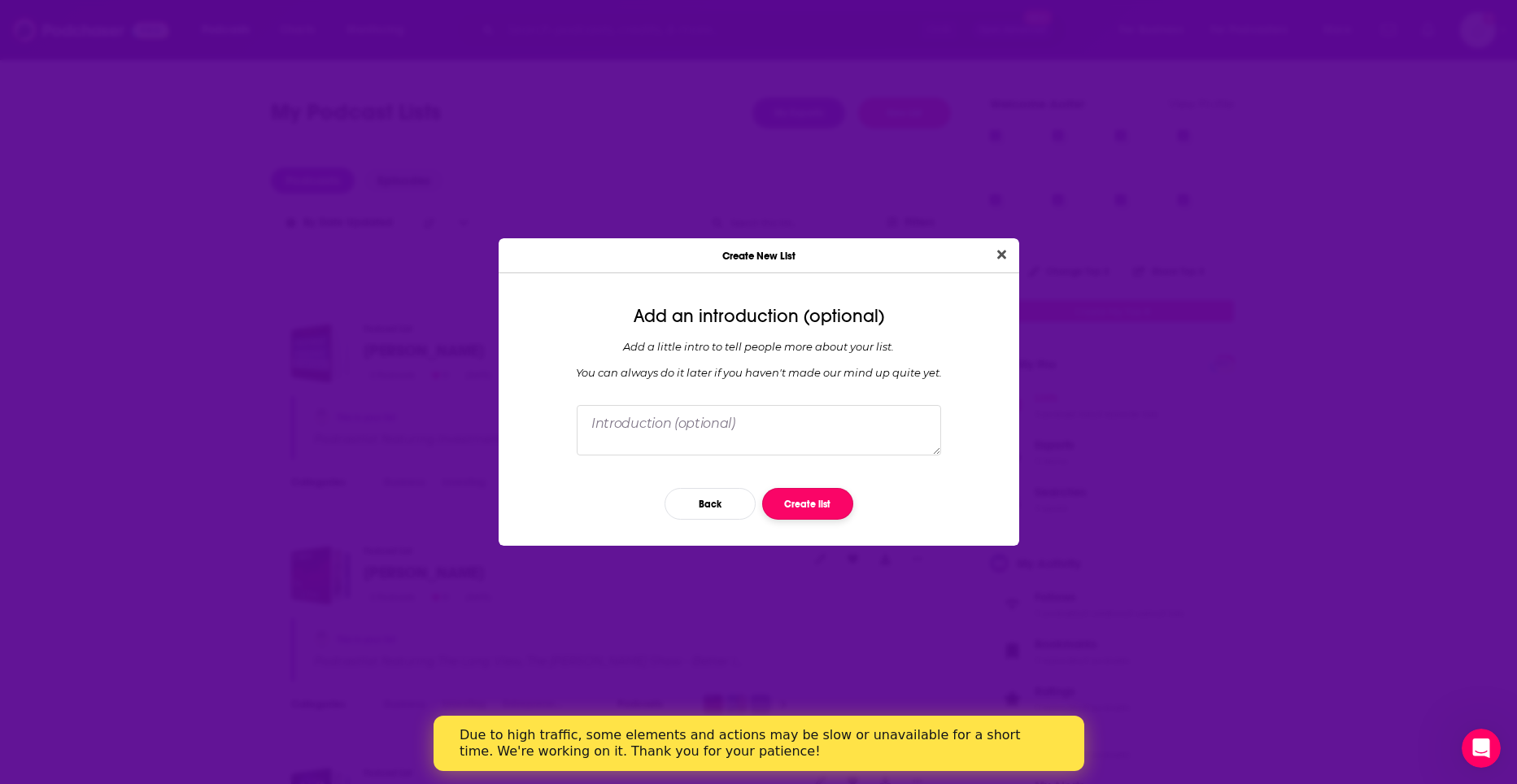
click at [798, 508] on button "Create list" at bounding box center [808, 504] width 91 height 32
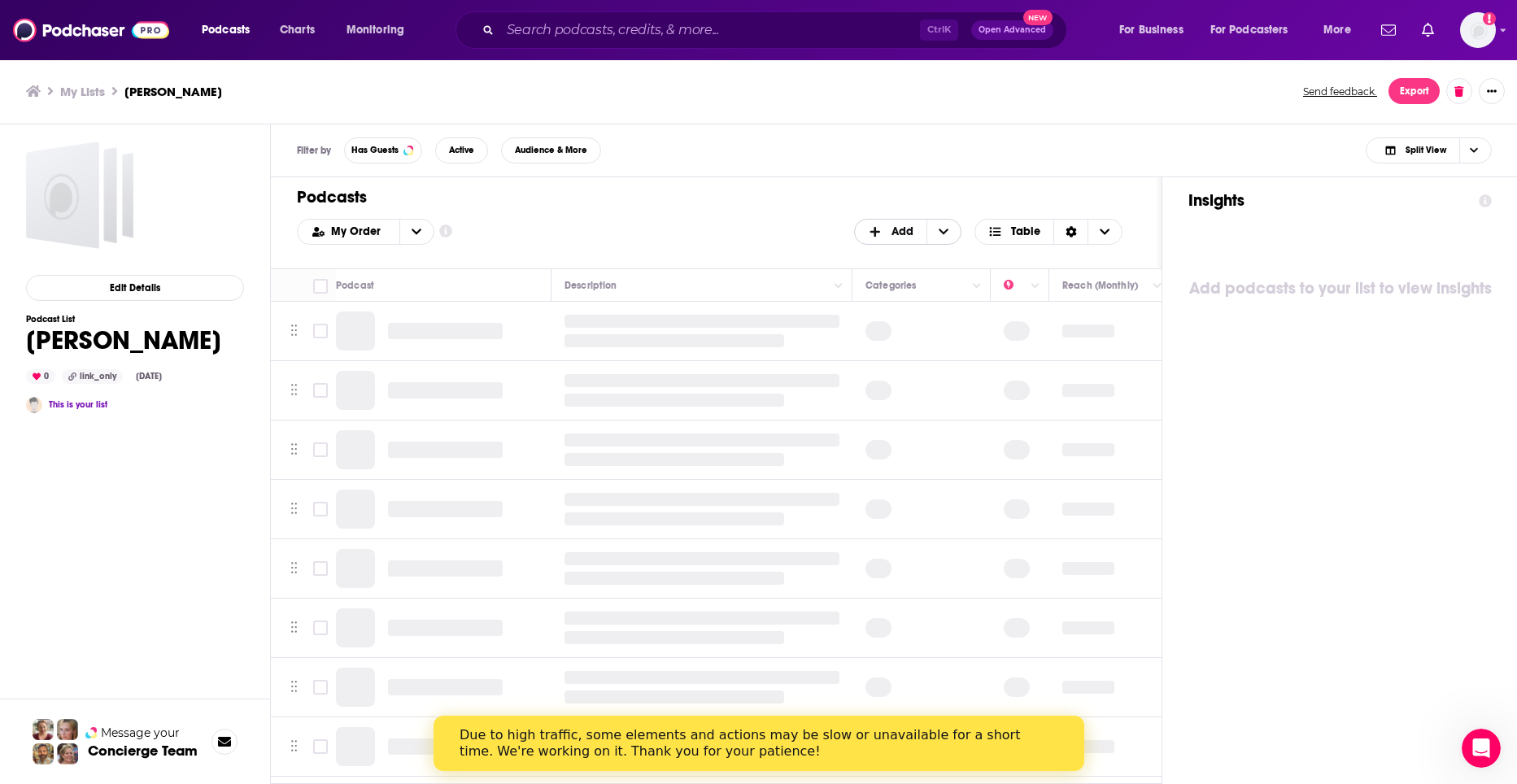
click at [882, 226] on icon "+ Add" at bounding box center [875, 231] width 14 height 11
click at [890, 264] on div "Add Podcasts" at bounding box center [908, 259] width 109 height 28
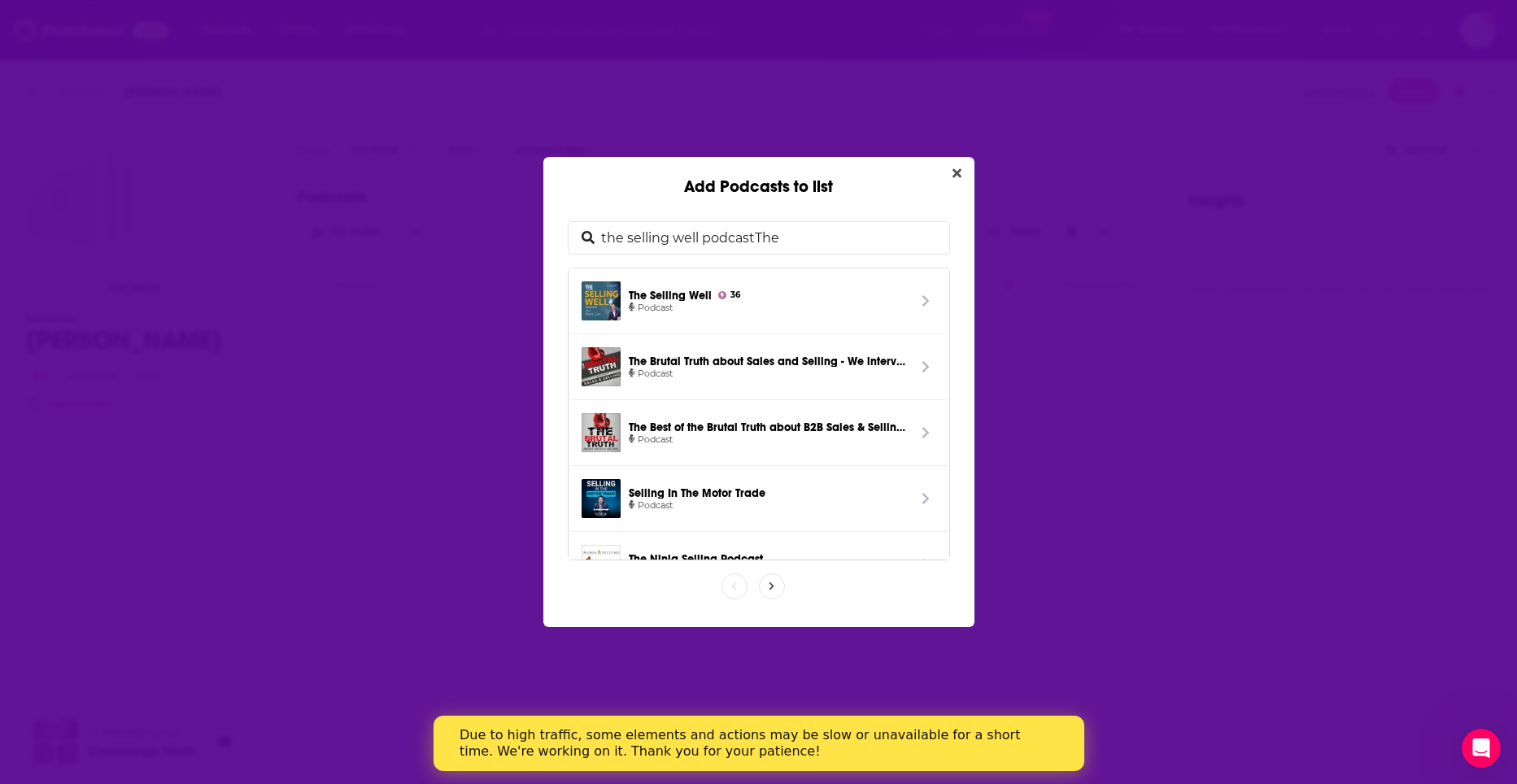
drag, startPoint x: 785, startPoint y: 235, endPoint x: 554, endPoint y: 251, distance: 231.6
click at [554, 251] on div "the selling well podcastThe The Selling Well 36 Podcast The Brutal Truth about …" at bounding box center [759, 411] width 431 height 430
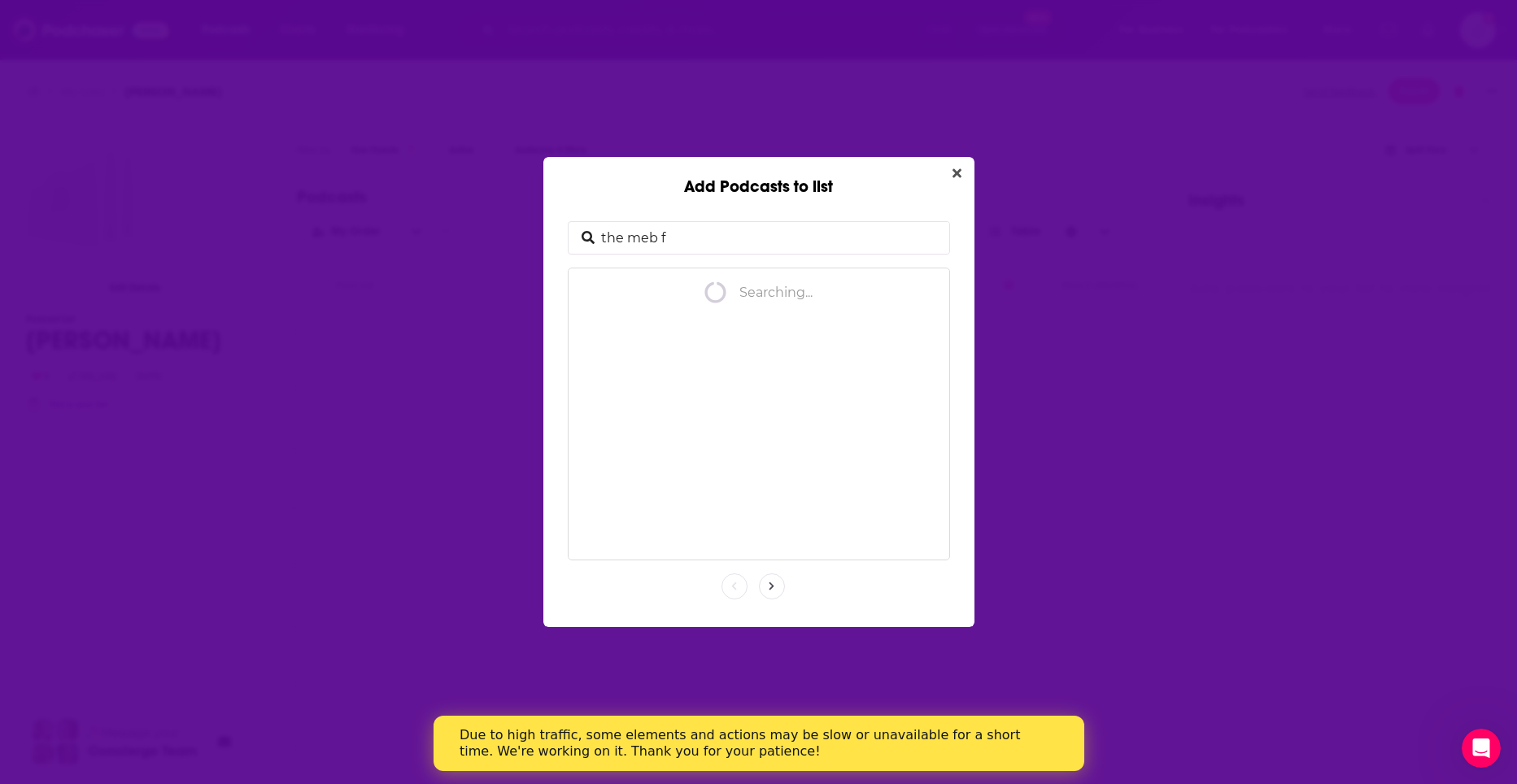
type input "the meb fa"
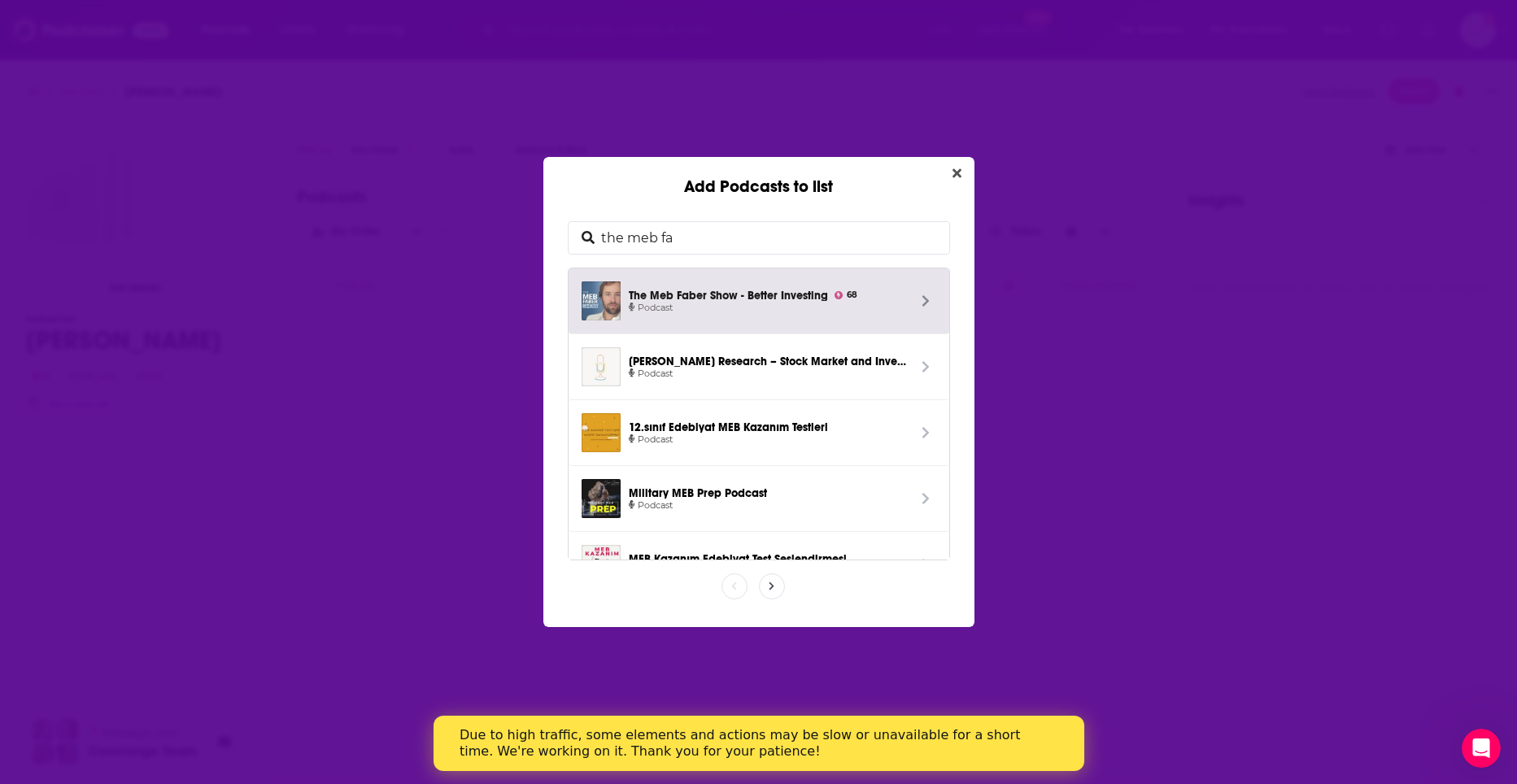
click at [713, 277] on link "The [PERSON_NAME] Show - Better Investing 68 Podcast" at bounding box center [759, 302] width 380 height 66
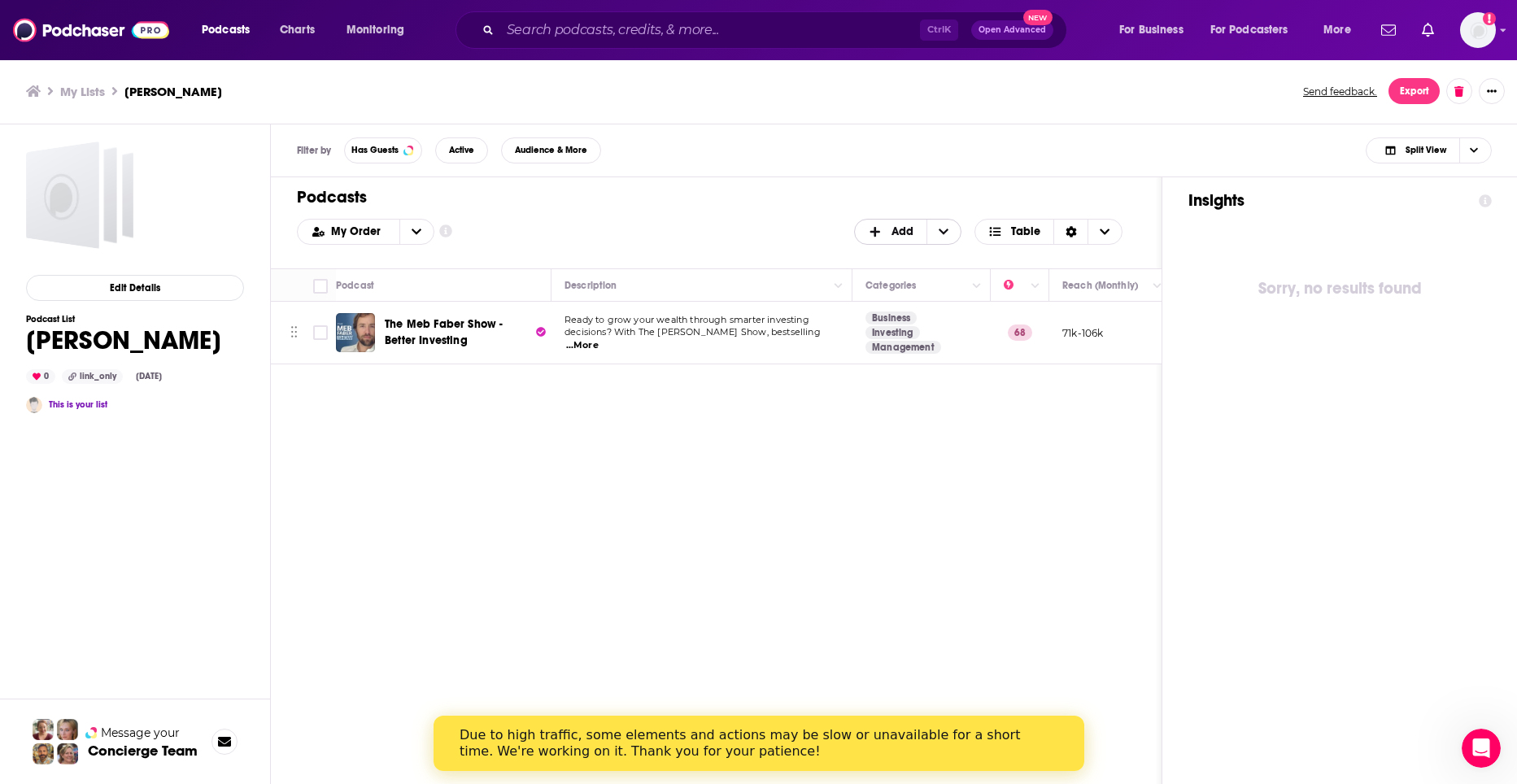
click at [876, 228] on icon "+ Add" at bounding box center [876, 231] width 10 height 10
click at [898, 253] on span "Add Podcasts" at bounding box center [909, 258] width 83 height 9
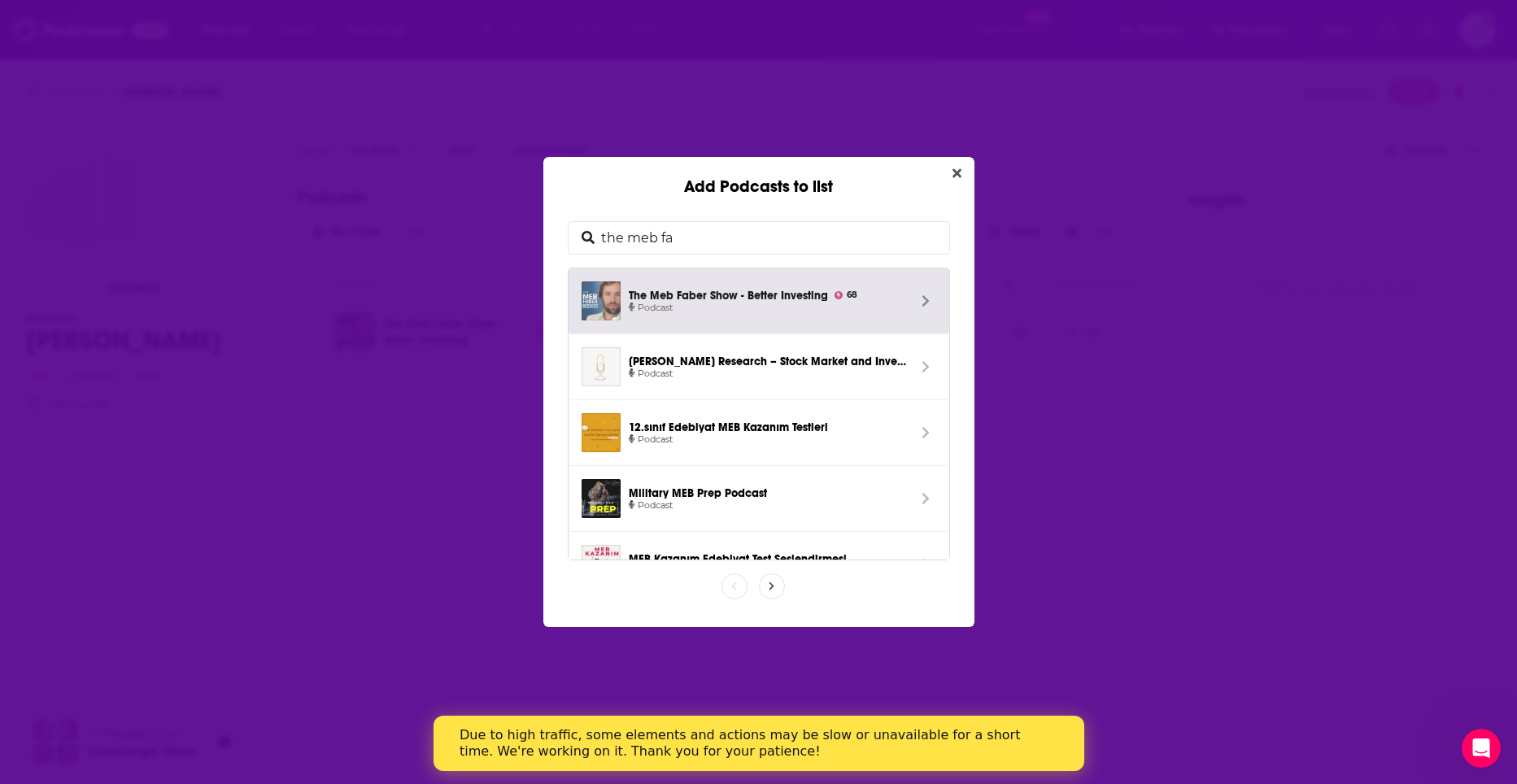
drag, startPoint x: 614, startPoint y: 244, endPoint x: 591, endPoint y: 248, distance: 23.3
click at [591, 248] on div "the meb fa" at bounding box center [759, 237] width 382 height 33
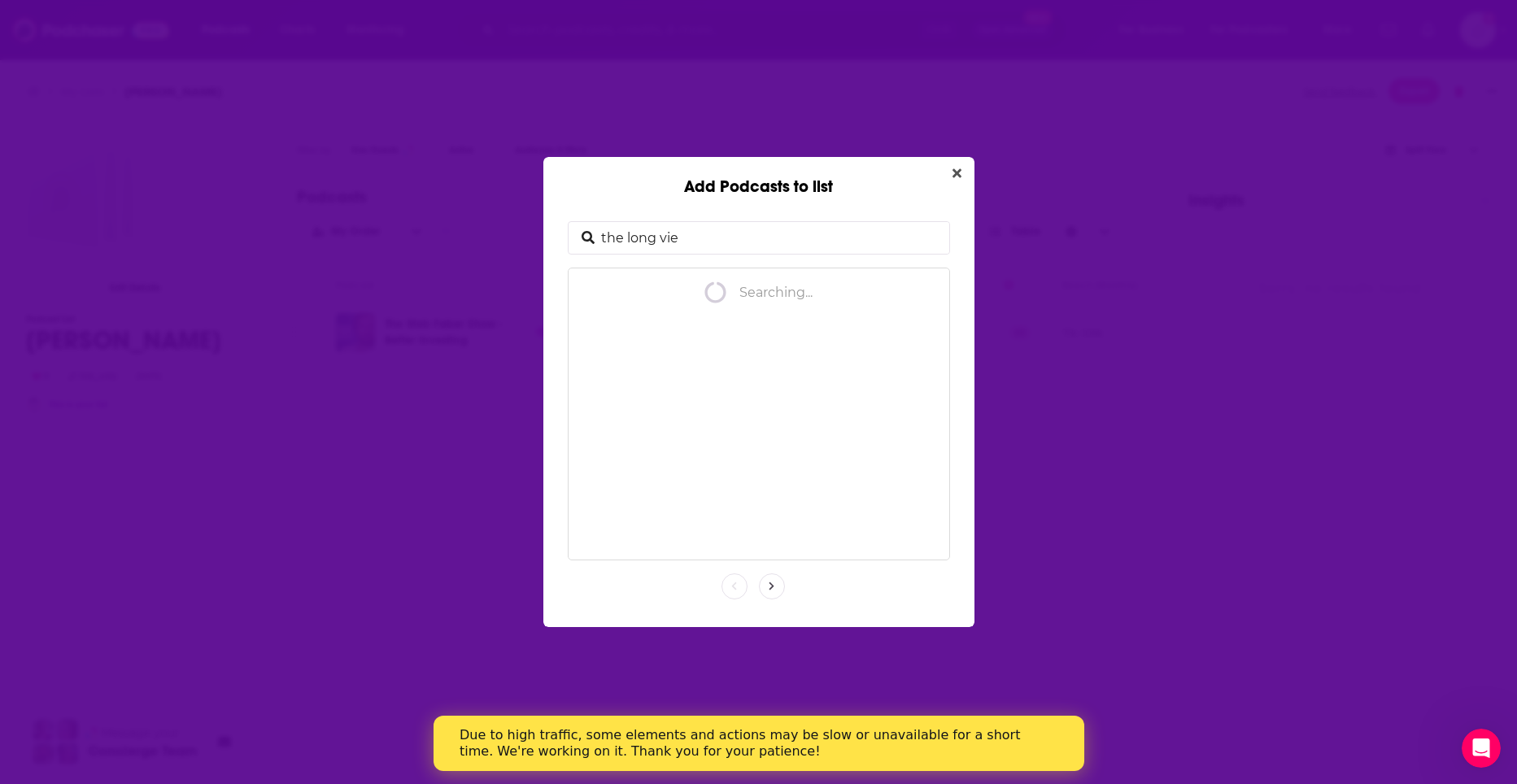
type input "the long view"
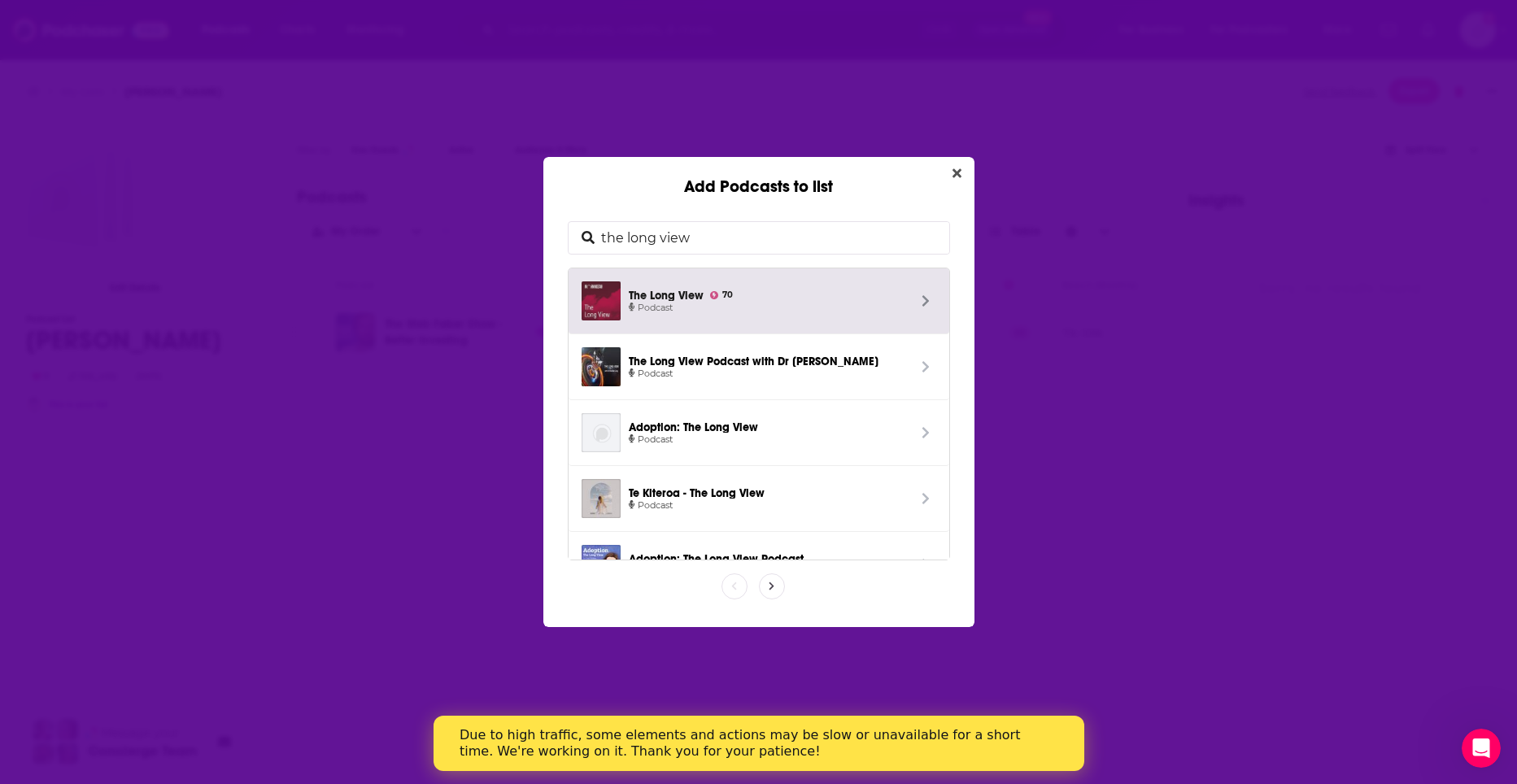
click at [745, 275] on link "The Long View 70 Podcast" at bounding box center [759, 302] width 380 height 66
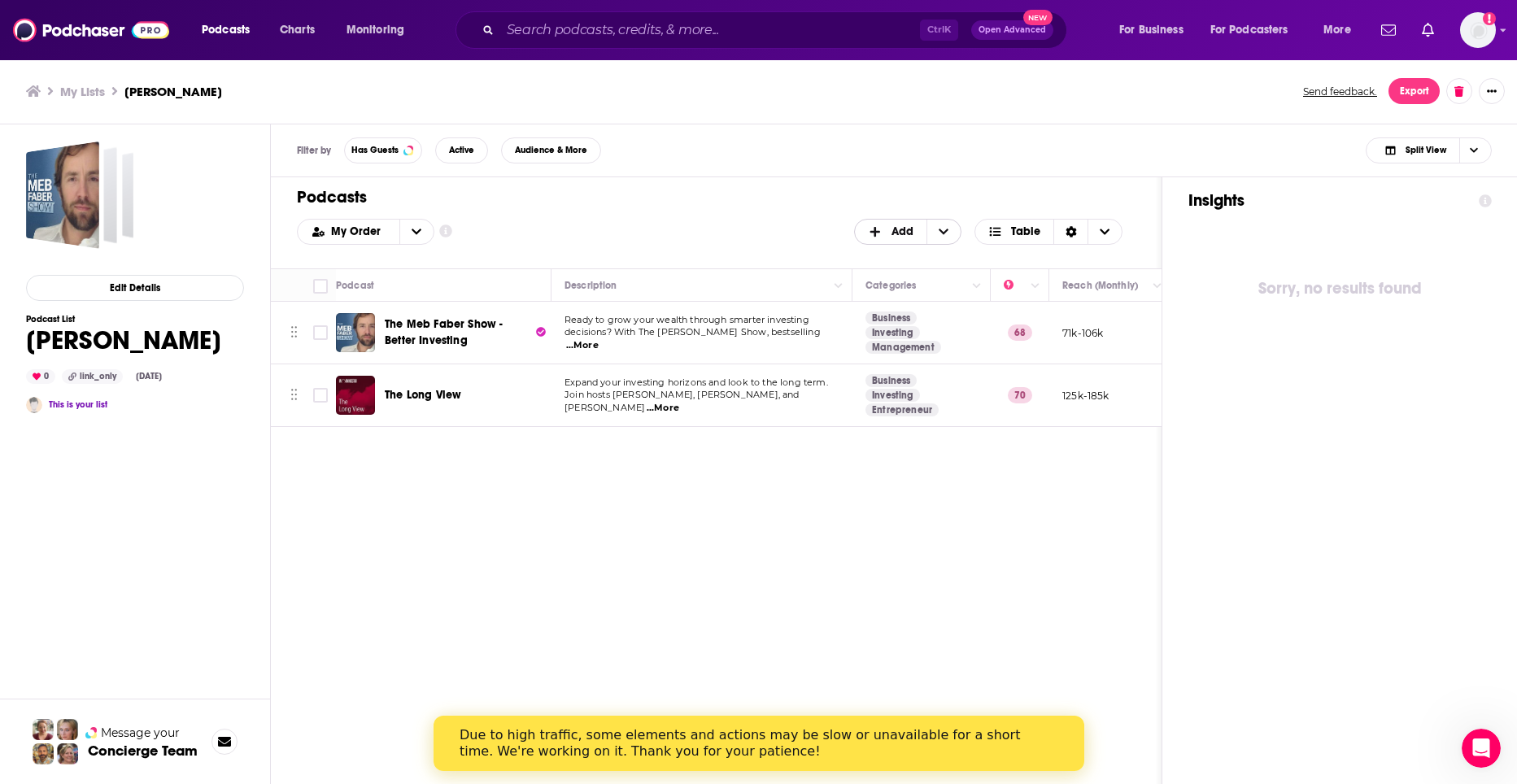
click at [903, 228] on span "Add" at bounding box center [903, 231] width 22 height 11
click at [896, 259] on span "Add Podcasts" at bounding box center [909, 258] width 83 height 9
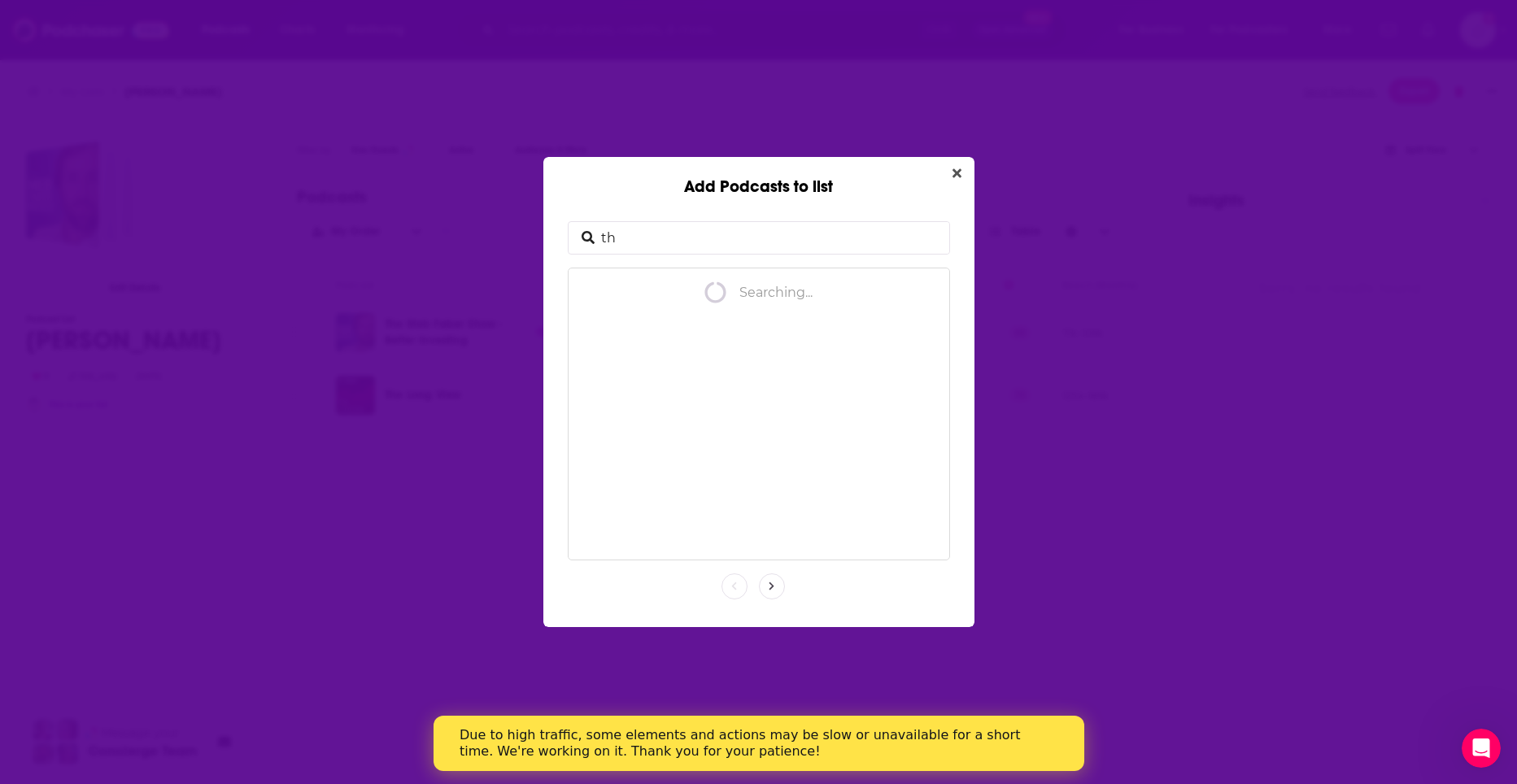
type input "t"
type input "diamond podcast for fin"
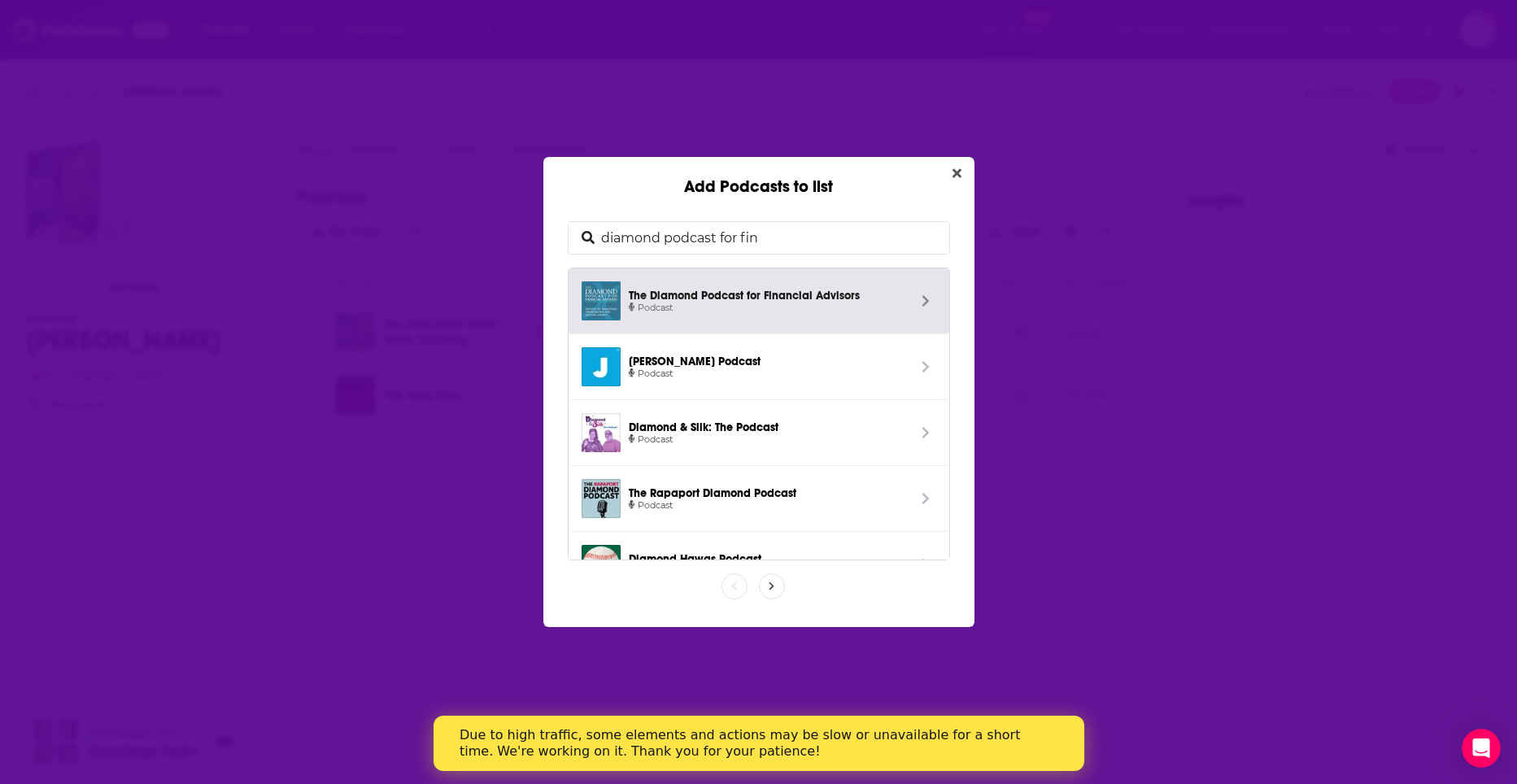
click at [843, 307] on span "Podcast" at bounding box center [767, 308] width 278 height 14
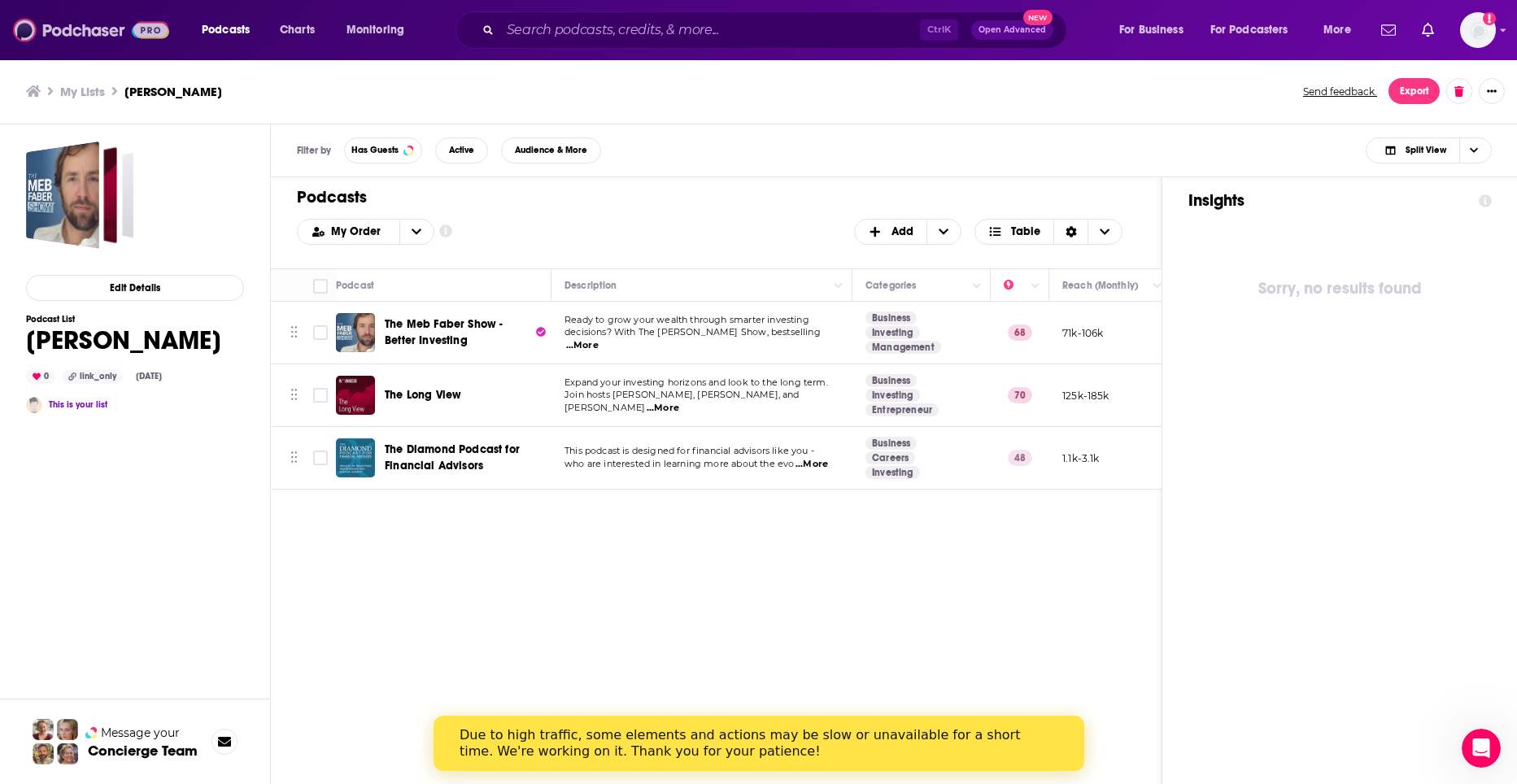
click at [76, 36] on img at bounding box center [90, 30] width 156 height 31
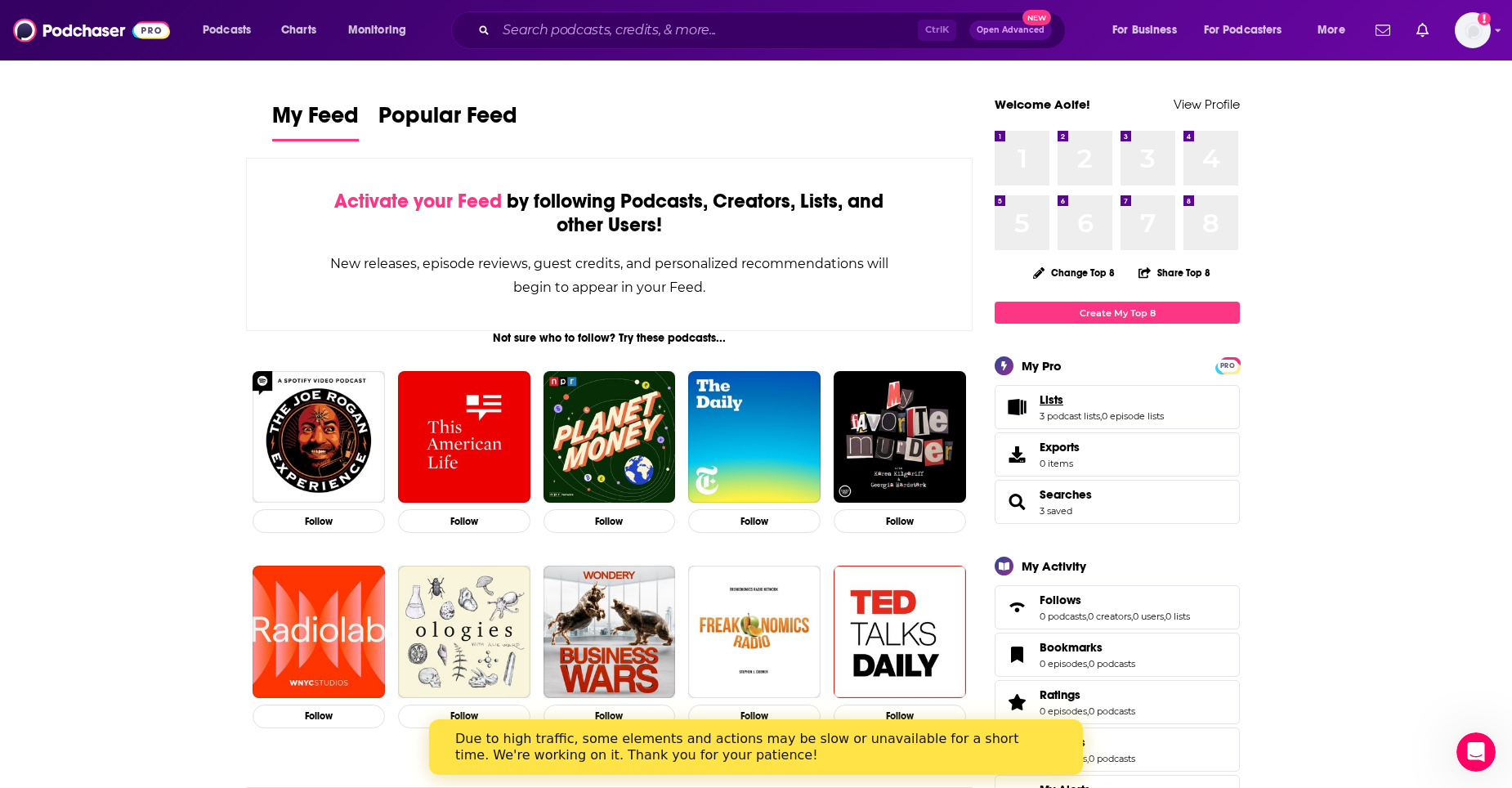
click at [1050, 401] on span "Lists" at bounding box center [1052, 399] width 24 height 14
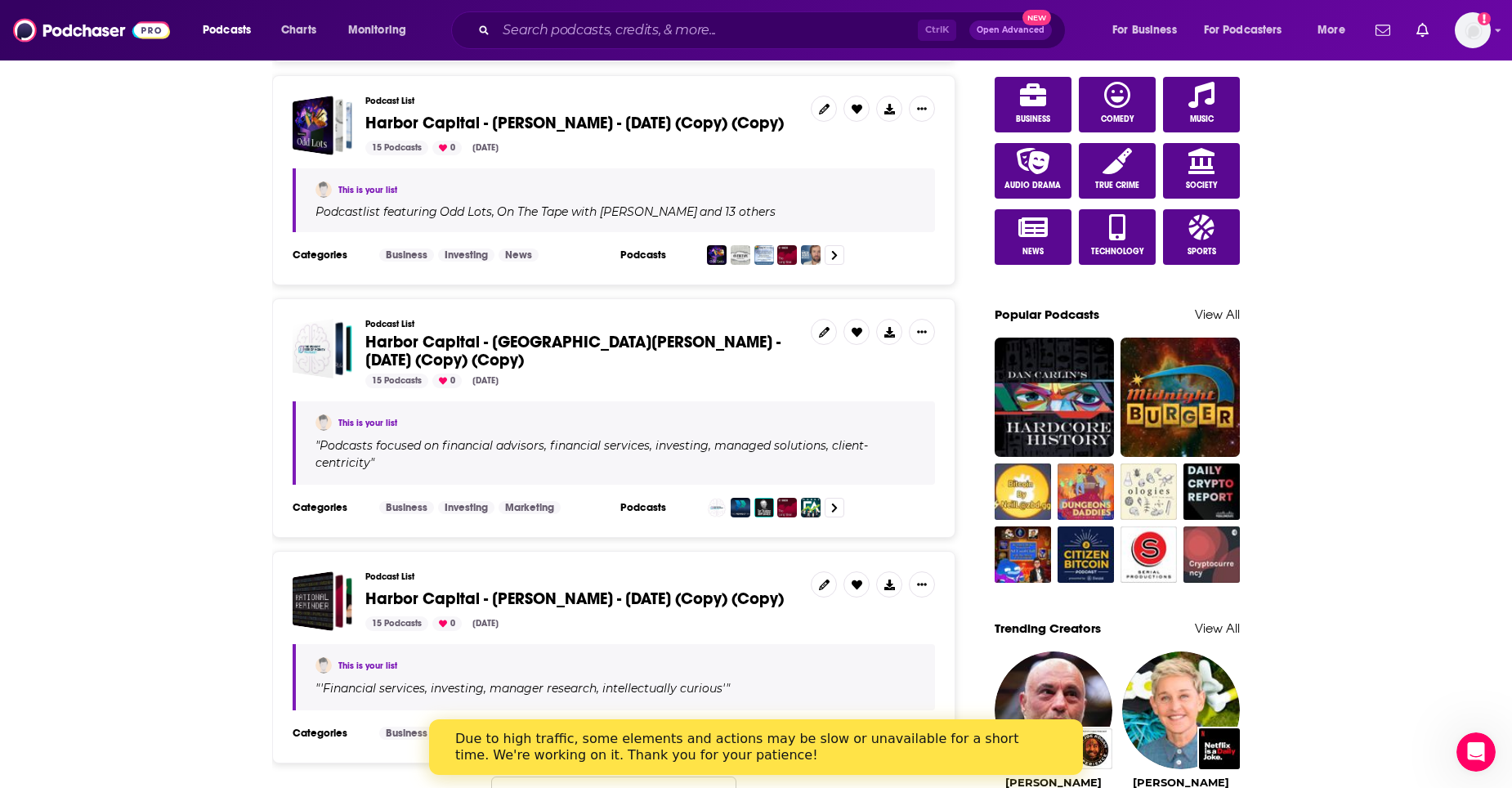
scroll to position [981, 0]
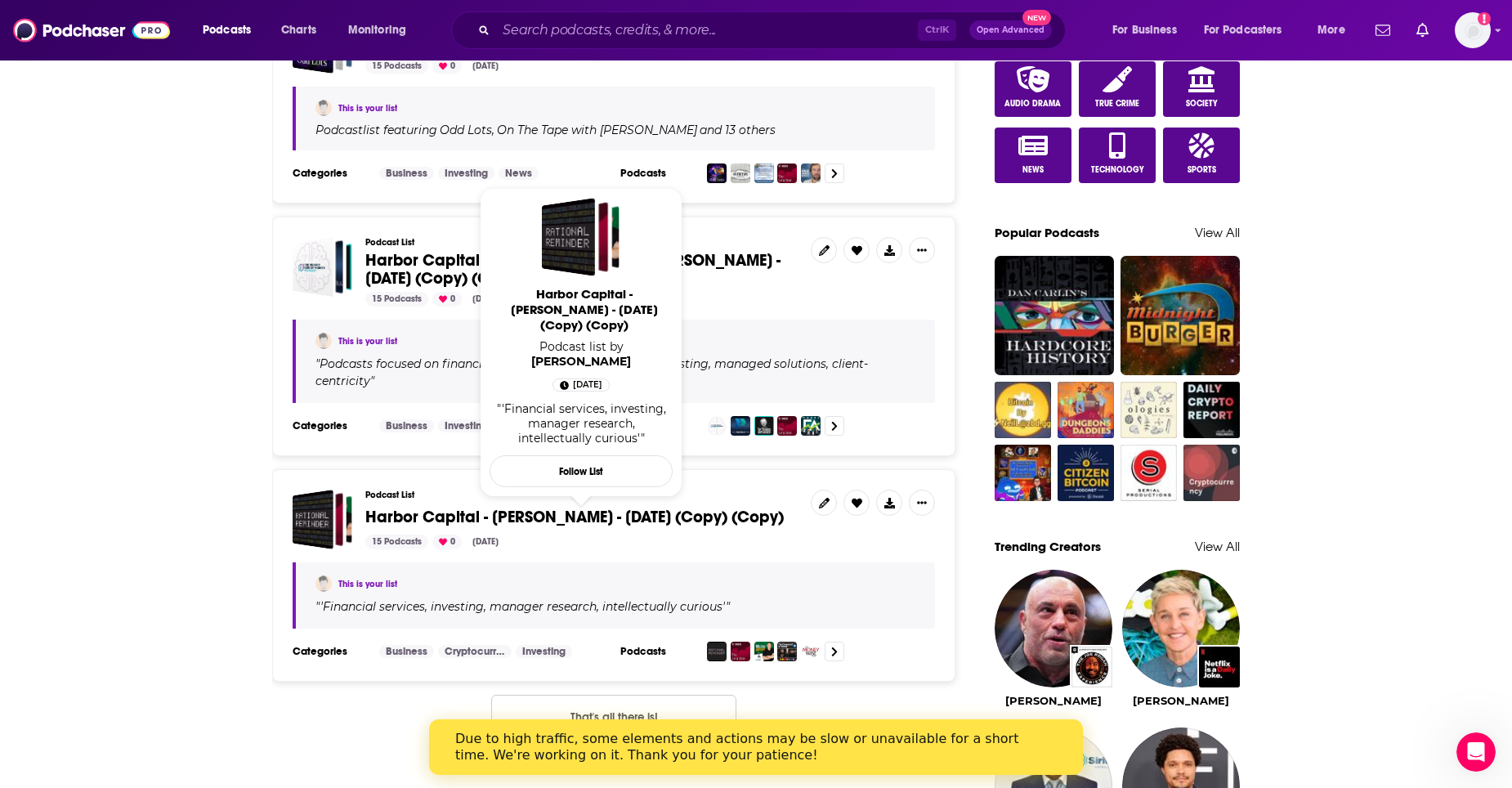
click at [468, 527] on span "Harbor Capital - [PERSON_NAME] - [DATE] (Copy) (Copy)" at bounding box center [574, 517] width 419 height 20
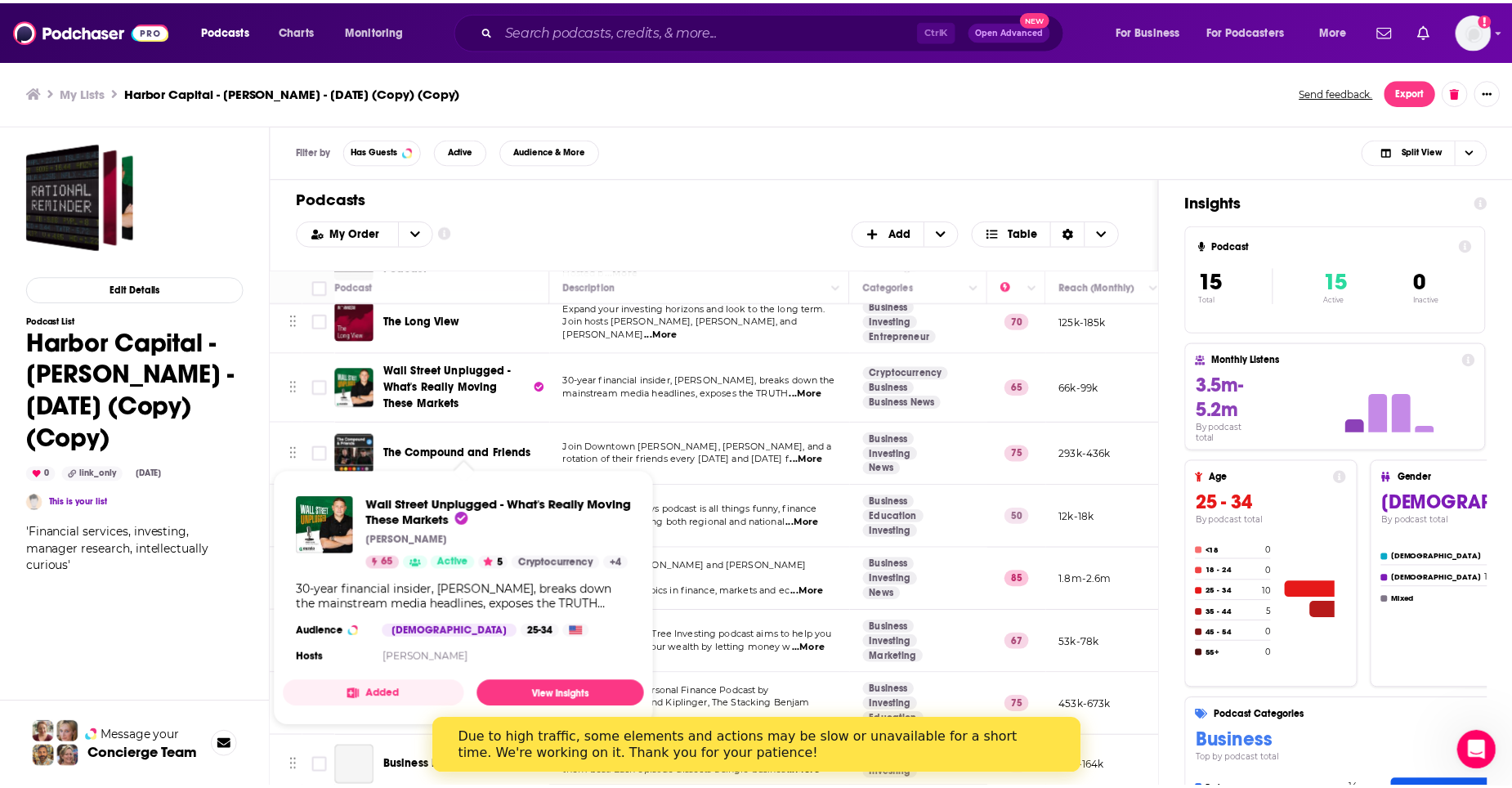
scroll to position [82, 0]
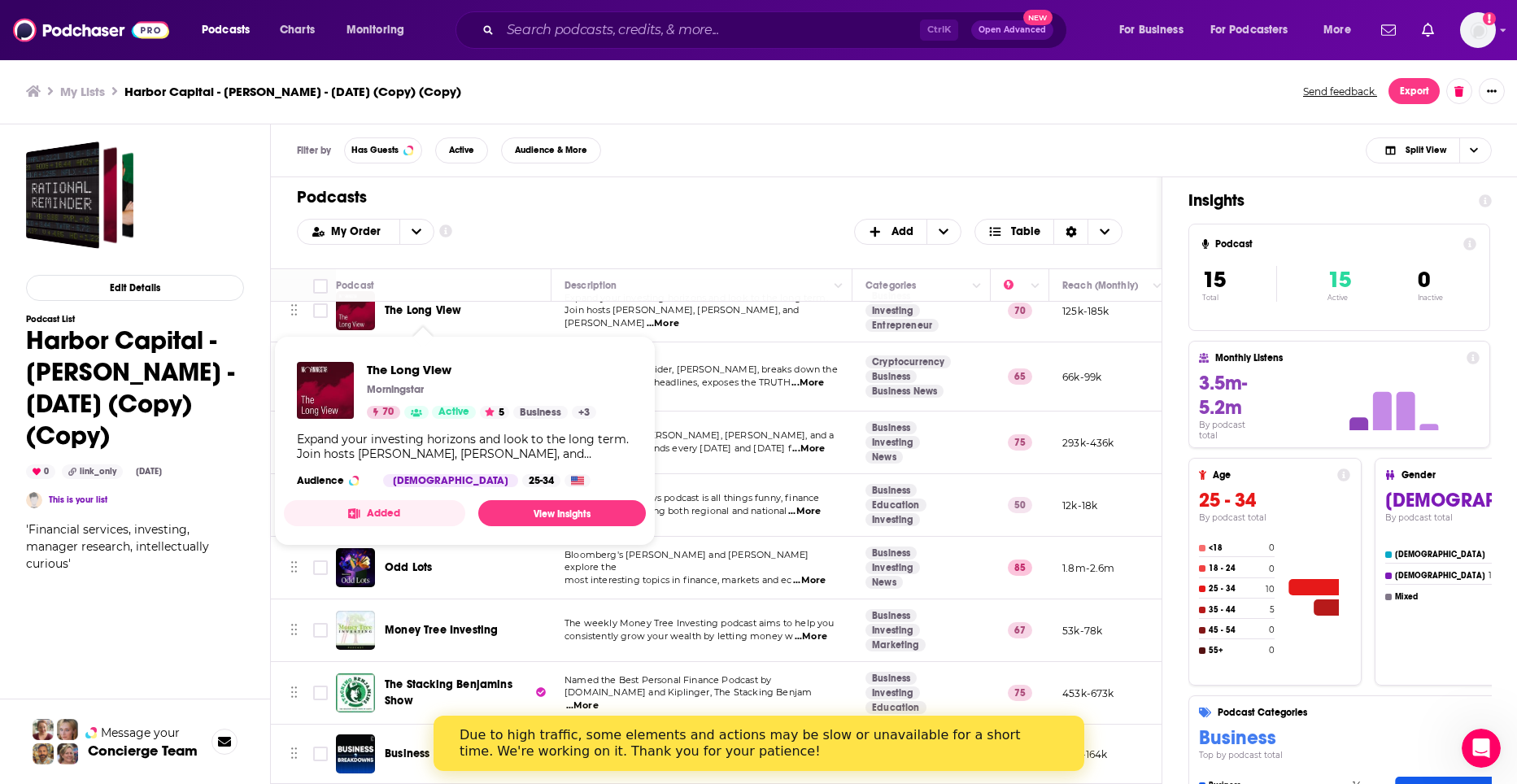
click at [438, 311] on span "The Long View" at bounding box center [423, 310] width 76 height 14
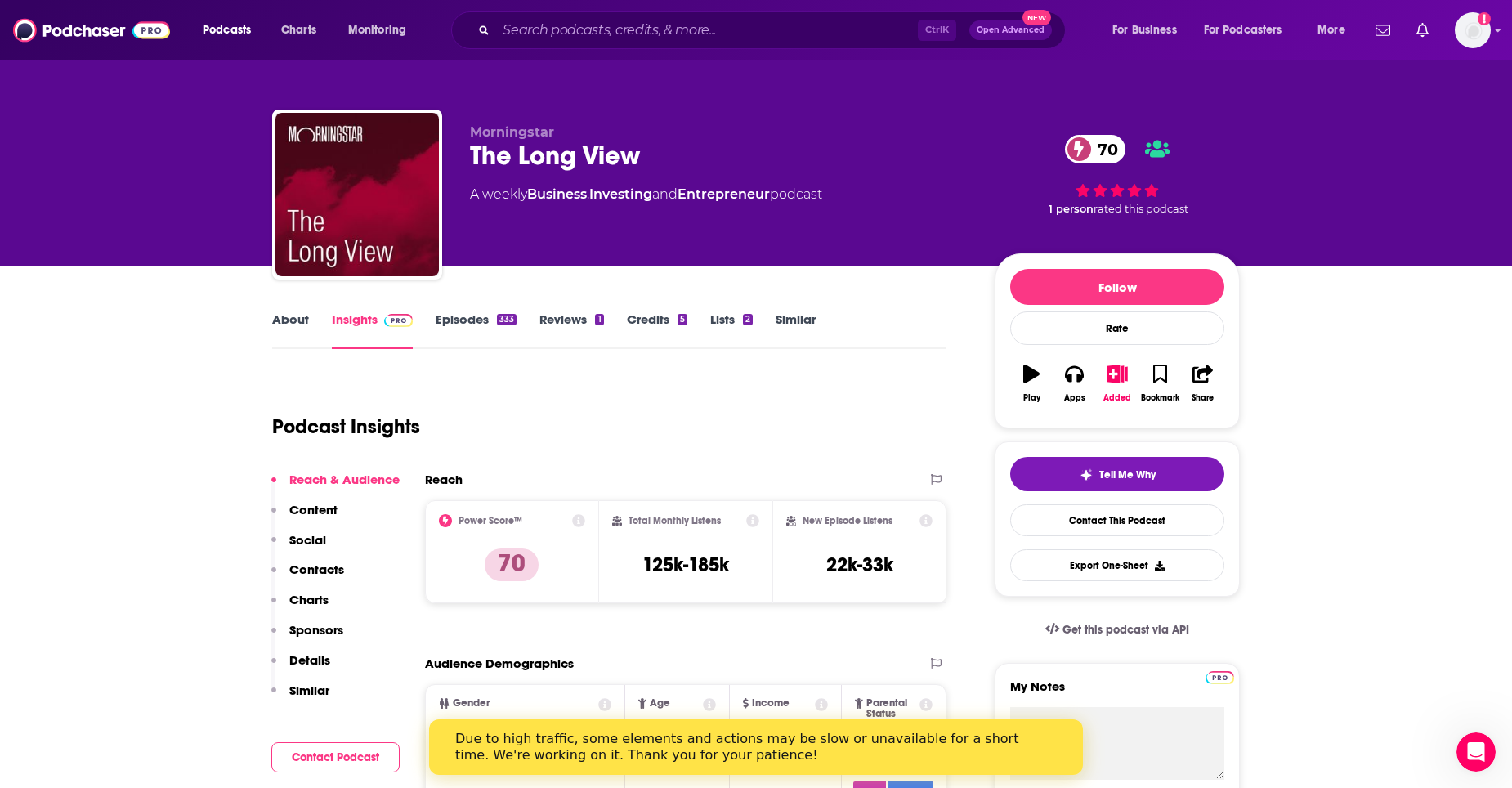
click at [305, 325] on link "About" at bounding box center [290, 330] width 37 height 37
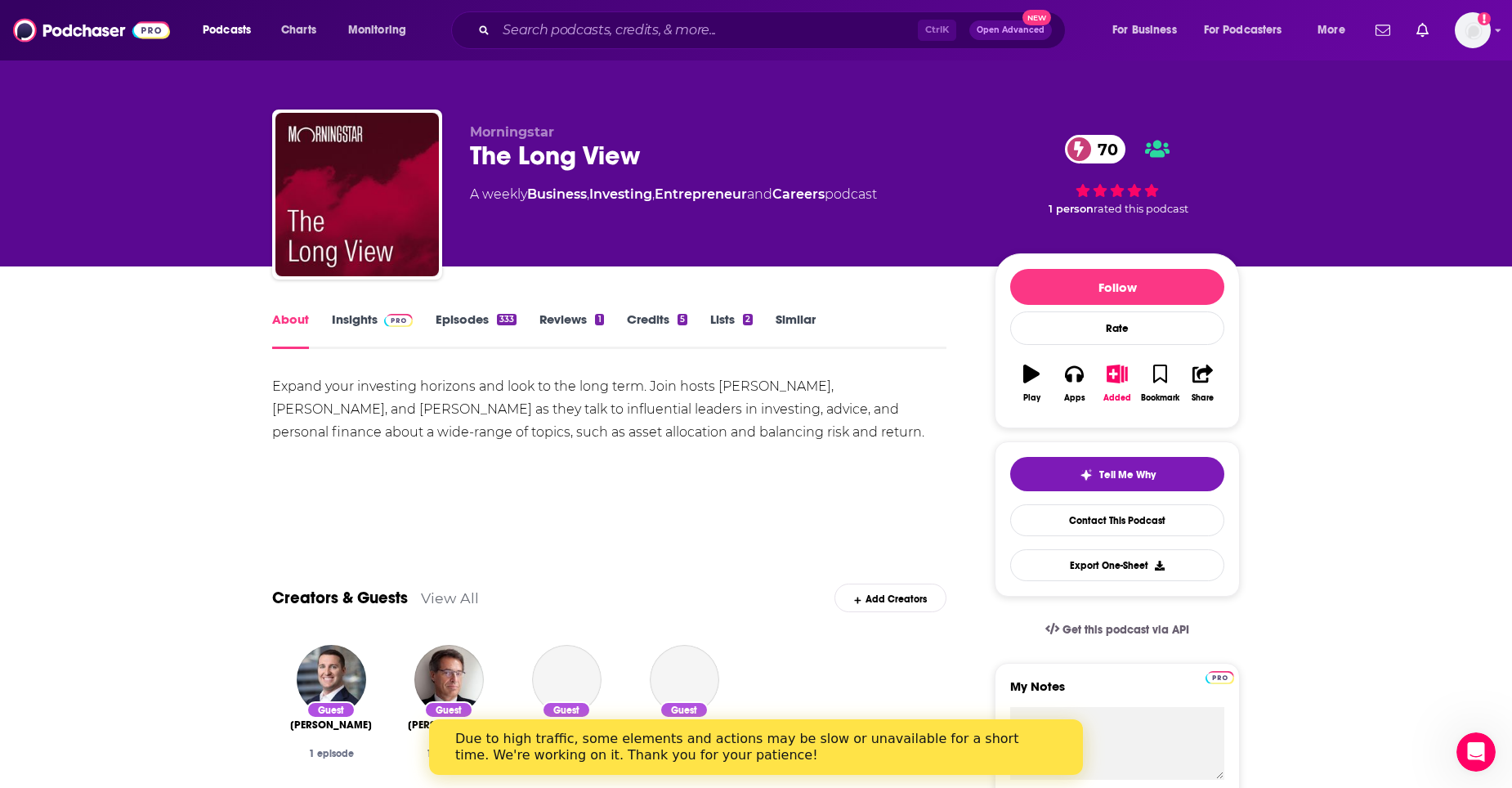
scroll to position [82, 0]
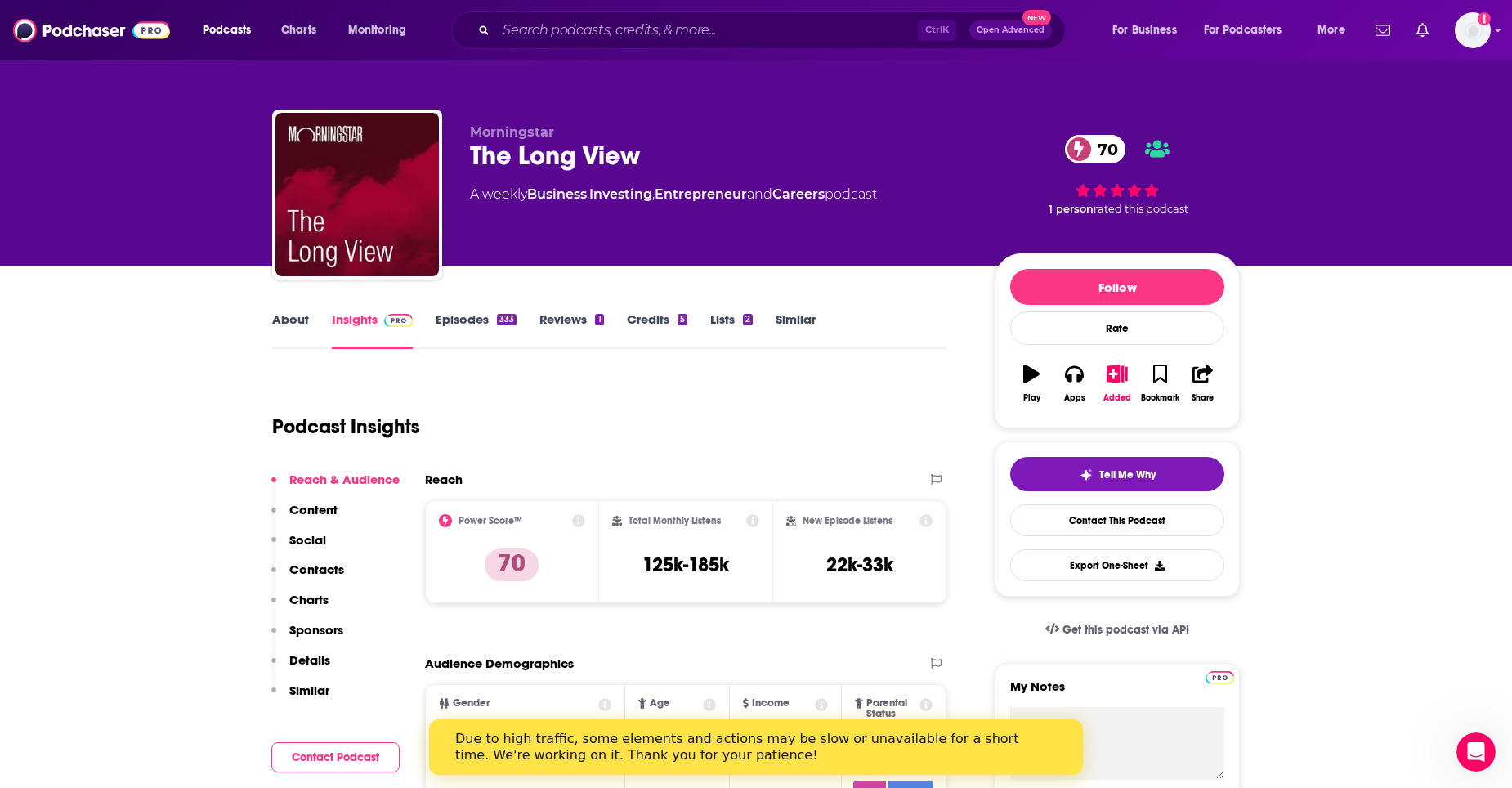
scroll to position [82, 0]
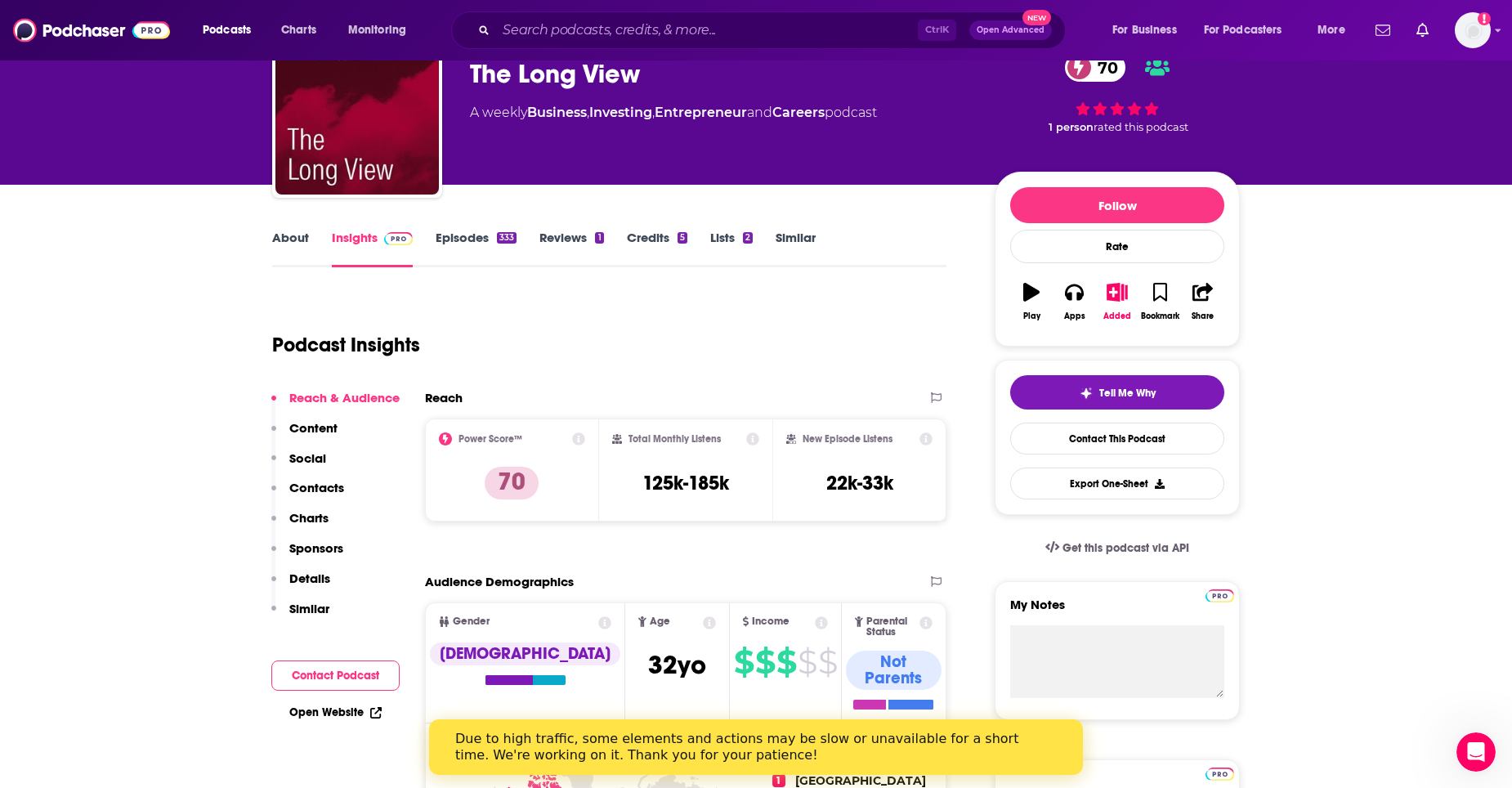
click at [330, 494] on p "Contacts" at bounding box center [317, 487] width 54 height 15
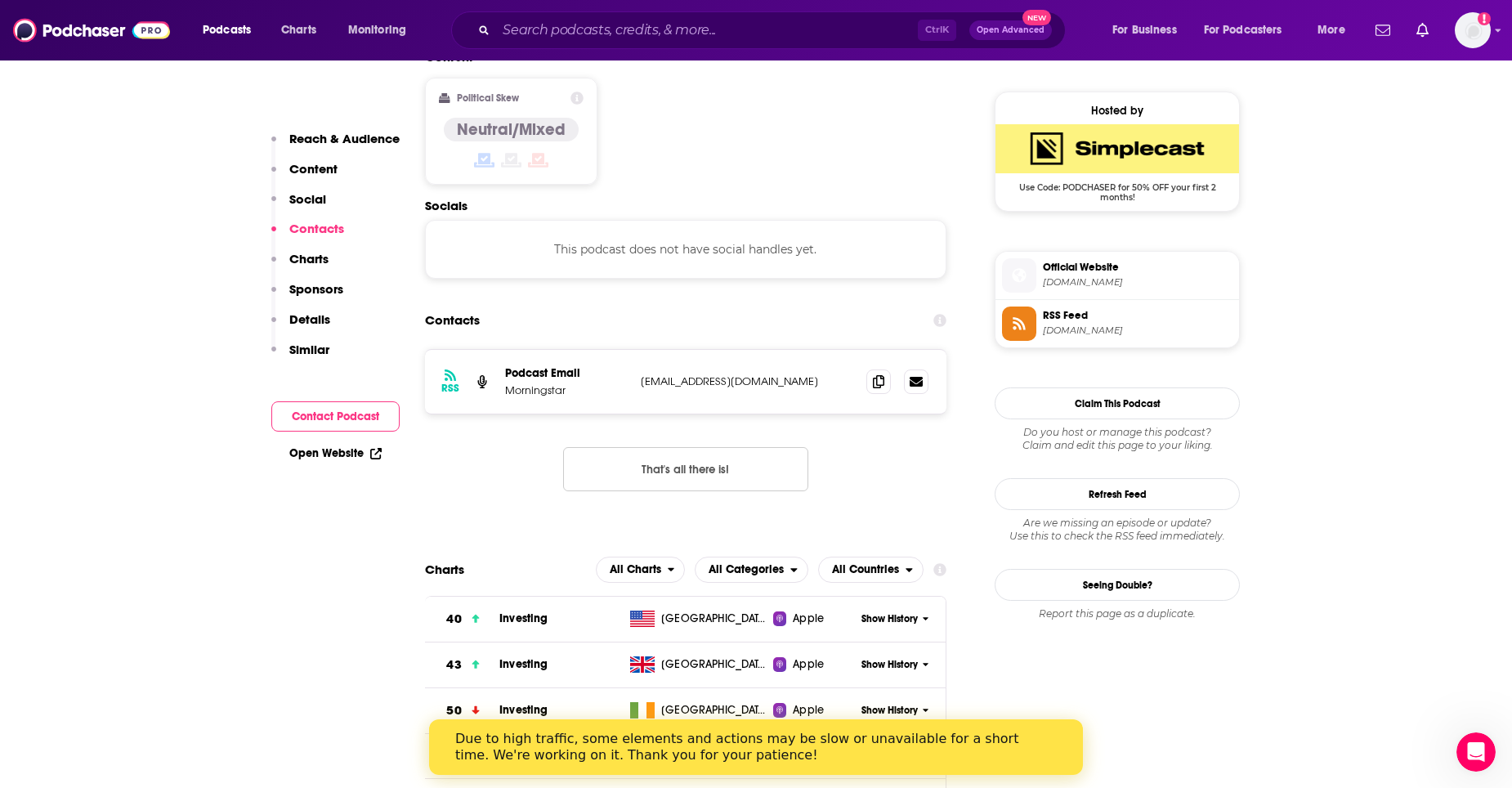
scroll to position [1213, 0]
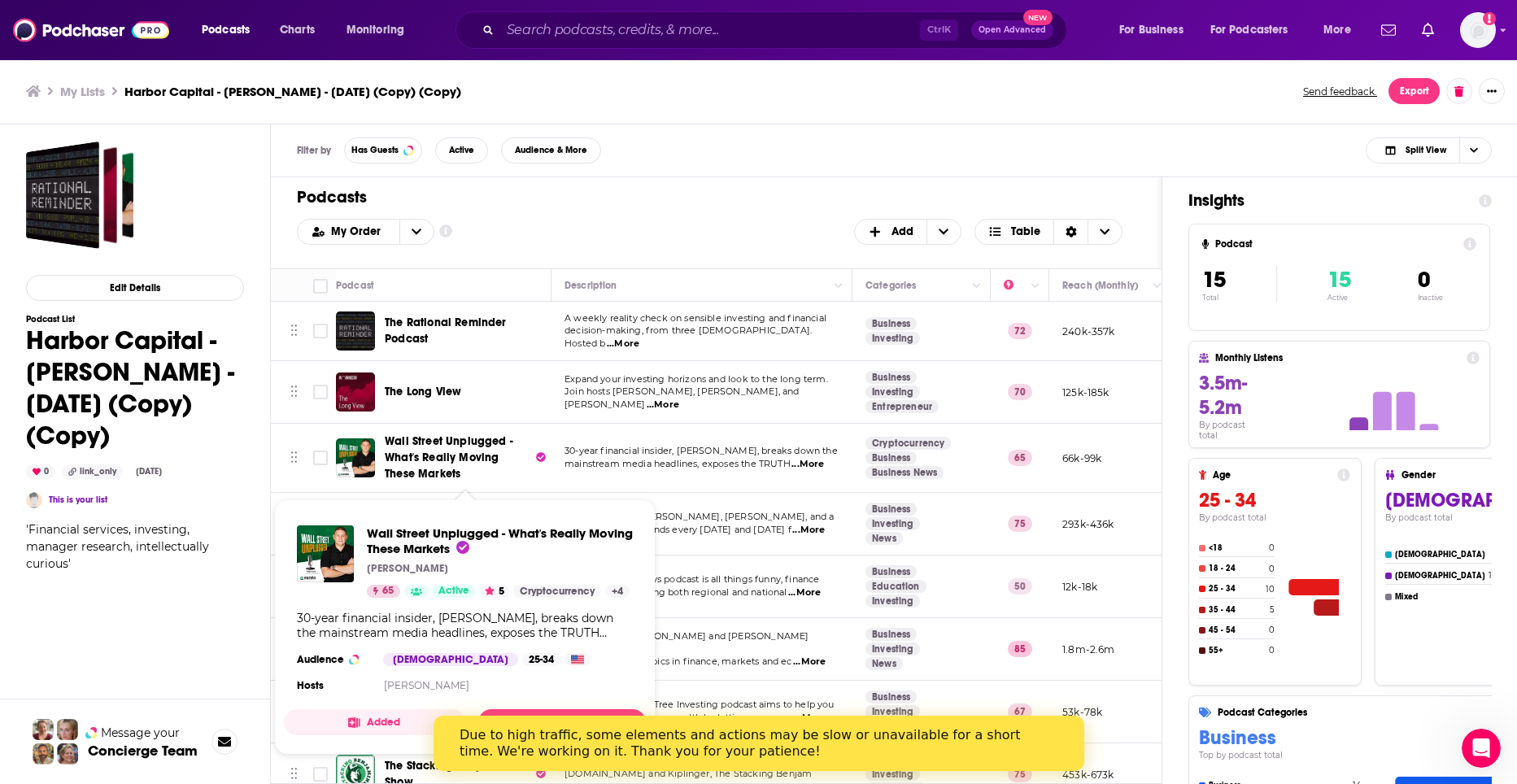
click at [419, 468] on span "Wall Street Unplugged - What's Really Moving These Markets" at bounding box center [449, 457] width 128 height 46
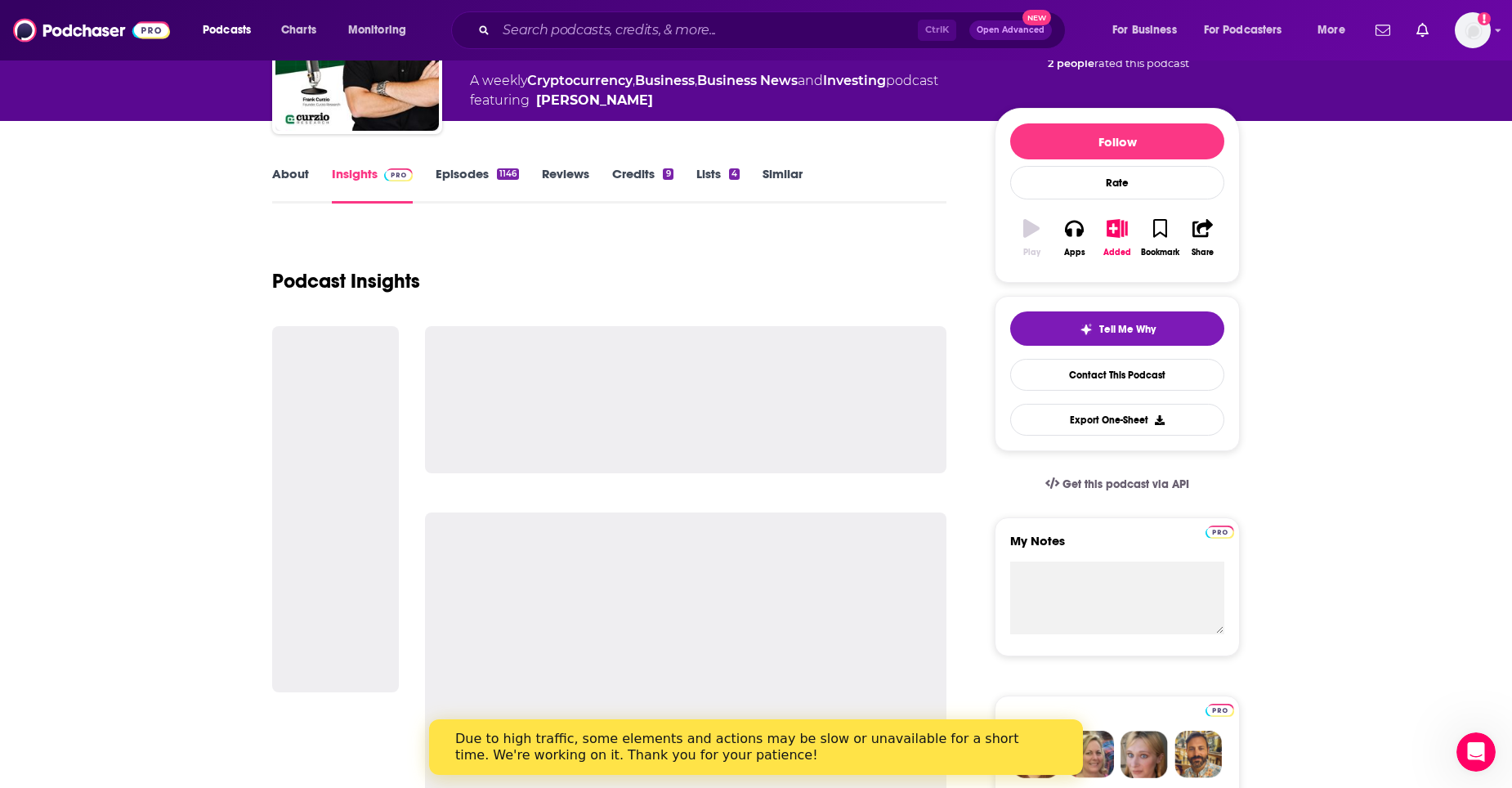
scroll to position [245, 0]
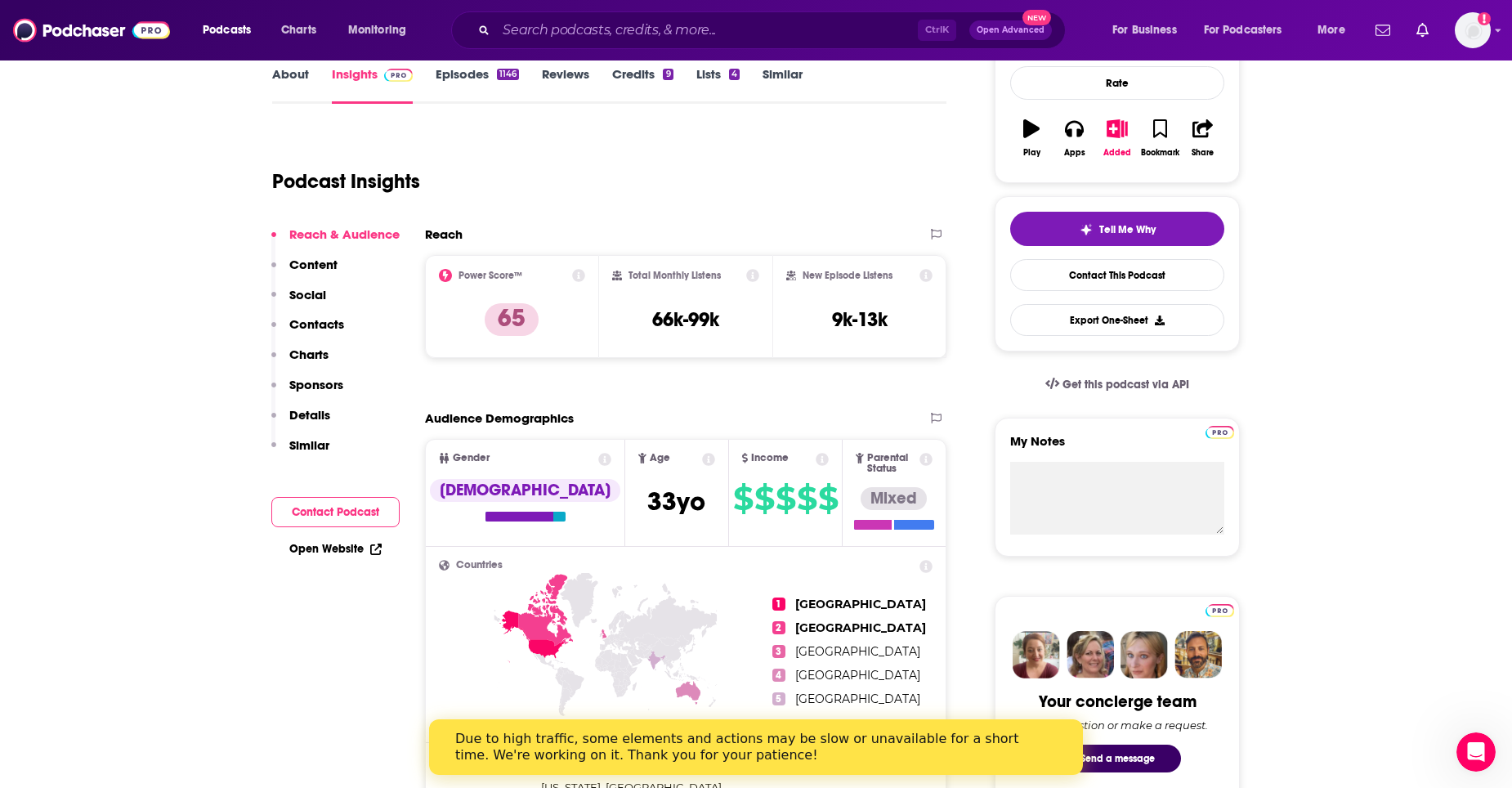
click at [321, 321] on p "Contacts" at bounding box center [317, 324] width 54 height 15
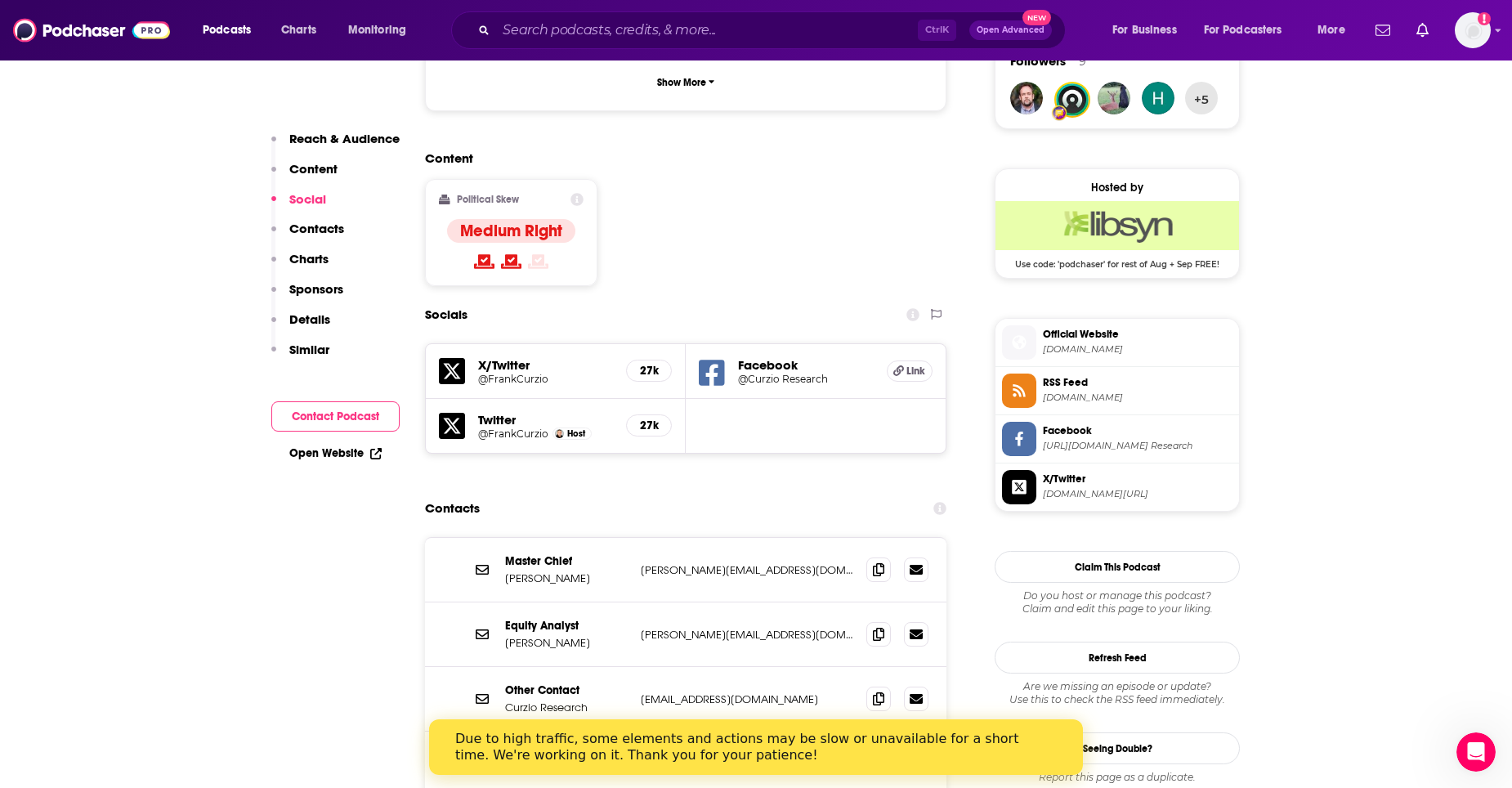
scroll to position [1300, 0]
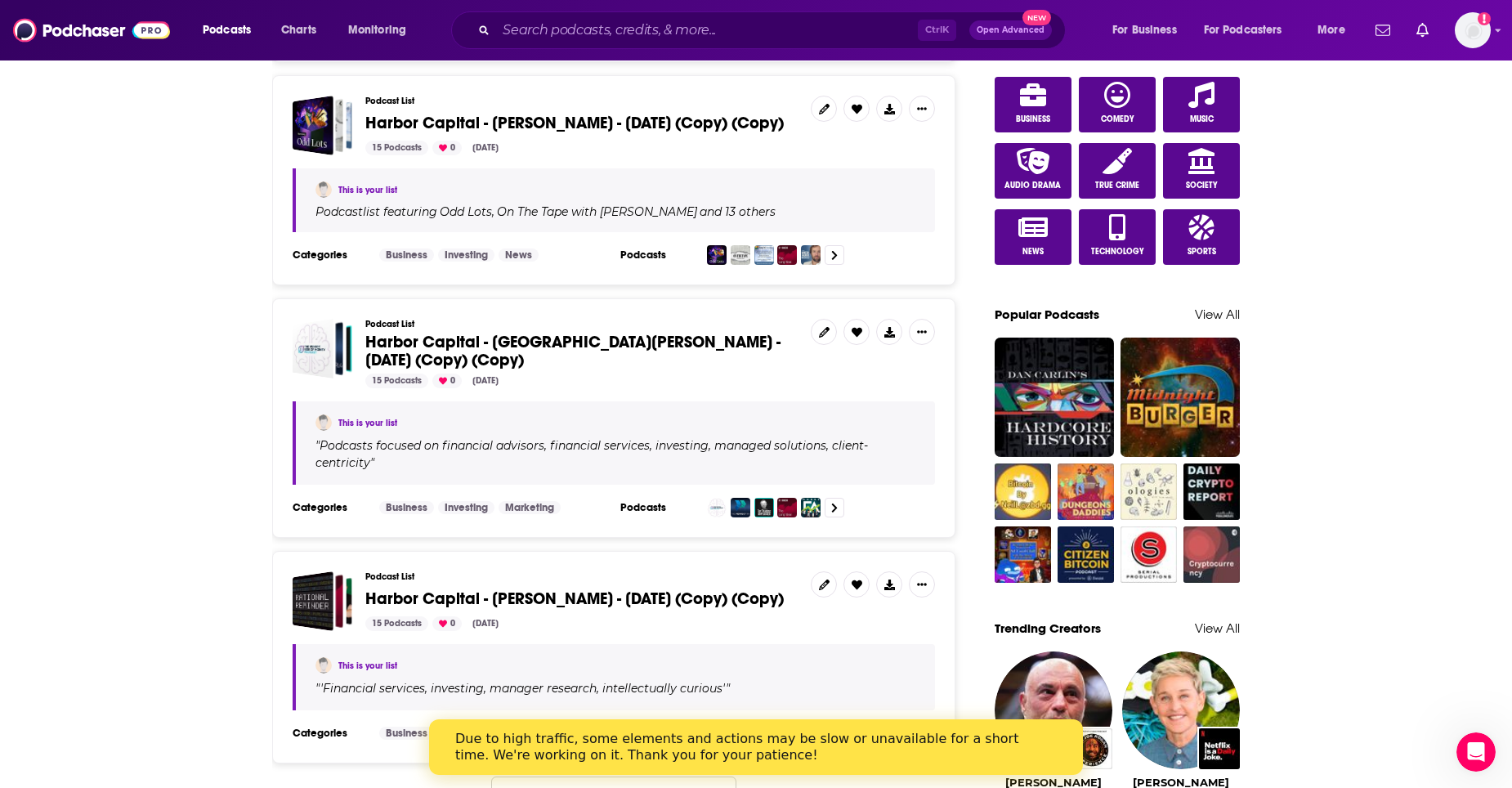
scroll to position [1062, 0]
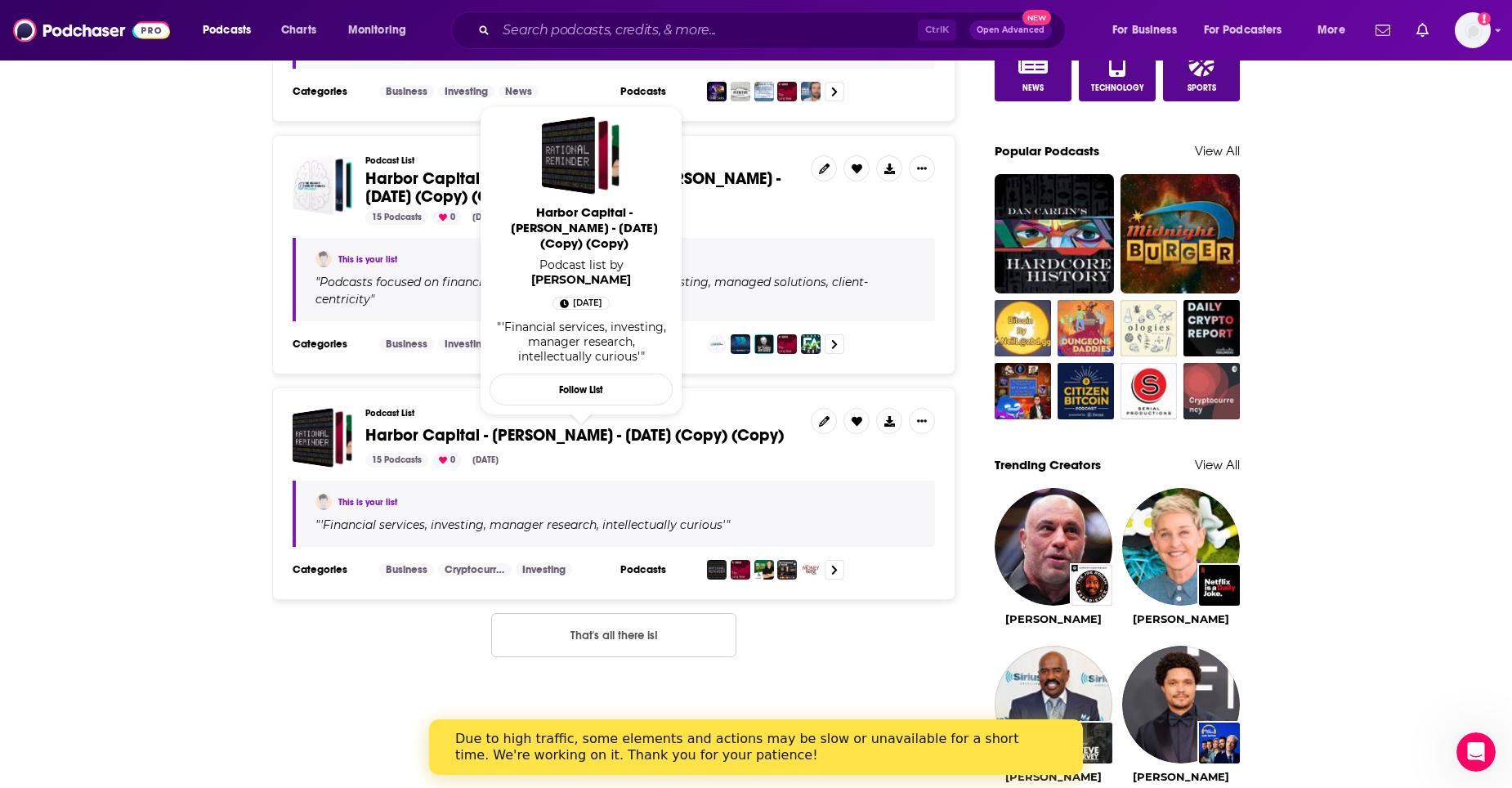
click at [581, 442] on span "Harbor Capital - [PERSON_NAME] - [DATE] (Copy) (Copy)" at bounding box center [574, 435] width 419 height 20
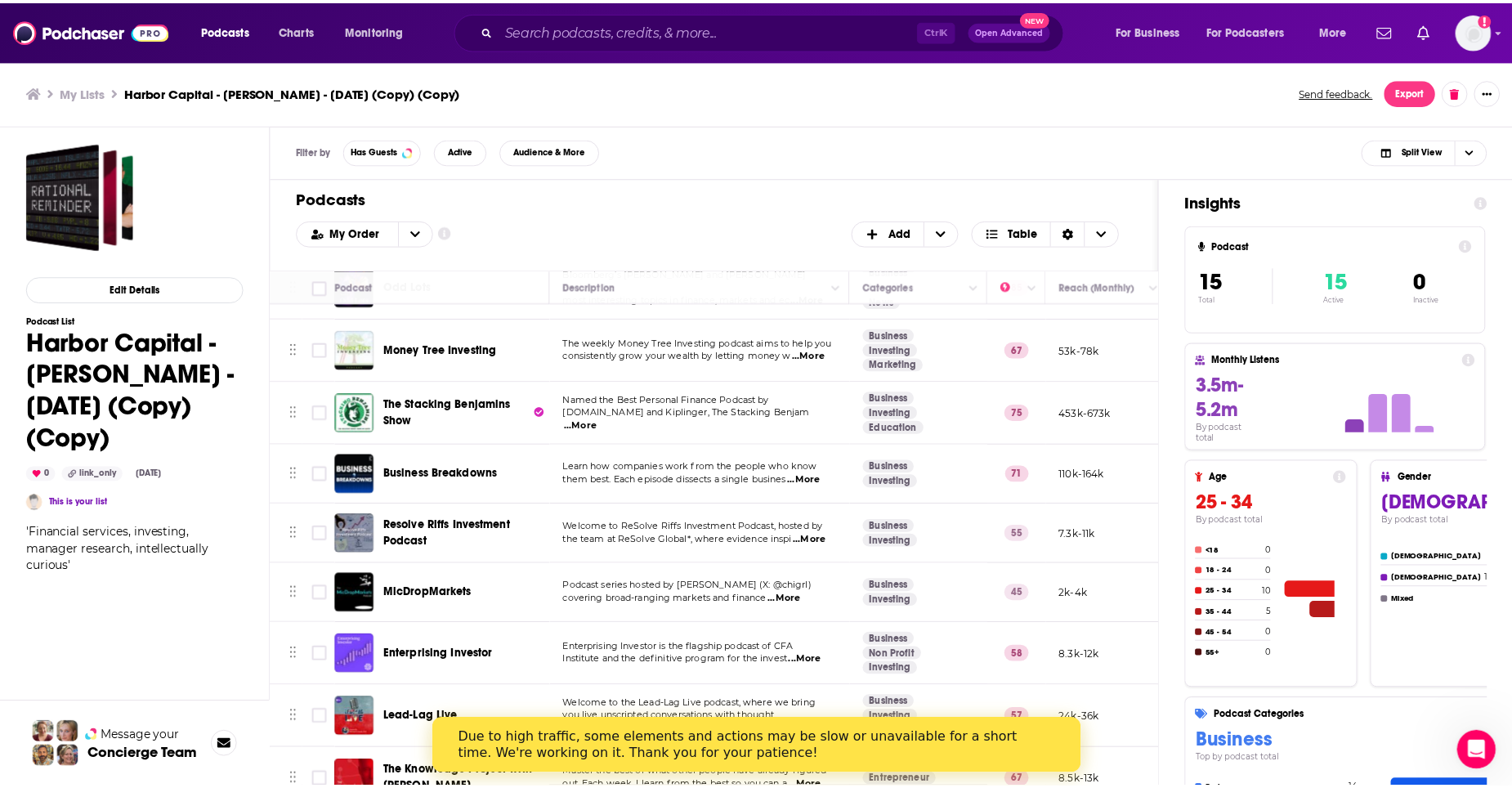
scroll to position [220, 0]
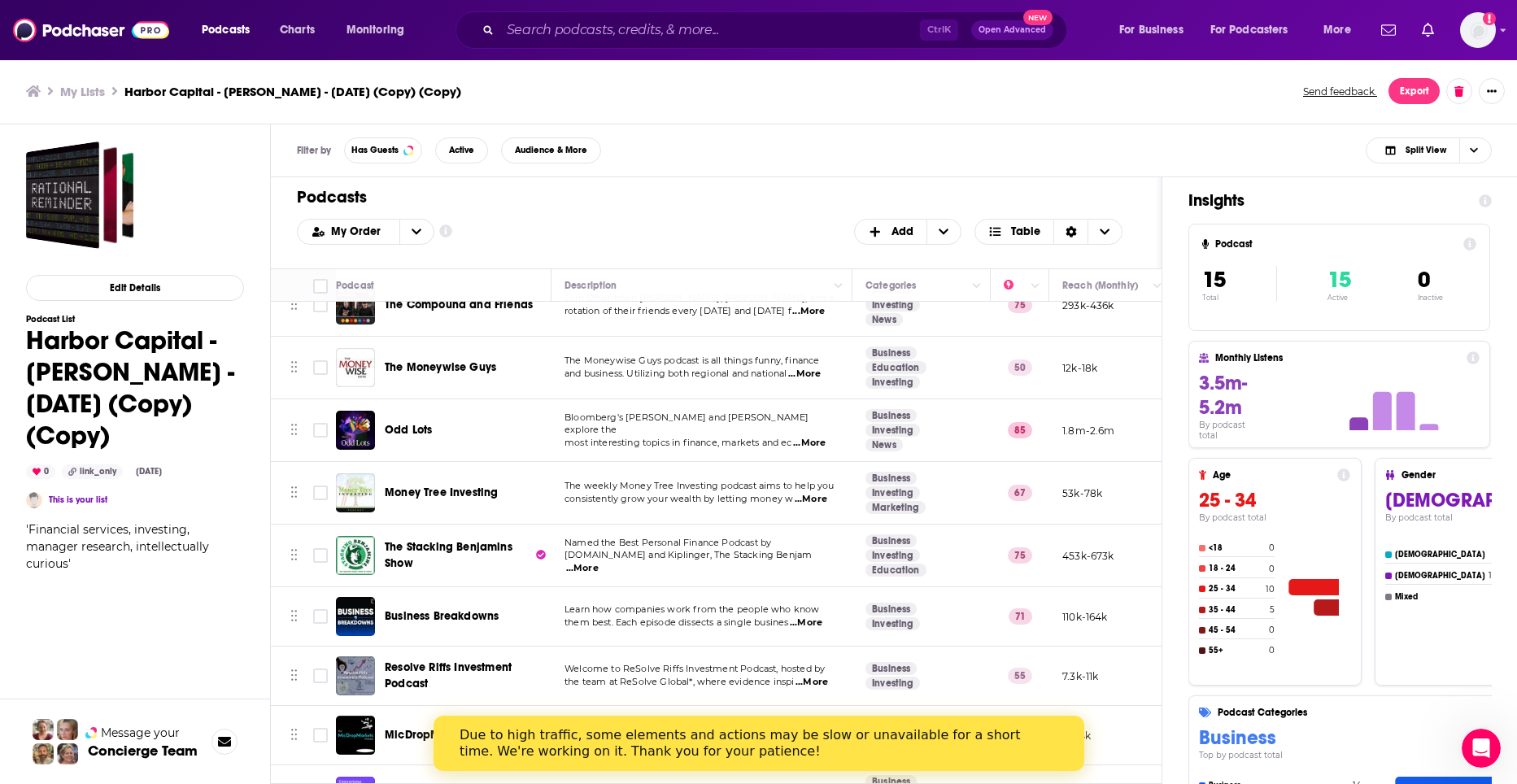
click at [524, 15] on div "Ctrl K Open Advanced New" at bounding box center [761, 30] width 612 height 37
click at [525, 21] on input "Search podcasts, credits, & more..." at bounding box center [710, 30] width 420 height 26
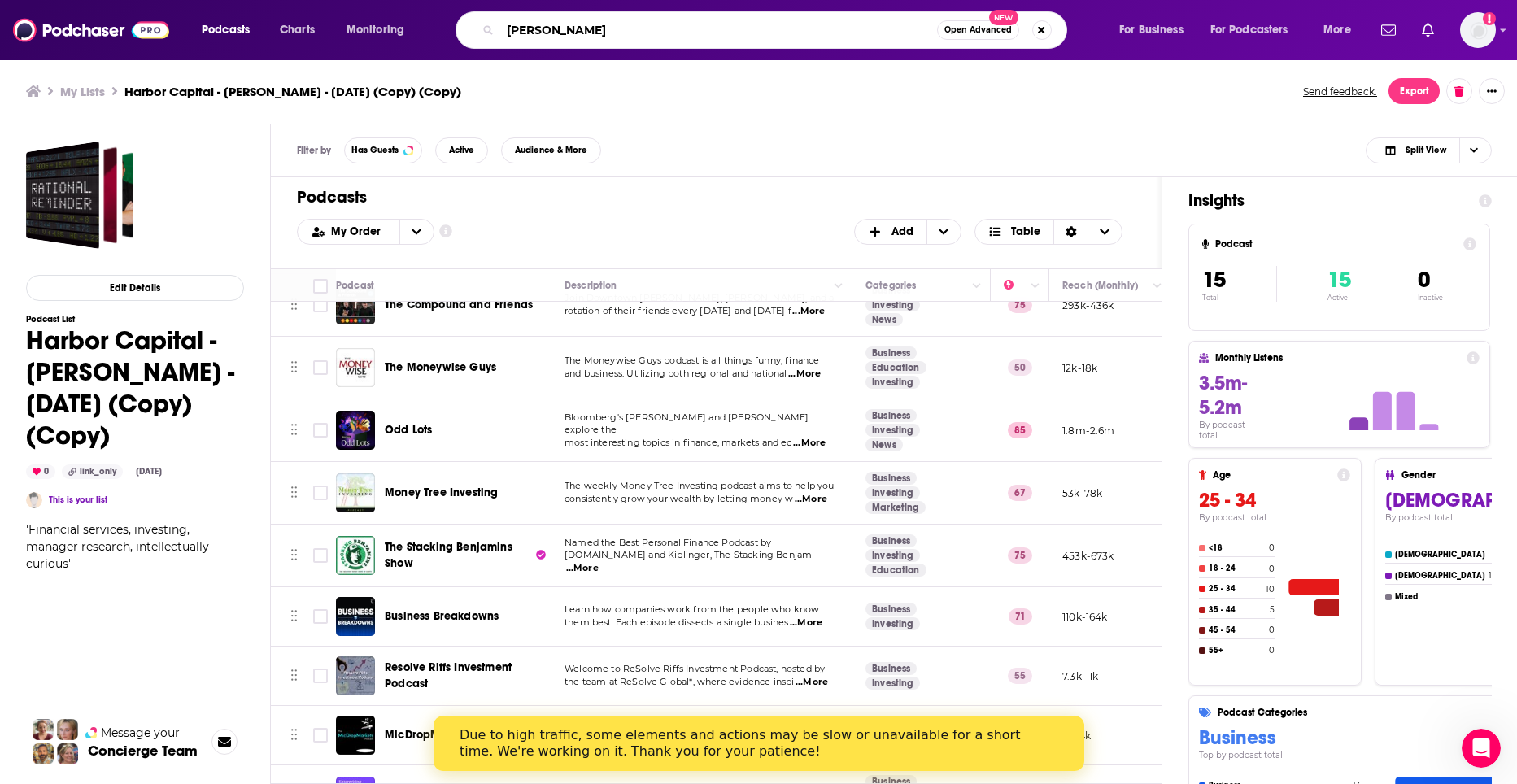
type input "[PERSON_NAME]"
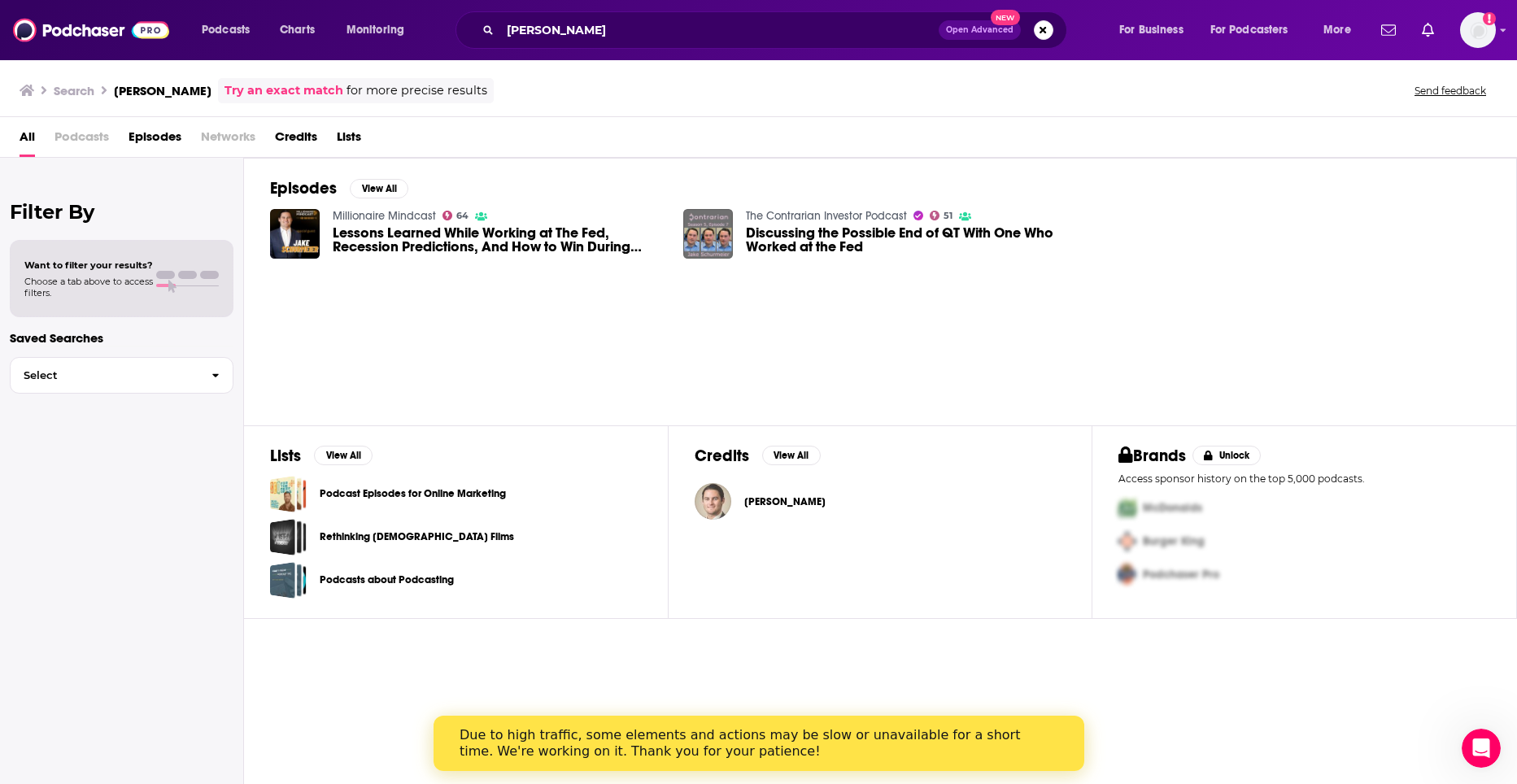
click at [710, 490] on img "Jake Schurmeier" at bounding box center [712, 501] width 36 height 36
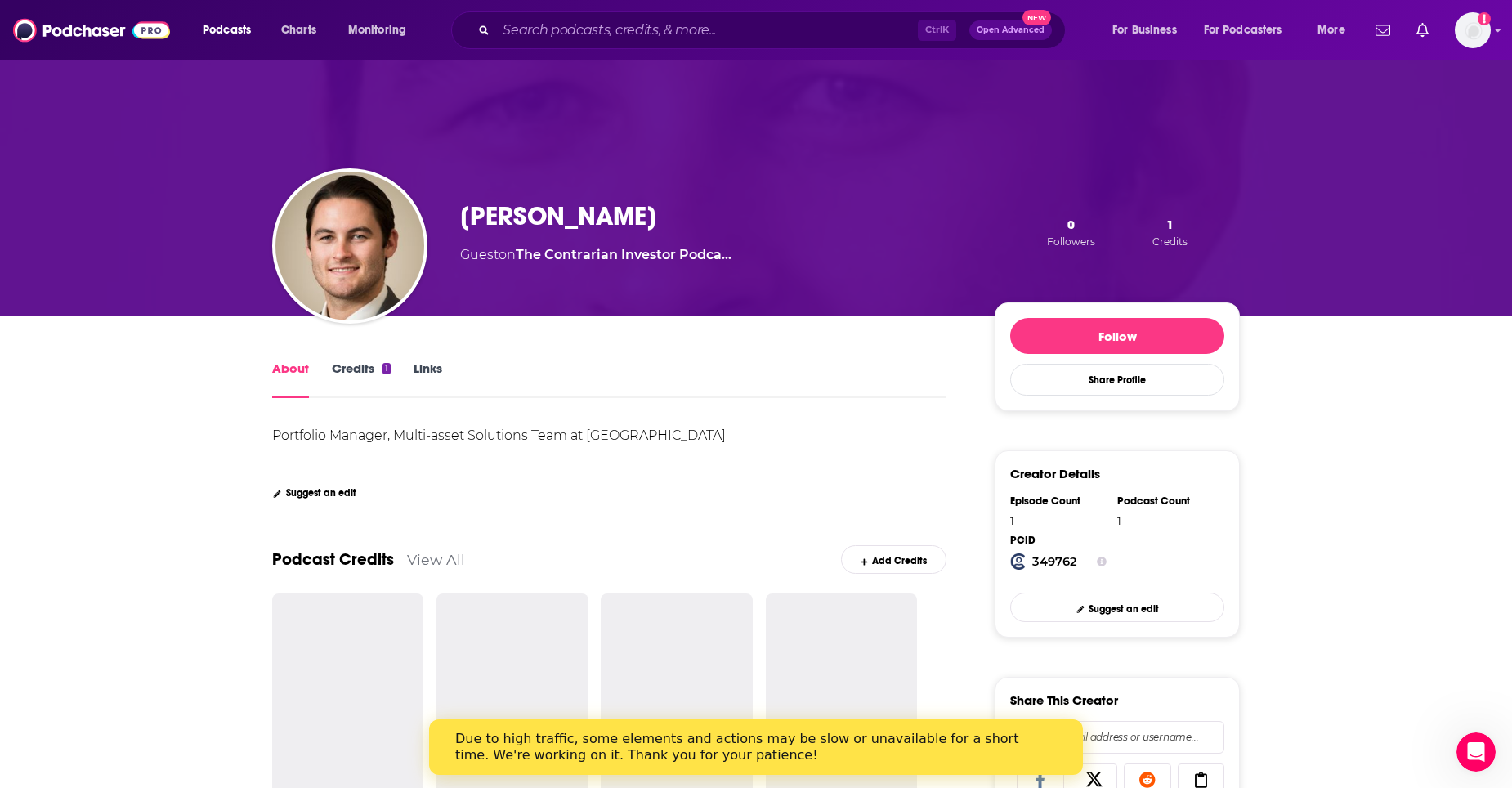
scroll to position [245, 0]
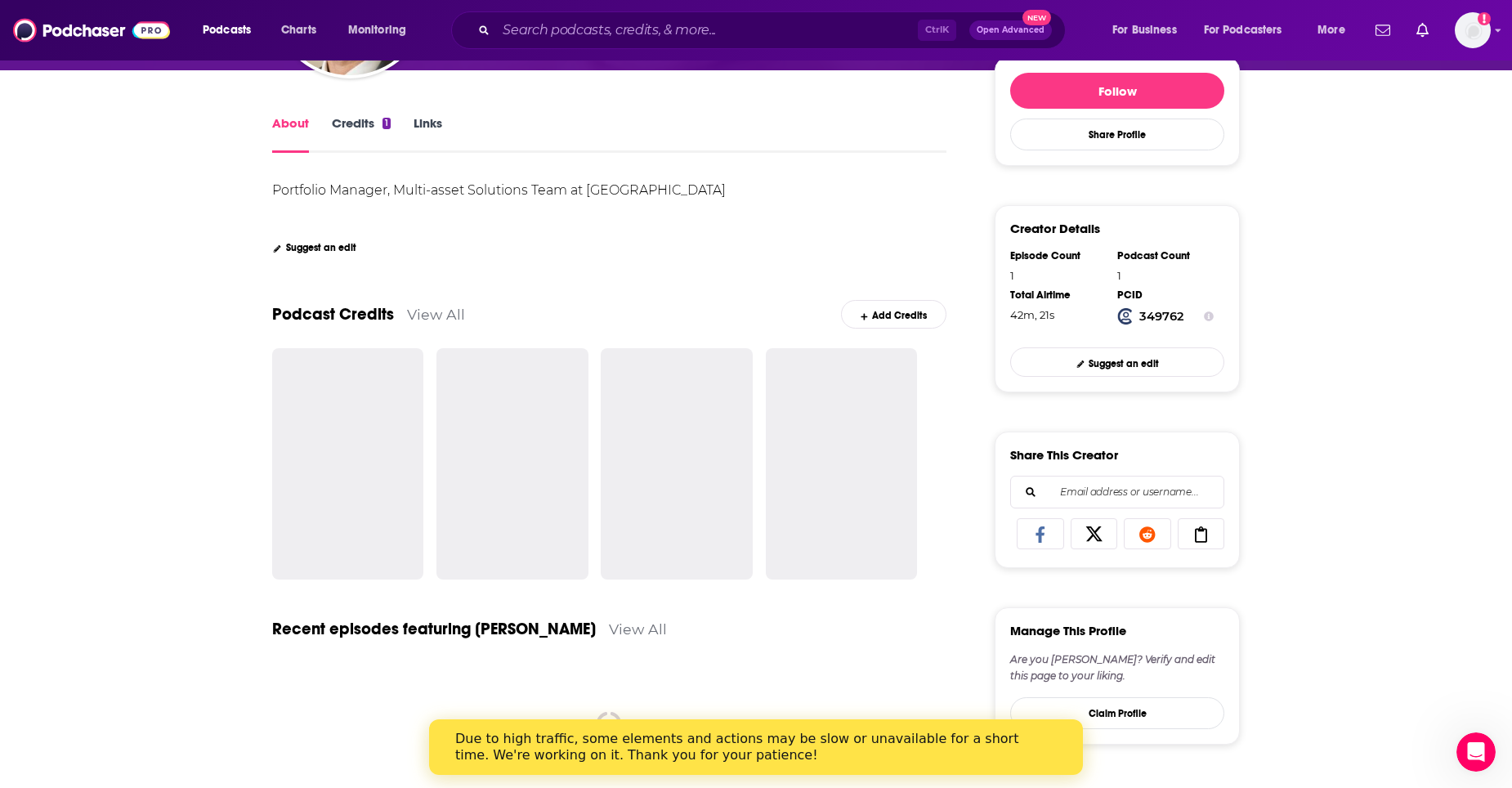
click at [375, 128] on link "Credits 1" at bounding box center [361, 134] width 59 height 37
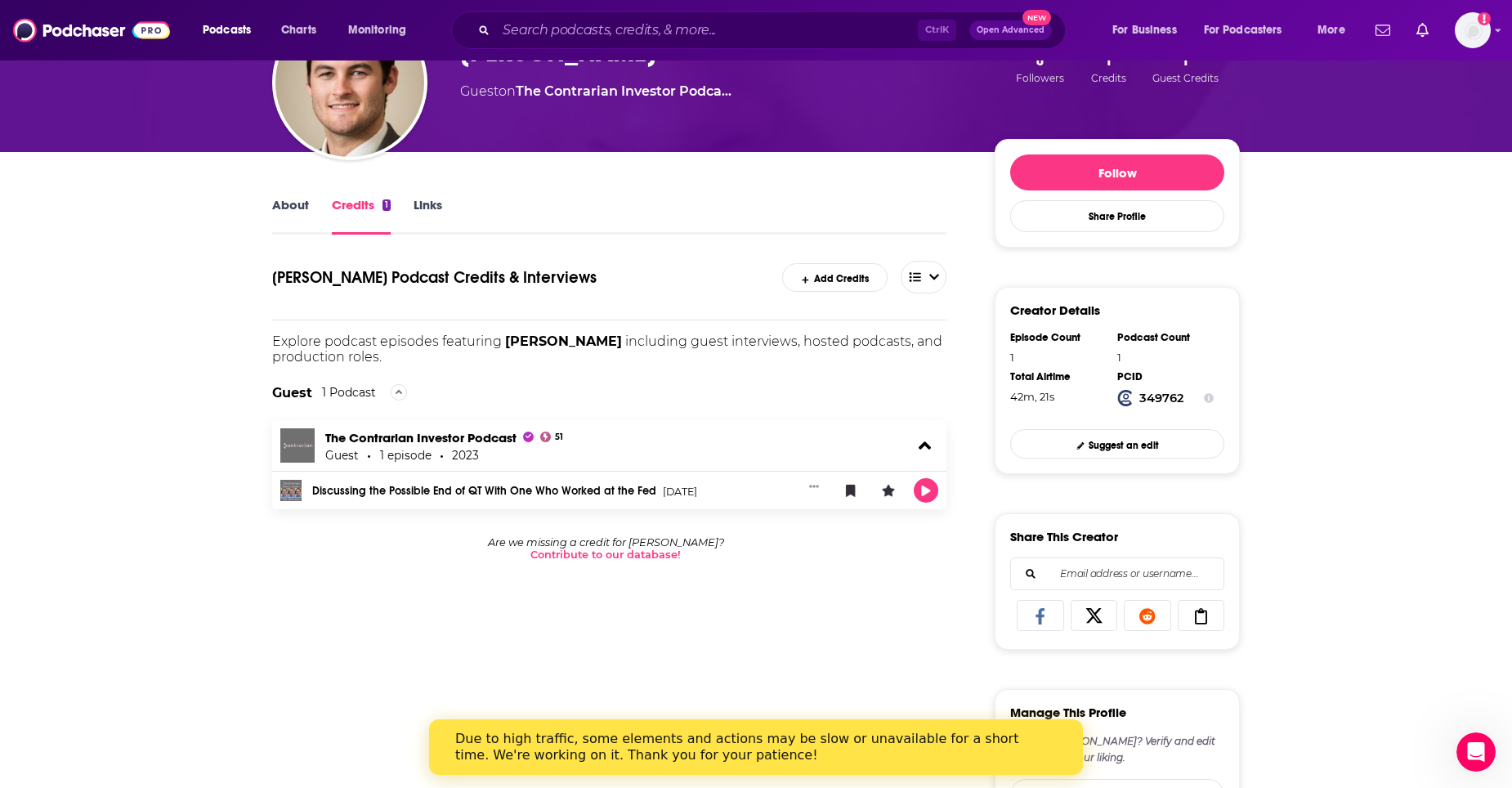
scroll to position [82, 0]
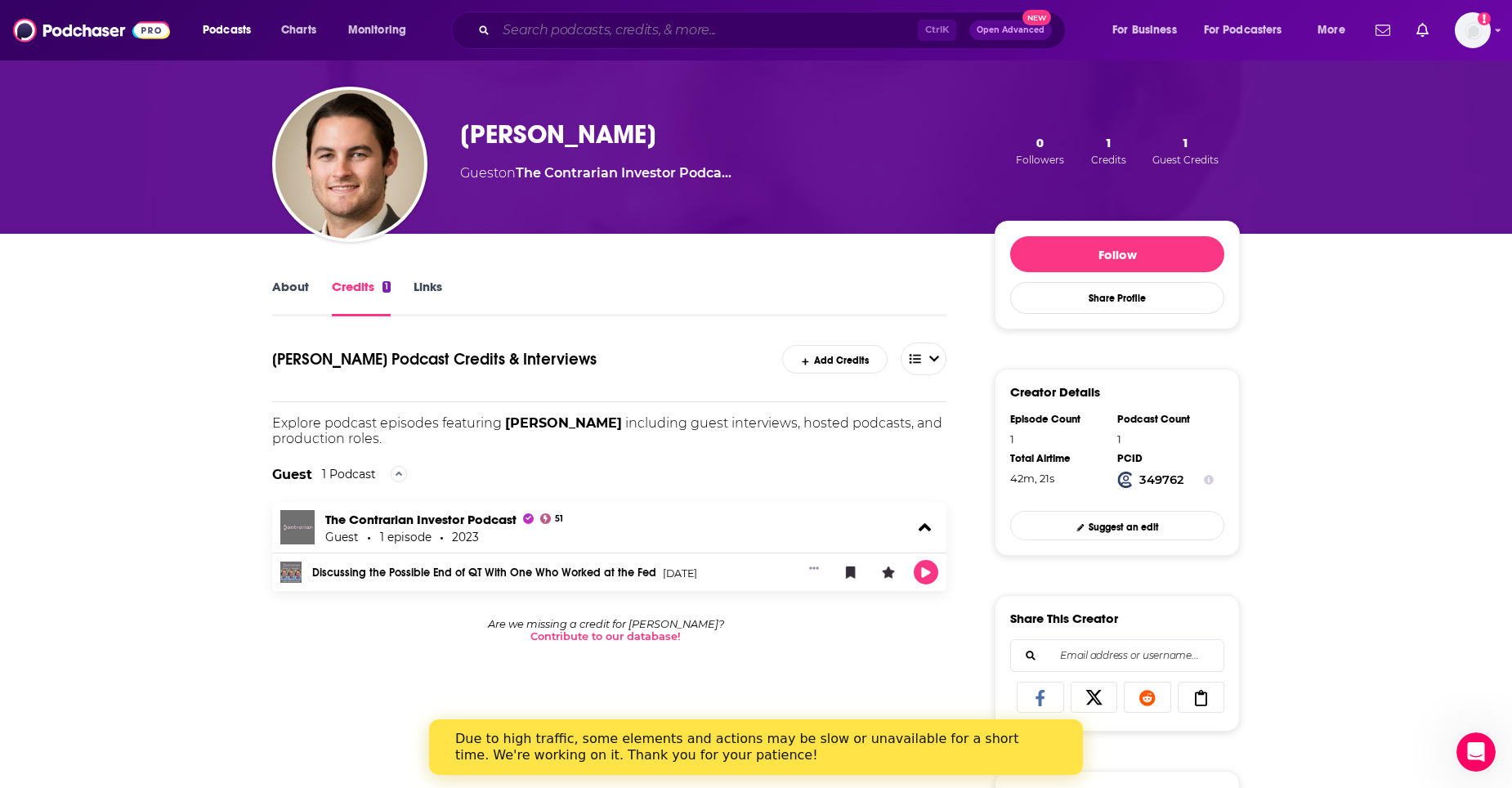
click at [629, 29] on input "Search podcasts, credits, & more..." at bounding box center [707, 30] width 422 height 26
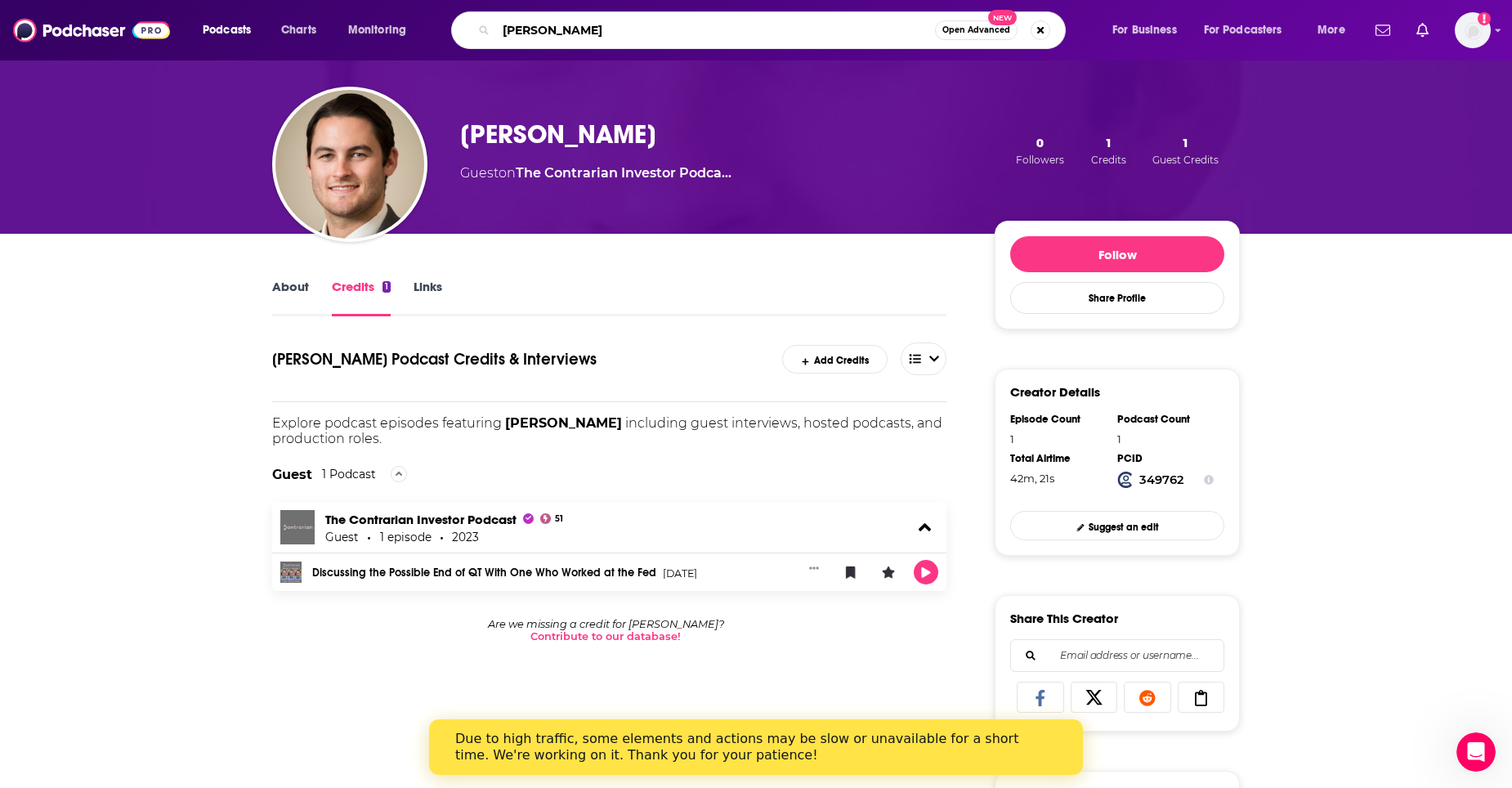
type input "[PERSON_NAME]"
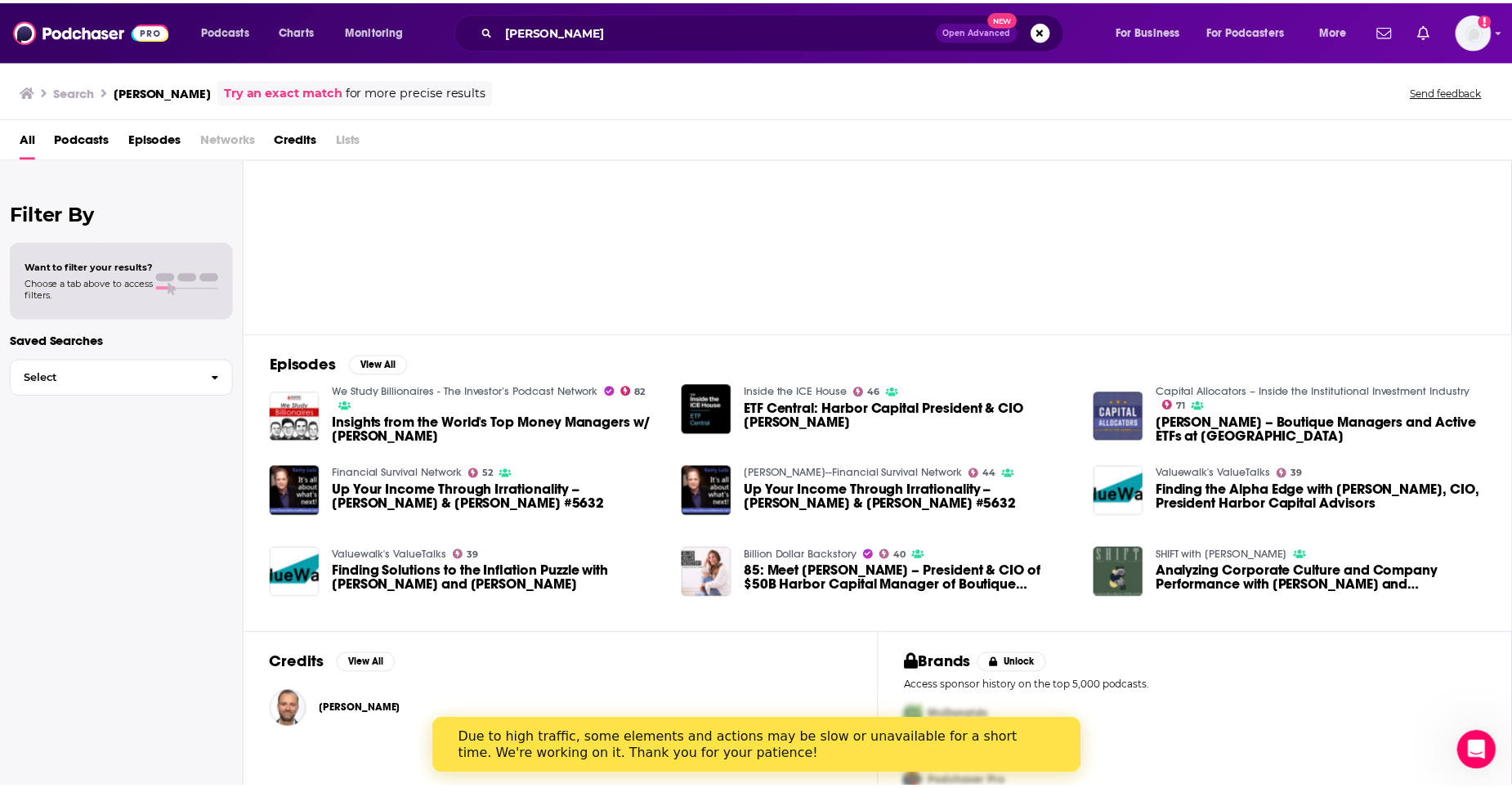
scroll to position [82, 0]
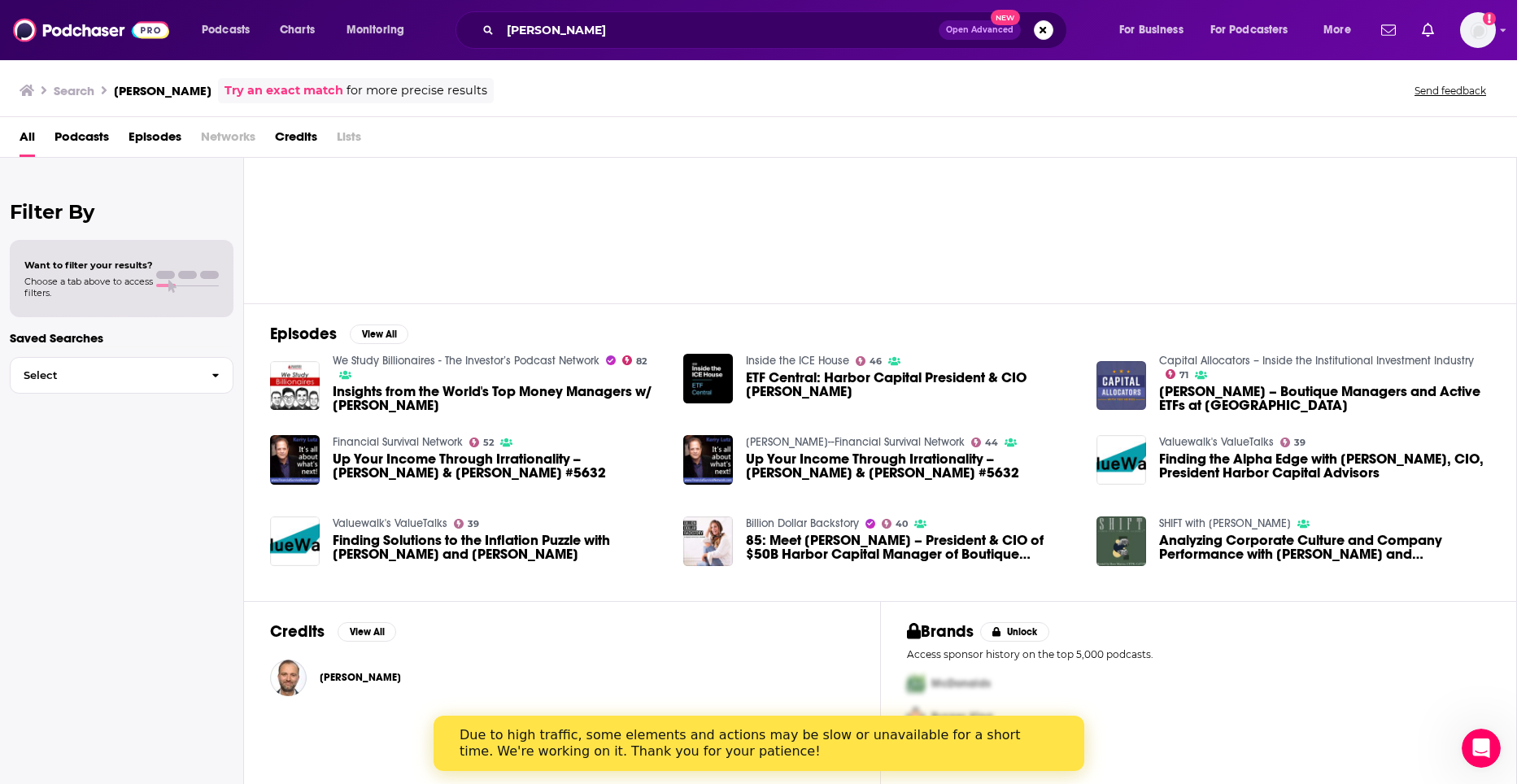
click at [348, 673] on span "[PERSON_NAME]" at bounding box center [360, 677] width 81 height 13
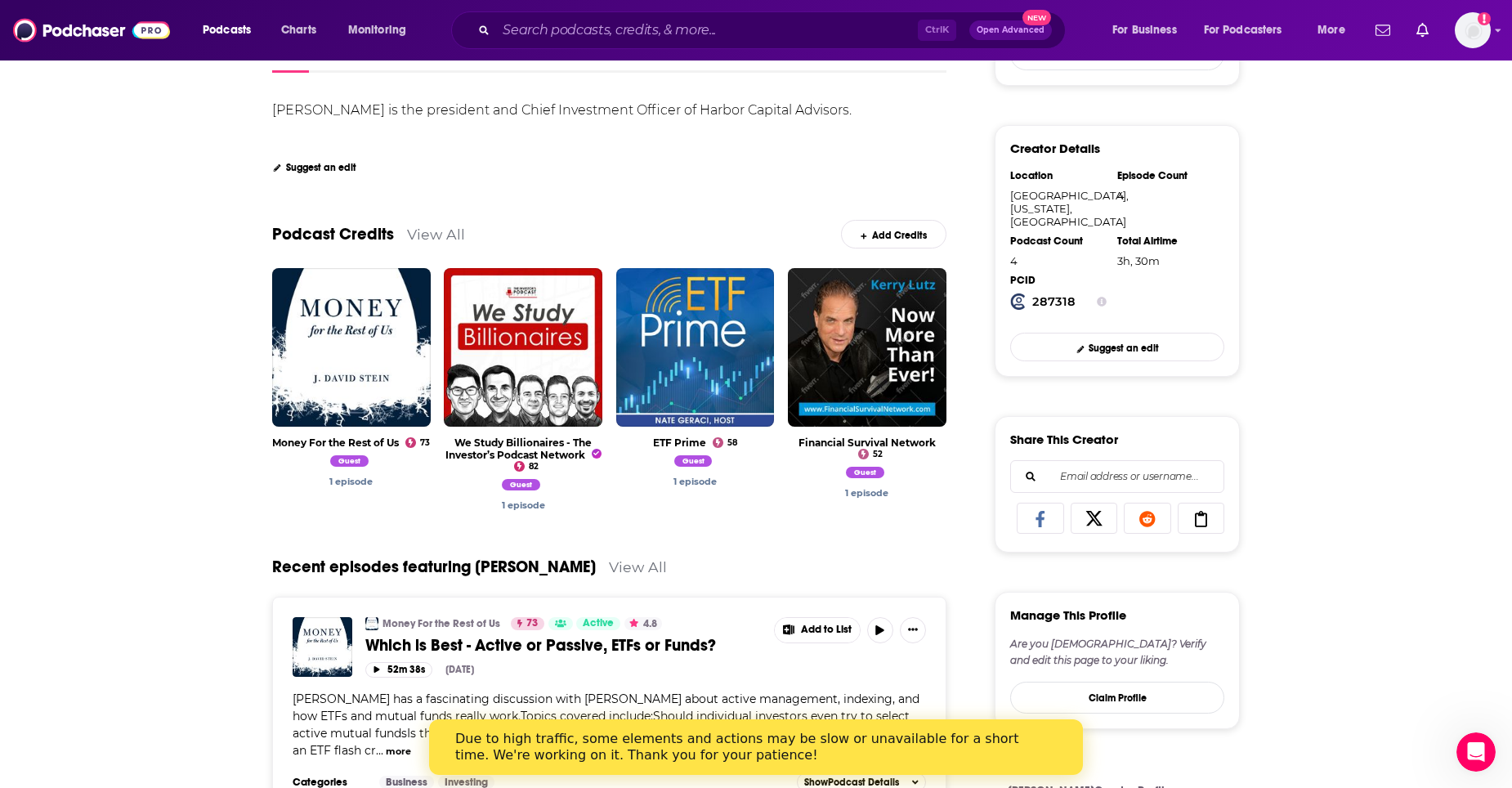
scroll to position [82, 0]
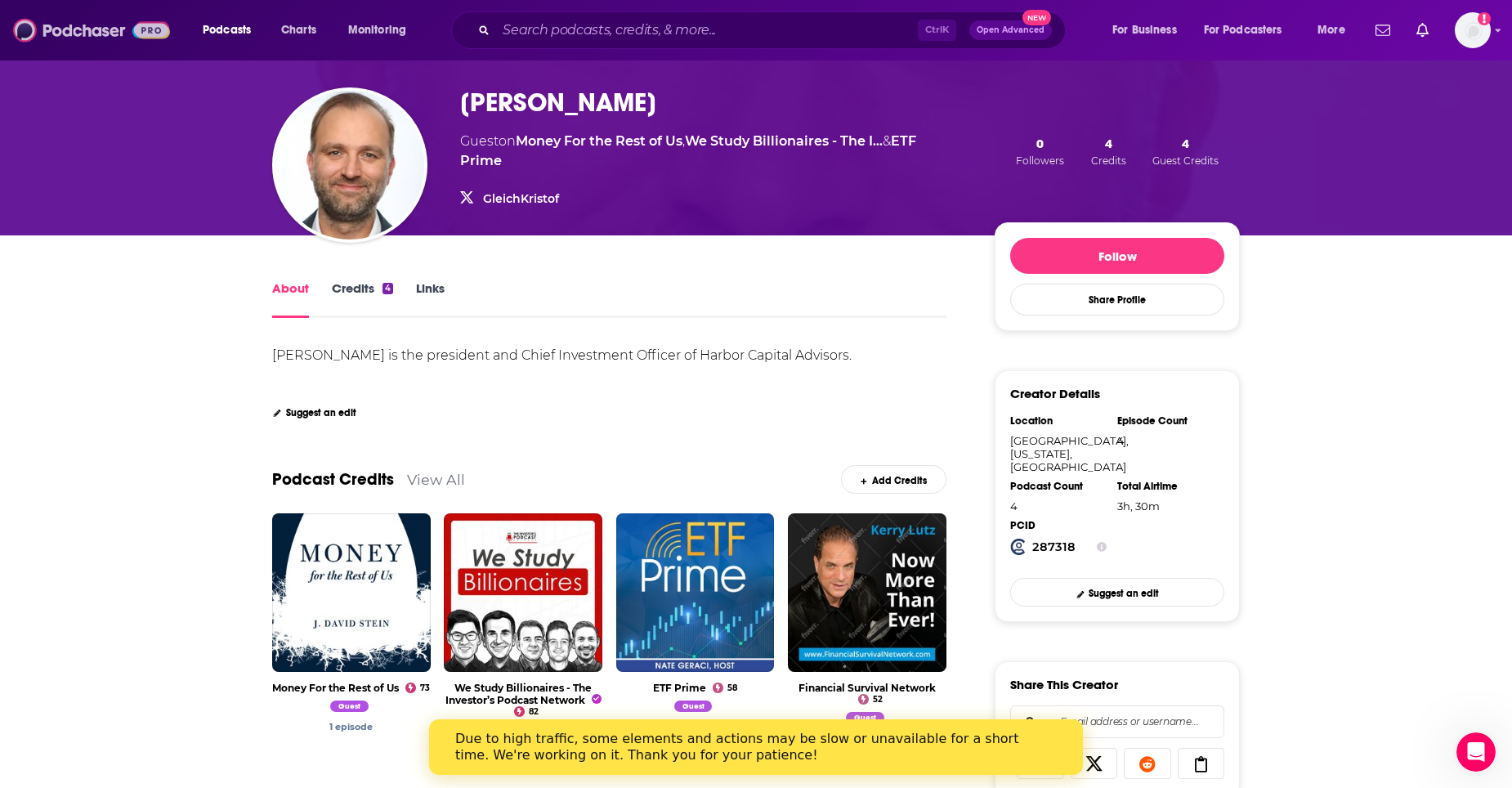
click at [102, 37] on img at bounding box center [91, 30] width 157 height 31
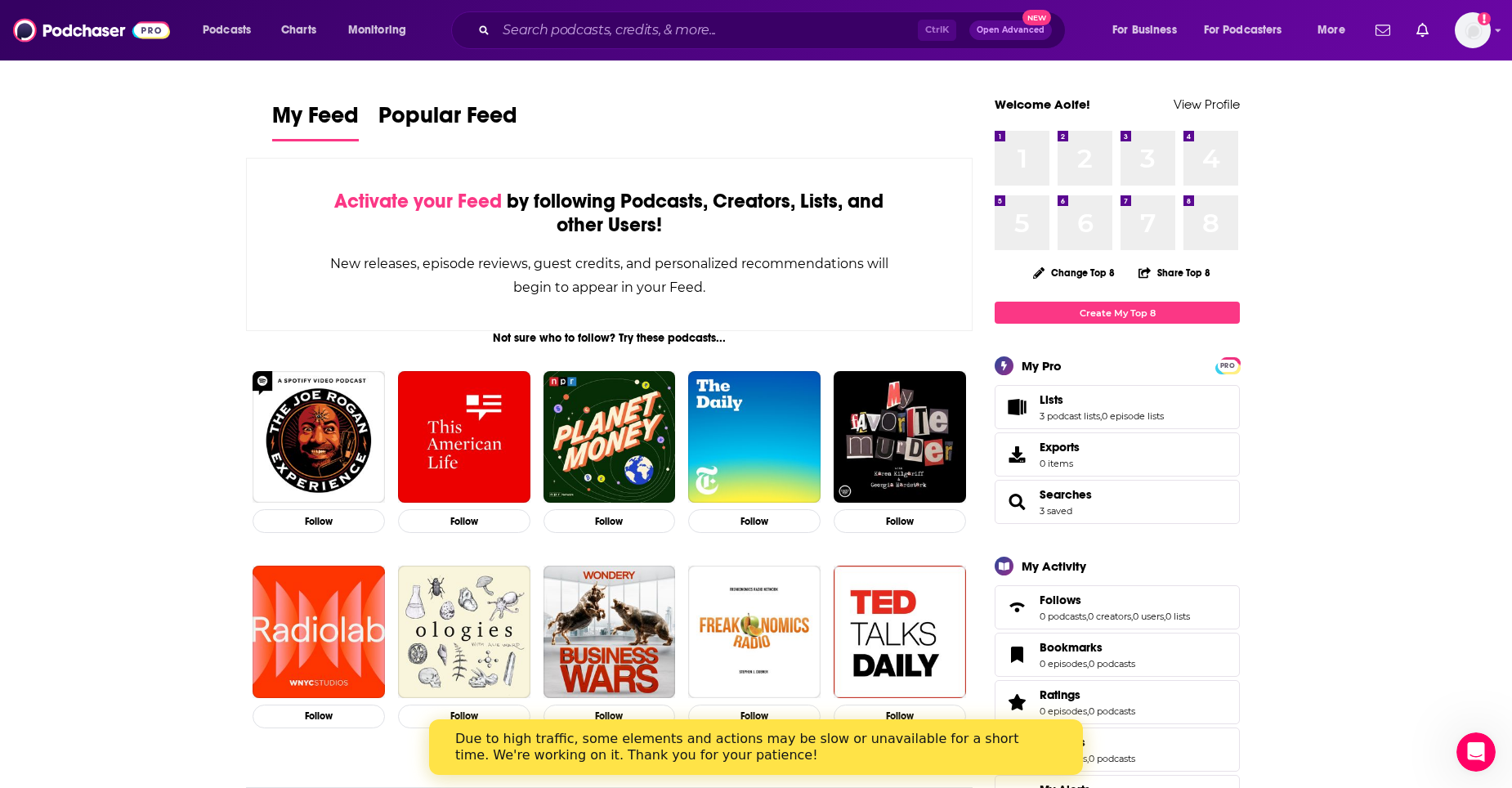
scroll to position [163, 0]
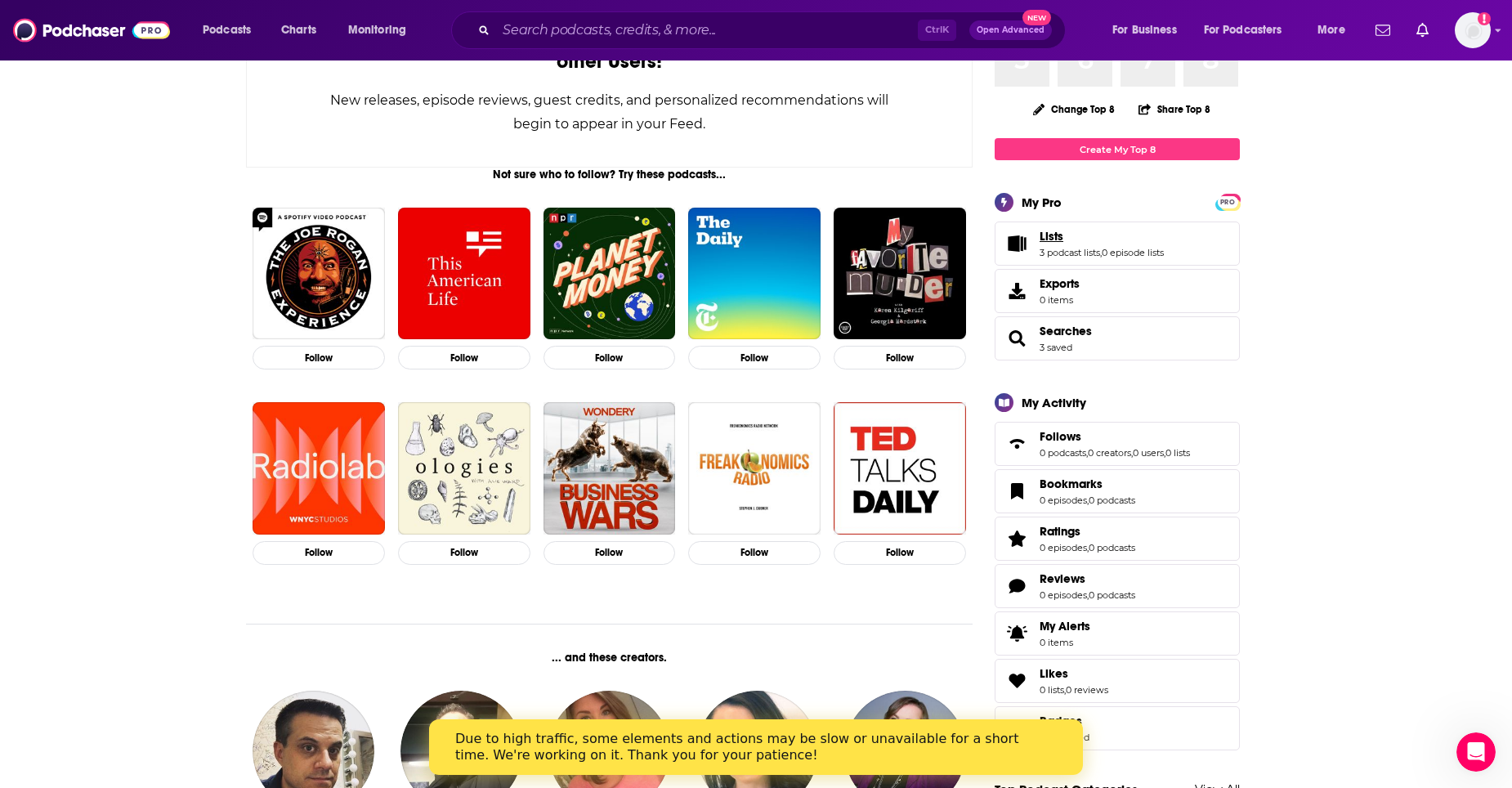
click at [1064, 239] on link "Lists" at bounding box center [1102, 235] width 124 height 14
